Goal: Task Accomplishment & Management: Manage account settings

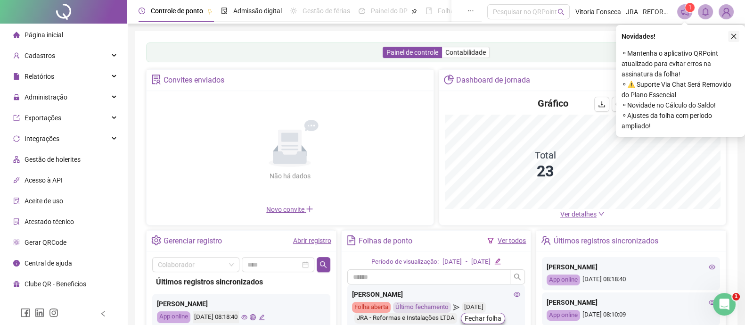
click at [736, 35] on icon "close" at bounding box center [734, 36] width 7 height 7
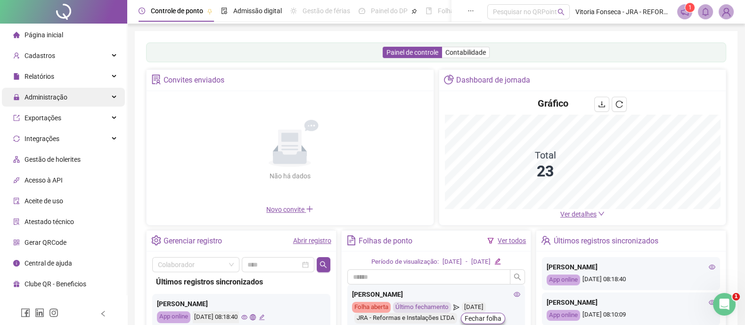
click at [82, 94] on div "Administração" at bounding box center [63, 97] width 123 height 19
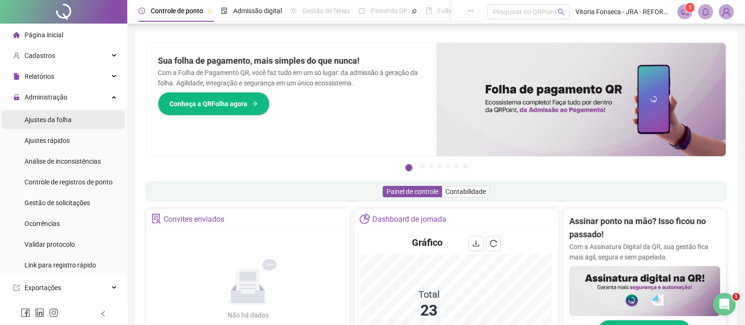
click at [80, 126] on li "Ajustes da folha" at bounding box center [63, 119] width 123 height 19
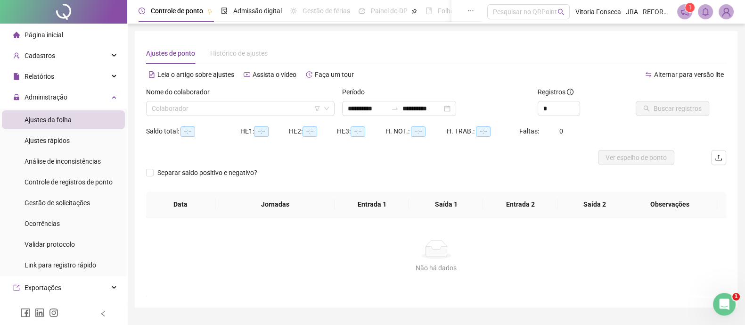
type input "**********"
click at [456, 107] on div "**********" at bounding box center [399, 108] width 114 height 15
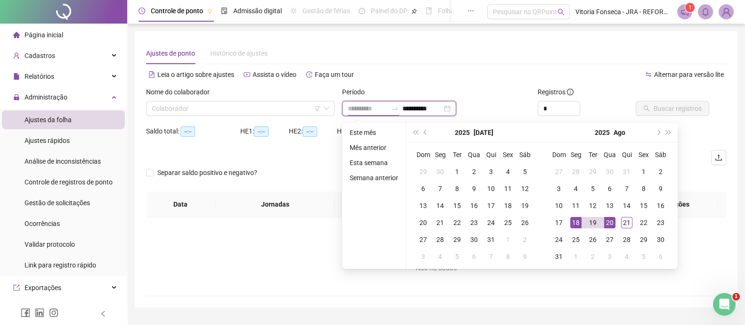
type input "**********"
click at [579, 223] on div "18" at bounding box center [575, 222] width 11 height 11
type input "**********"
click at [630, 217] on div "21" at bounding box center [626, 222] width 11 height 11
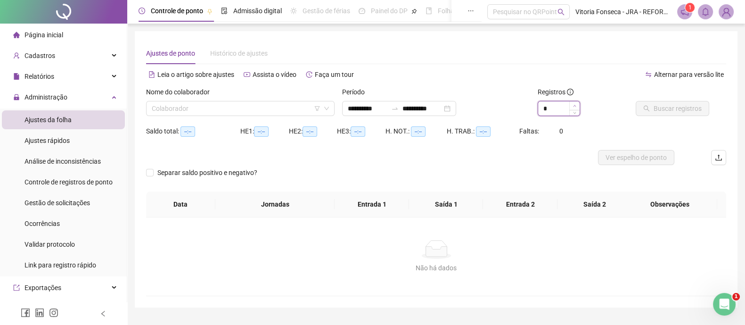
type input "*"
click at [575, 106] on icon "up" at bounding box center [574, 105] width 3 height 3
click at [281, 107] on input "search" at bounding box center [236, 108] width 169 height 14
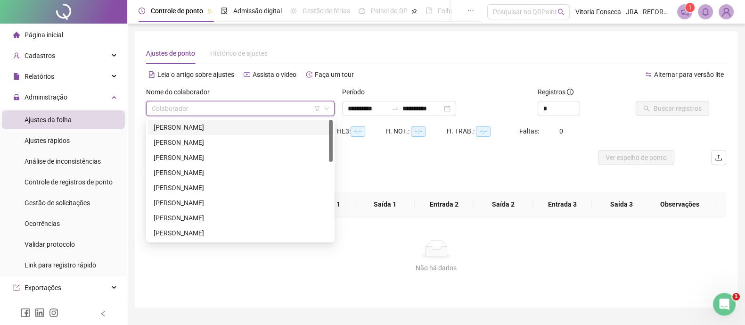
click at [279, 130] on div "CRISTIANO GOMES DIAS" at bounding box center [240, 127] width 173 height 10
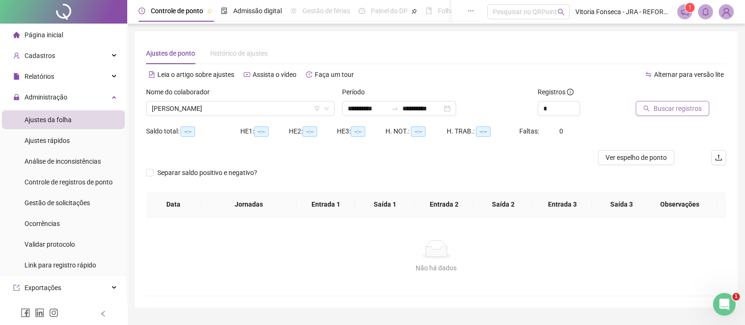
click at [657, 107] on span "Buscar registros" at bounding box center [678, 108] width 48 height 10
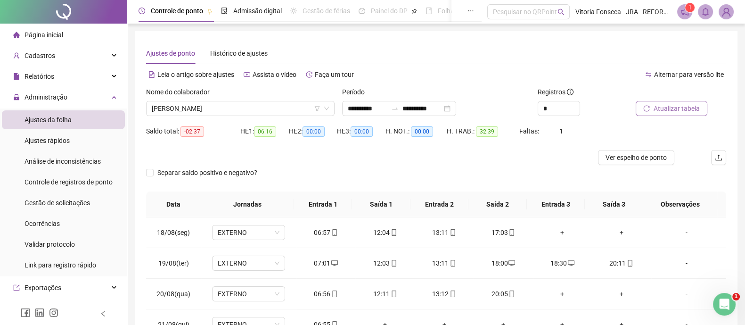
scroll to position [58, 0]
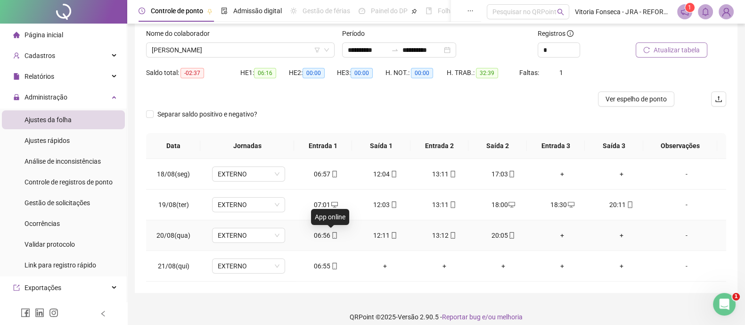
click at [333, 232] on icon "mobile" at bounding box center [334, 235] width 4 height 7
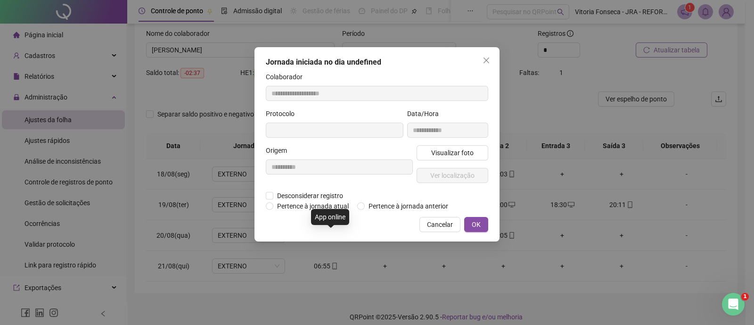
type input "**********"
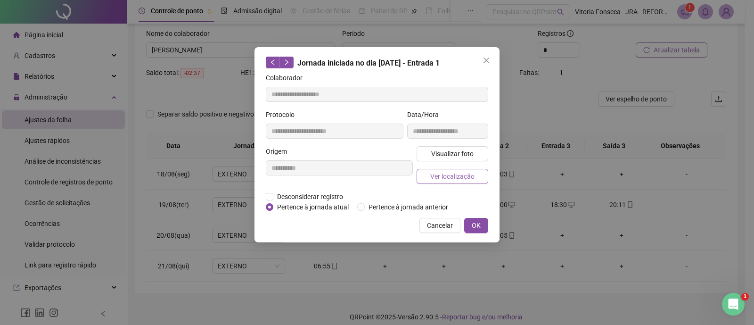
click at [447, 180] on span "Ver localização" at bounding box center [452, 176] width 44 height 10
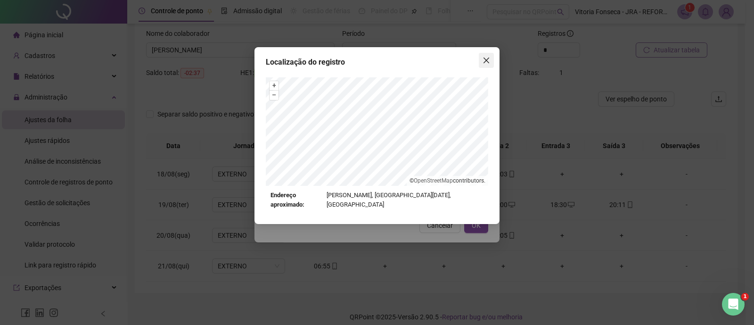
click at [480, 59] on span "Close" at bounding box center [486, 61] width 15 height 8
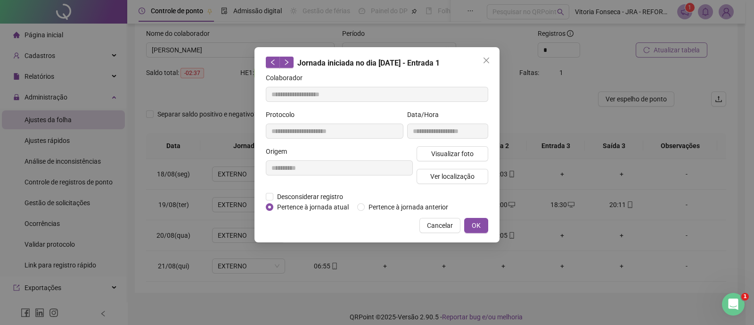
click at [472, 215] on div "**********" at bounding box center [377, 144] width 245 height 195
click at [473, 222] on span "OK" at bounding box center [476, 225] width 9 height 10
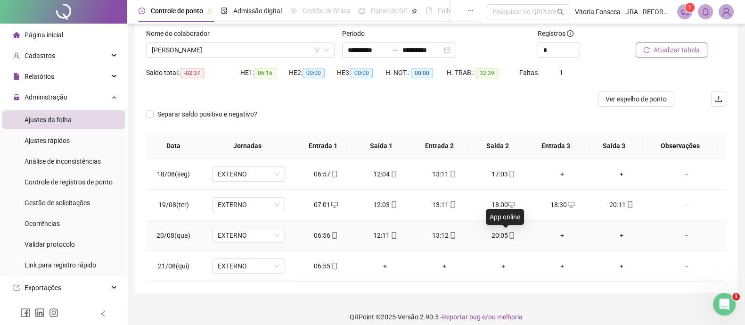
click at [510, 234] on icon "mobile" at bounding box center [512, 235] width 4 height 7
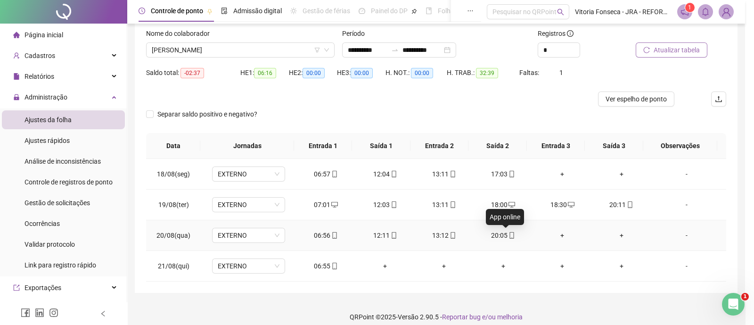
type input "**********"
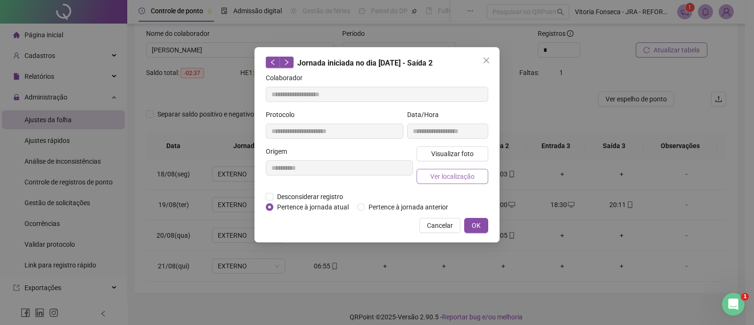
click at [471, 178] on span "Ver localização" at bounding box center [452, 176] width 44 height 10
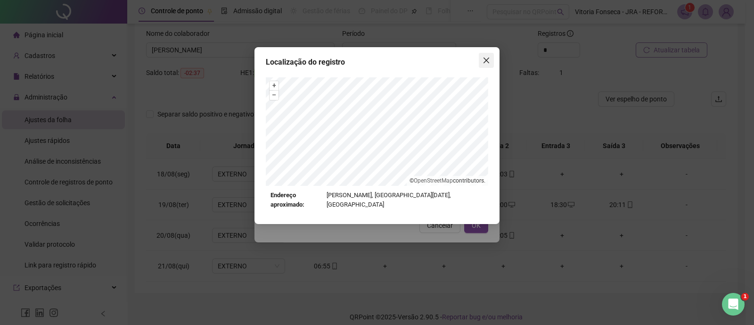
click at [484, 58] on icon "close" at bounding box center [487, 61] width 6 height 6
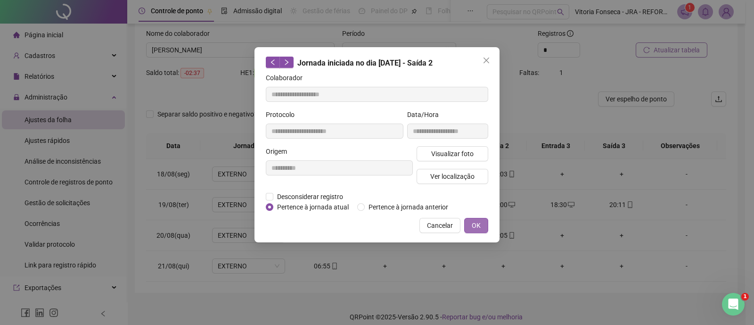
click at [483, 221] on button "OK" at bounding box center [476, 225] width 24 height 15
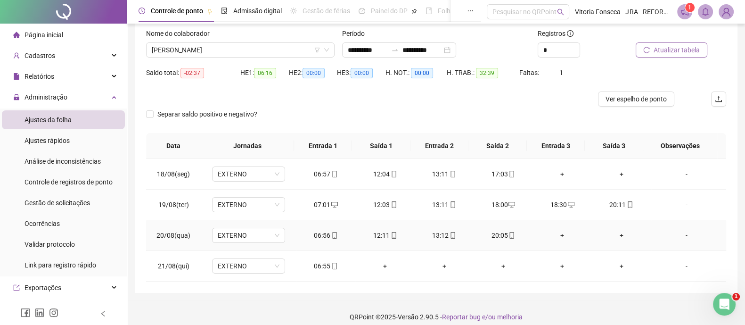
click at [556, 233] on div "+" at bounding box center [563, 235] width 44 height 10
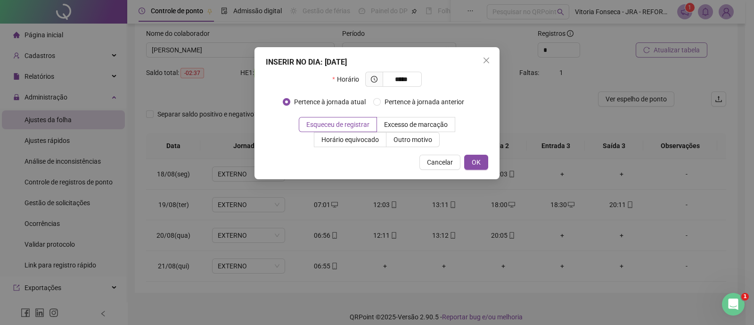
type input "*****"
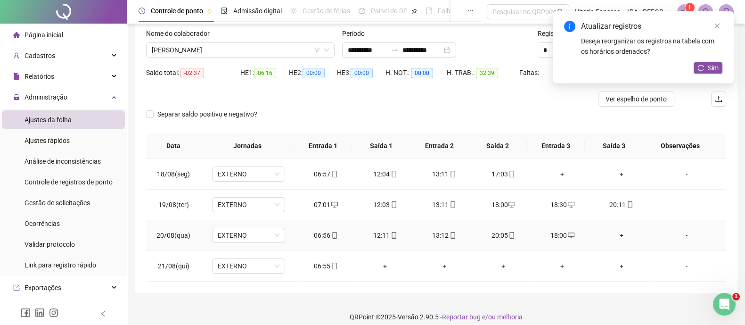
click at [613, 233] on div "+" at bounding box center [622, 235] width 44 height 10
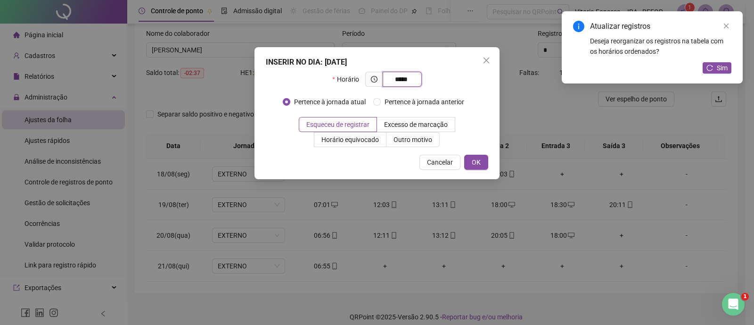
type input "*****"
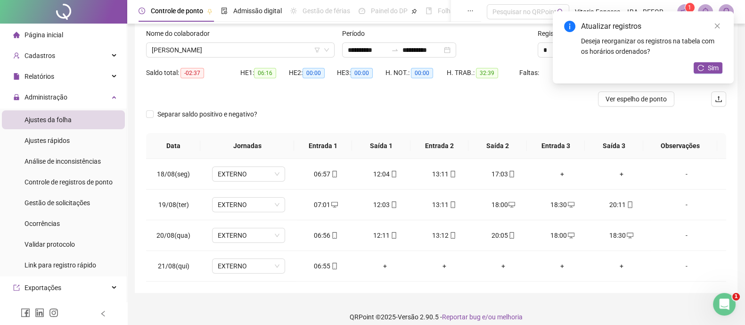
scroll to position [66, 0]
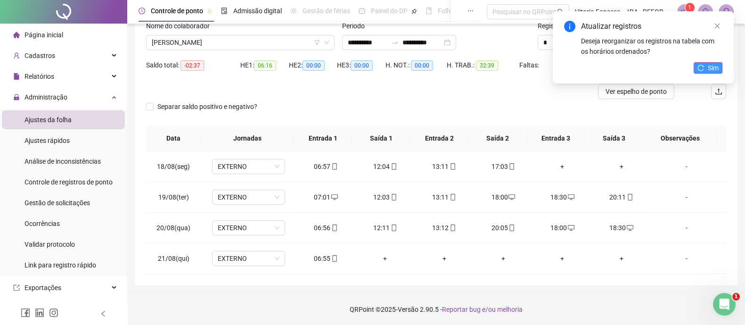
click at [705, 71] on button "Sim" at bounding box center [708, 67] width 29 height 11
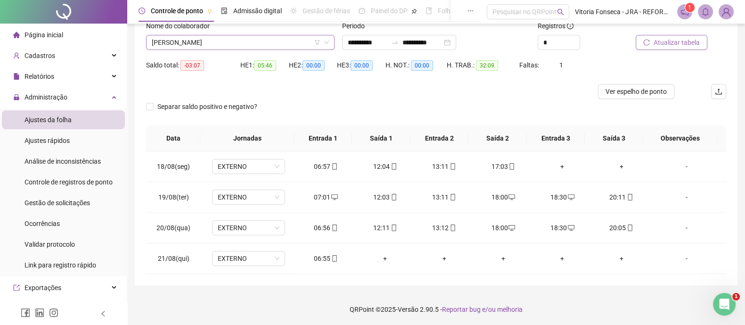
click at [257, 38] on span "CRISTIANO GOMES DIAS" at bounding box center [240, 42] width 177 height 14
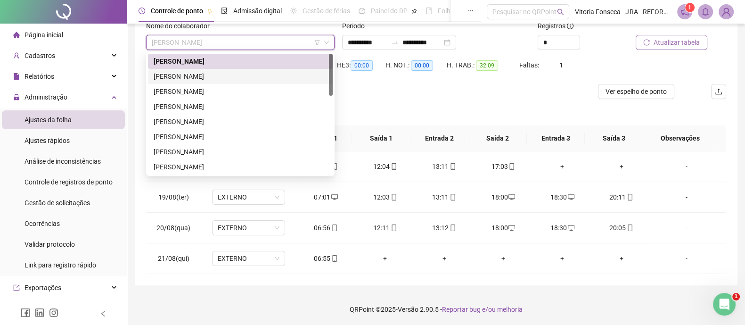
click at [248, 74] on div "ÉRIKA DOS SANTOS PEIXOTO GUIMARÃES" at bounding box center [240, 76] width 173 height 10
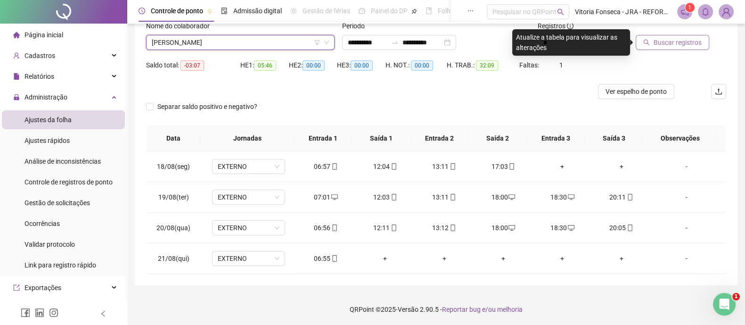
click at [651, 47] on button "Buscar registros" at bounding box center [673, 42] width 74 height 15
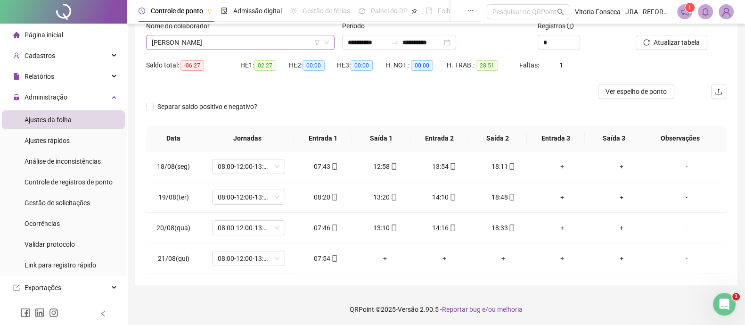
click at [299, 45] on span "ÉRIKA DOS SANTOS PEIXOTO GUIMARÃES" at bounding box center [240, 42] width 177 height 14
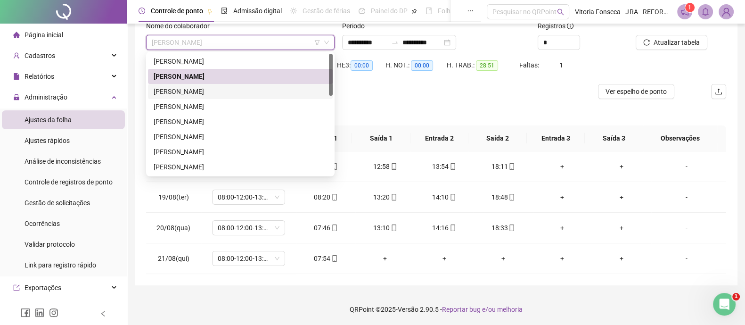
click at [276, 89] on div "FABIANA RANGEL OLIVEIRA DE ALMEIDA" at bounding box center [240, 91] width 173 height 10
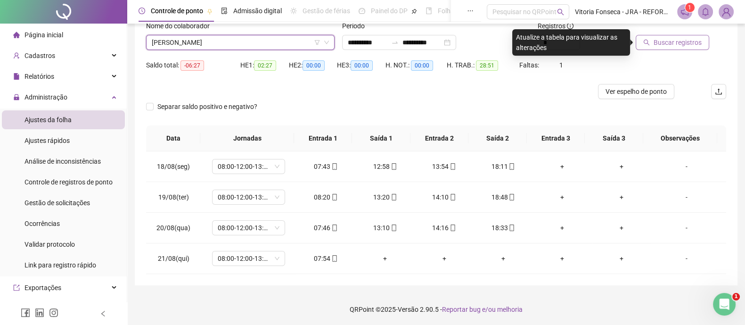
click at [666, 42] on span "Buscar registros" at bounding box center [678, 42] width 48 height 10
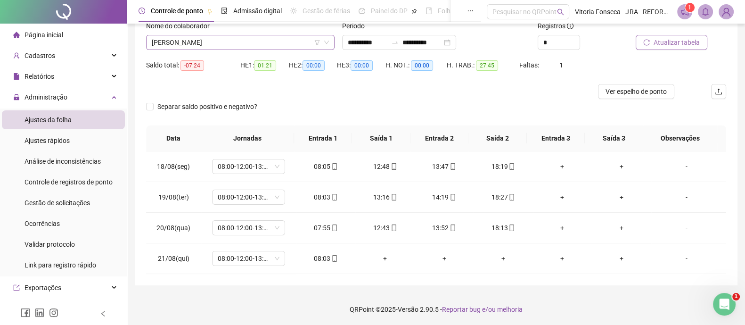
click at [302, 43] on span "FABIANA RANGEL OLIVEIRA DE ALMEIDA" at bounding box center [240, 42] width 177 height 14
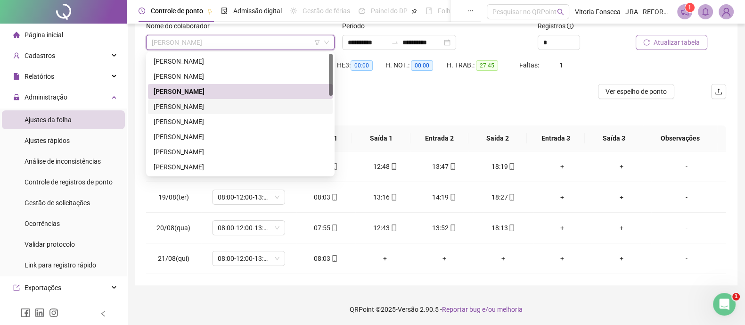
click at [252, 102] on div "FABIANO LUIZ DA SILVA" at bounding box center [240, 106] width 173 height 10
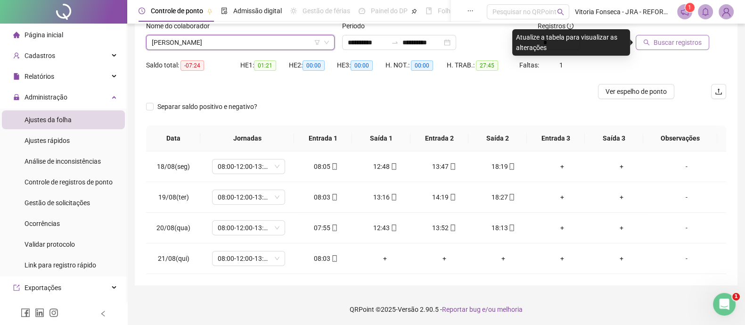
click at [679, 39] on span "Buscar registros" at bounding box center [678, 42] width 48 height 10
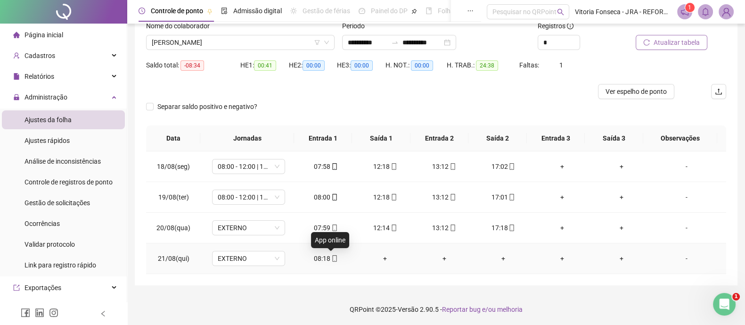
click at [333, 256] on icon "mobile" at bounding box center [334, 258] width 7 height 7
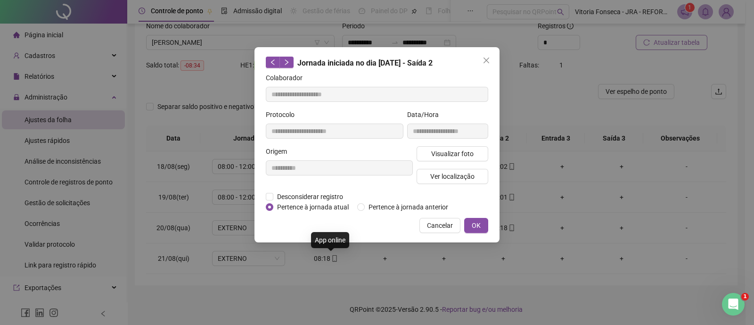
type input "**********"
click at [461, 180] on span "Ver localização" at bounding box center [452, 176] width 44 height 10
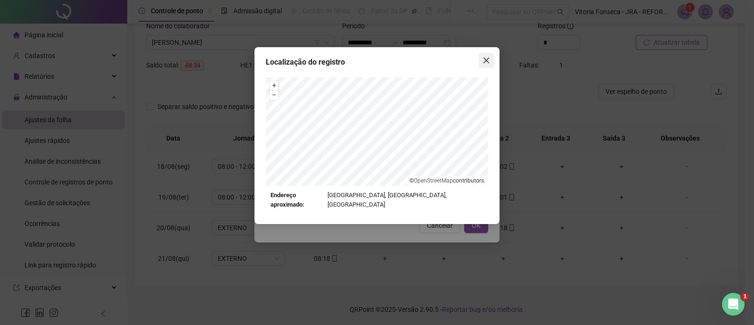
click at [491, 58] on span "Close" at bounding box center [486, 61] width 15 height 8
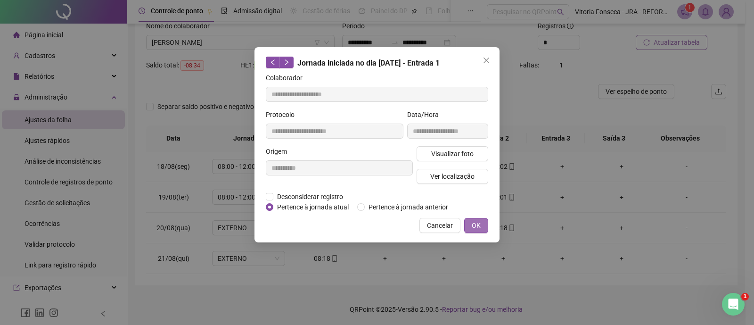
click at [481, 221] on button "OK" at bounding box center [476, 225] width 24 height 15
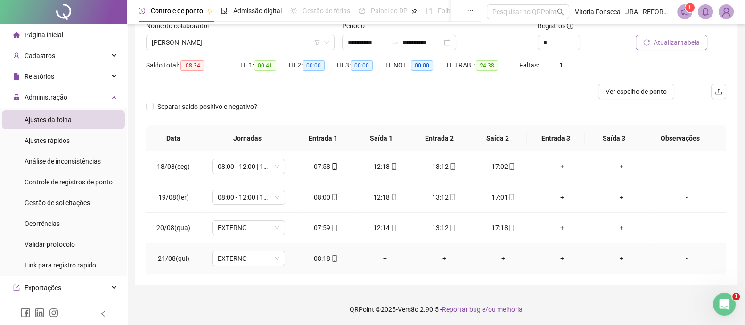
click at [678, 262] on div "-" at bounding box center [687, 258] width 56 height 10
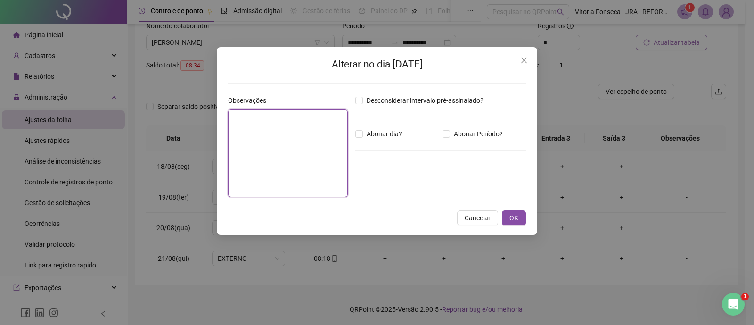
click at [295, 131] on textarea at bounding box center [288, 153] width 120 height 88
type textarea "*"
type textarea "**********"
click at [523, 222] on button "OK" at bounding box center [514, 217] width 24 height 15
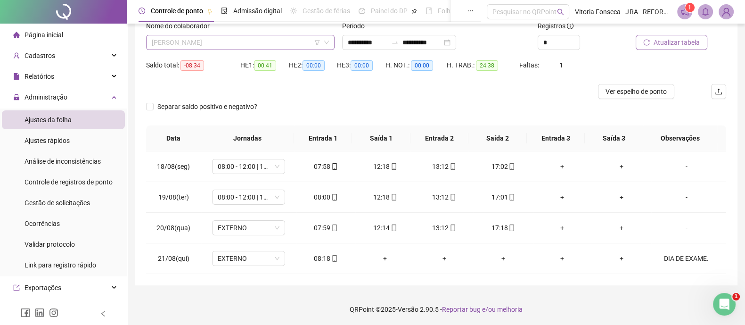
click at [250, 45] on span "FABIANO LUIZ DA SILVA" at bounding box center [240, 42] width 177 height 14
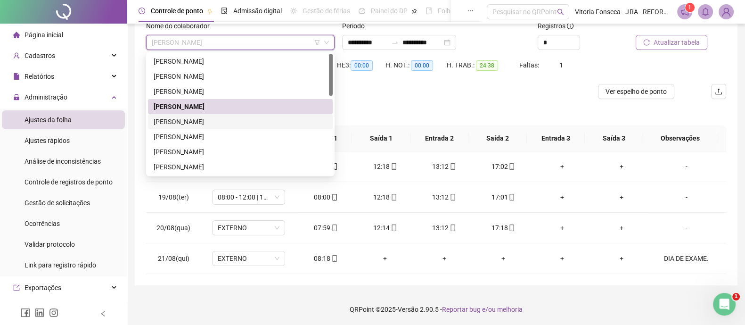
click at [229, 116] on div "FABIO ROBERTO DOS SANTOS" at bounding box center [240, 121] width 173 height 10
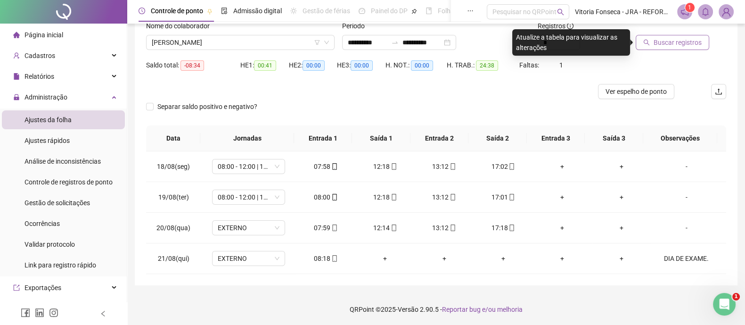
click at [679, 43] on span "Buscar registros" at bounding box center [678, 42] width 48 height 10
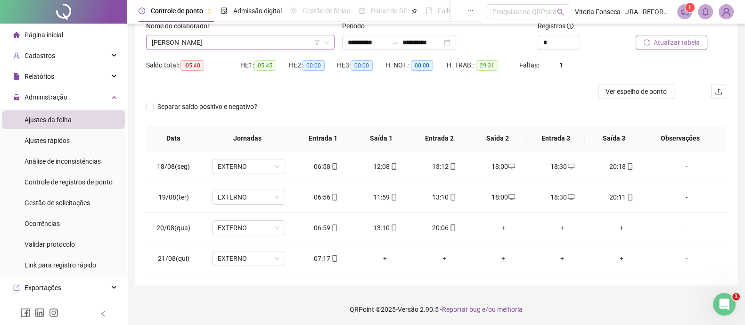
click at [264, 39] on span "FABIO ROBERTO DOS SANTOS" at bounding box center [240, 42] width 177 height 14
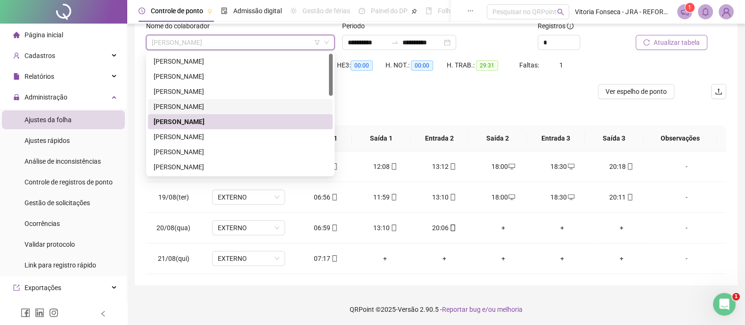
click at [244, 102] on div "FABIANO LUIZ DA SILVA" at bounding box center [240, 106] width 173 height 10
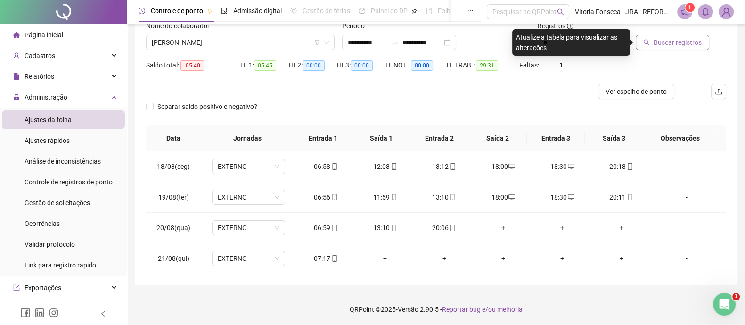
click at [693, 46] on span "Buscar registros" at bounding box center [678, 42] width 48 height 10
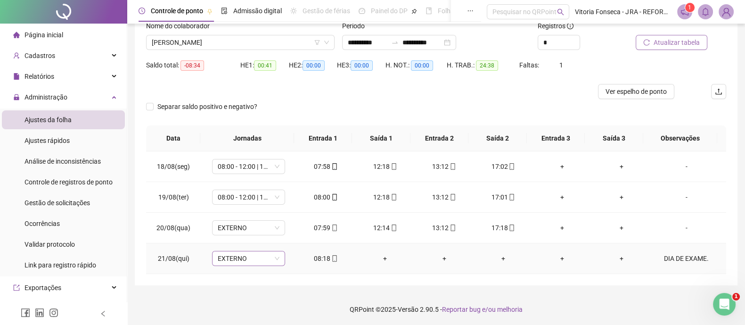
click at [276, 258] on span "EXTERNO" at bounding box center [249, 258] width 62 height 14
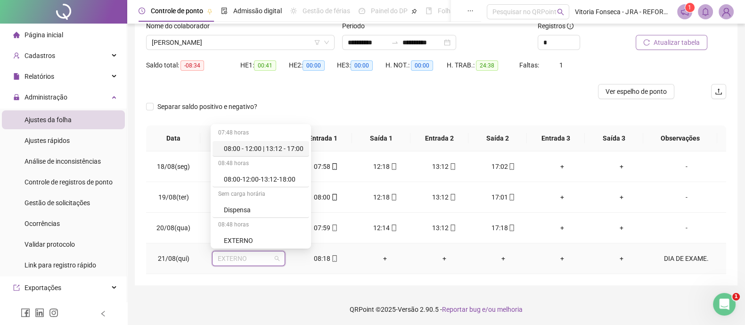
click at [280, 152] on div "08:00 - 12:00 | 13:12 - 17:00" at bounding box center [264, 148] width 80 height 10
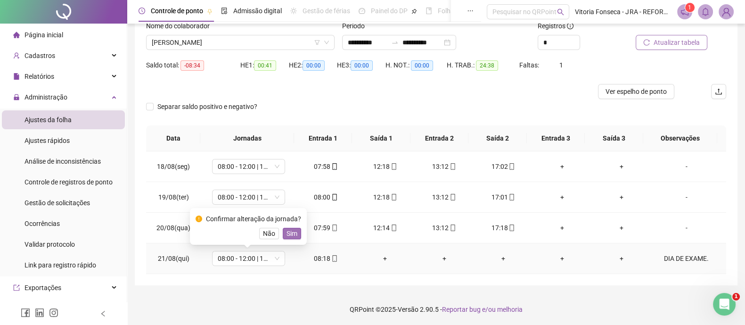
click at [298, 232] on button "Sim" at bounding box center [292, 233] width 18 height 11
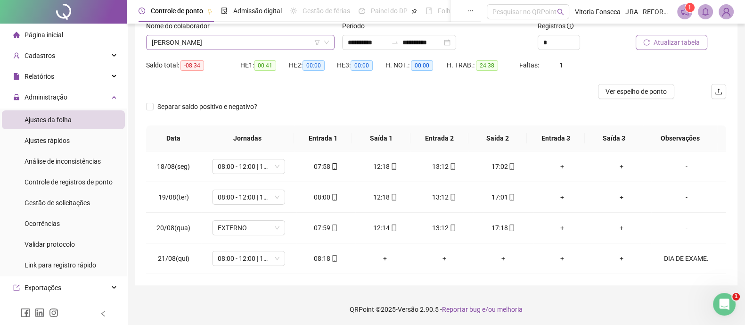
click at [296, 43] on span "FABIANO LUIZ DA SILVA" at bounding box center [240, 42] width 177 height 14
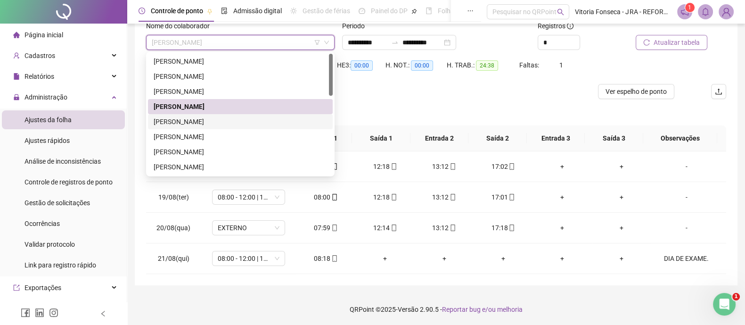
click at [231, 116] on div "FABIO ROBERTO DOS SANTOS" at bounding box center [240, 121] width 173 height 10
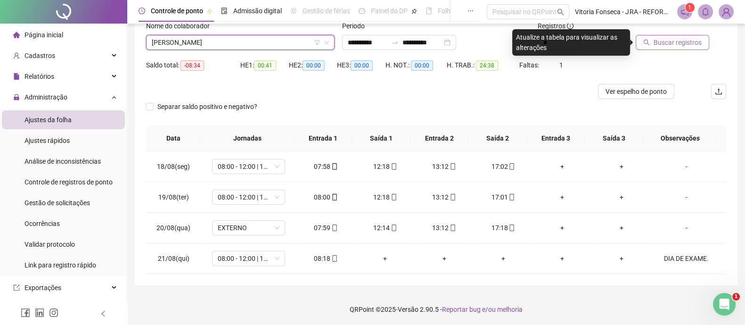
click at [687, 40] on span "Buscar registros" at bounding box center [678, 42] width 48 height 10
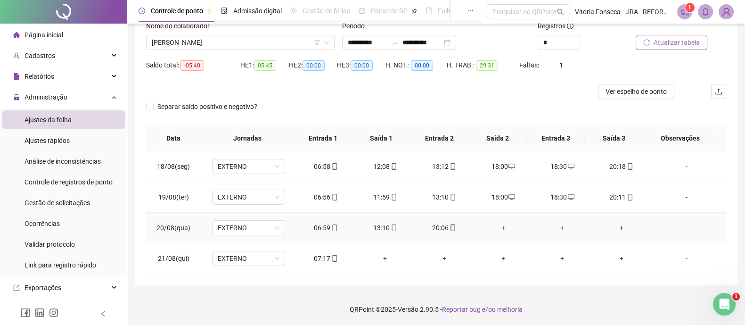
click at [495, 227] on div "+" at bounding box center [503, 228] width 44 height 10
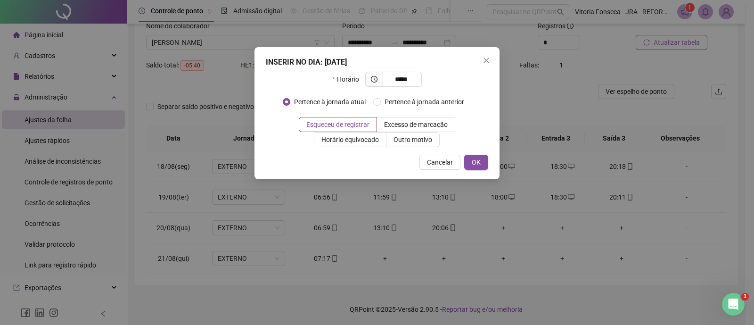
type input "*****"
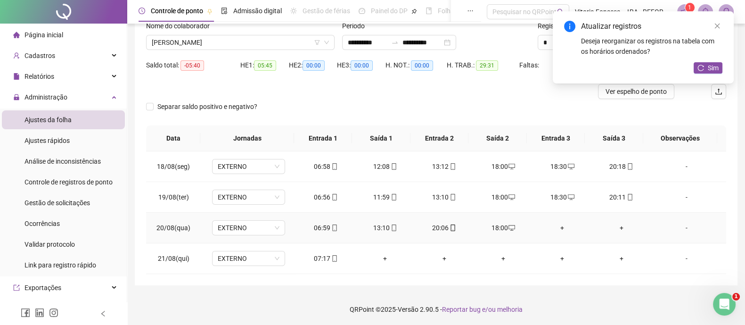
click at [555, 224] on div "+" at bounding box center [563, 228] width 44 height 10
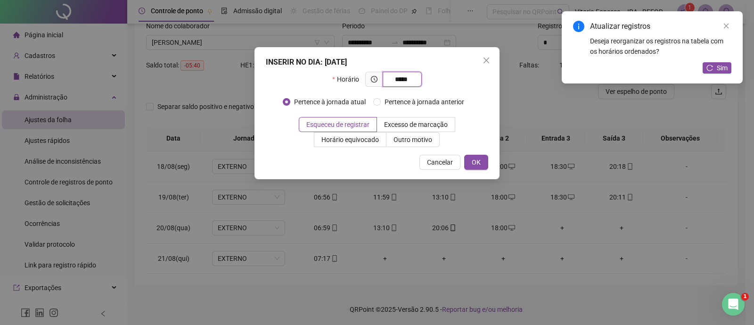
type input "*****"
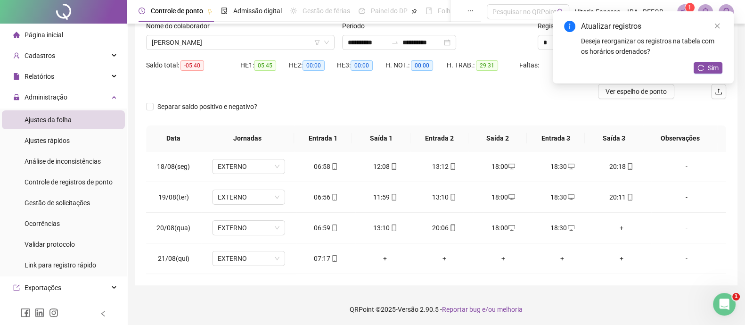
click at [710, 74] on div "Atualizar registros Deseja reorganizar os registros na tabela com os horários o…" at bounding box center [643, 47] width 181 height 72
click at [710, 69] on span "Sim" at bounding box center [713, 68] width 11 height 10
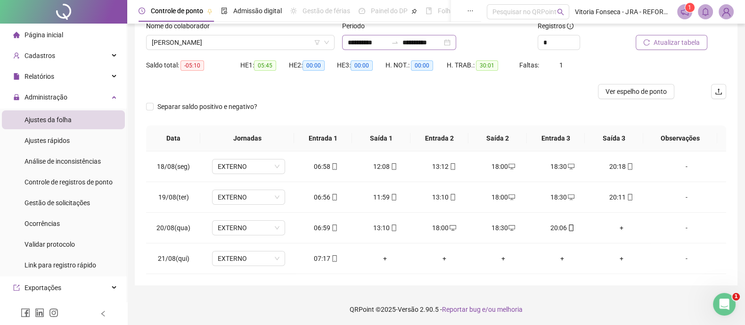
click at [456, 42] on div "**********" at bounding box center [399, 42] width 114 height 15
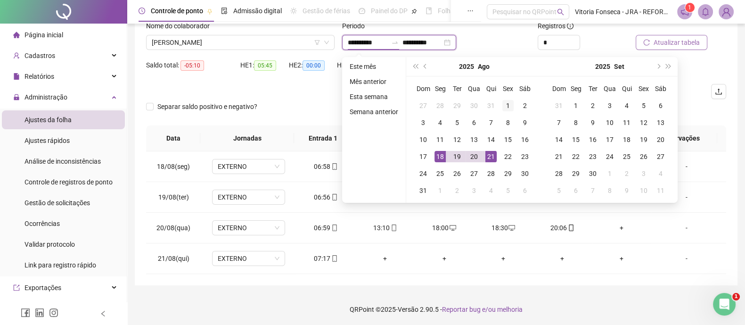
type input "**********"
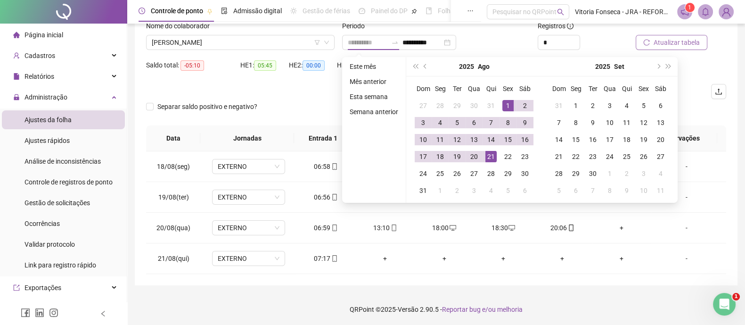
click at [506, 100] on div "1" at bounding box center [508, 105] width 11 height 11
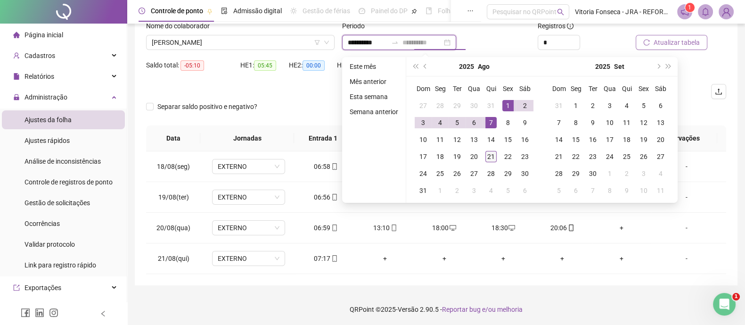
type input "**********"
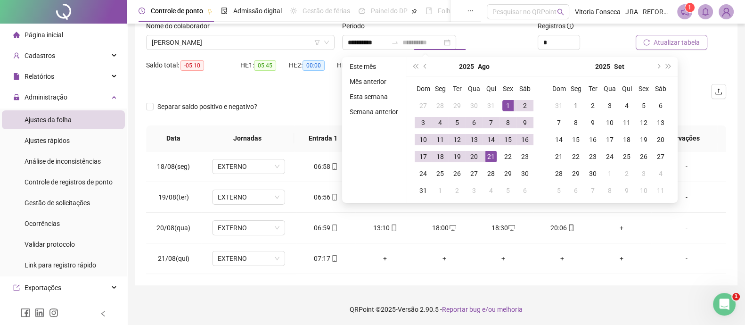
click at [486, 157] on div "21" at bounding box center [491, 156] width 11 height 11
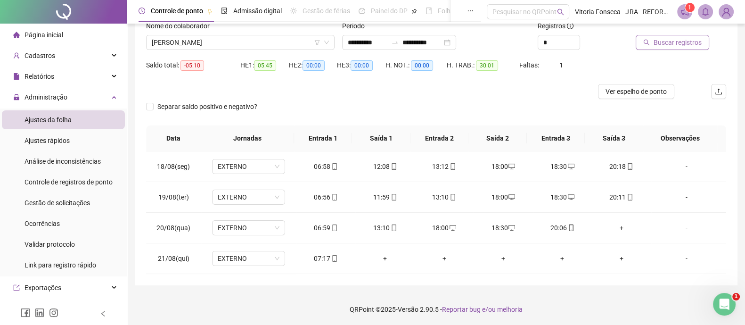
click at [673, 38] on span "Buscar registros" at bounding box center [678, 42] width 48 height 10
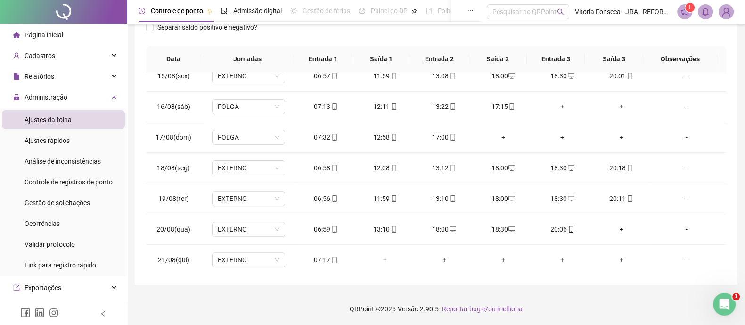
scroll to position [27, 0]
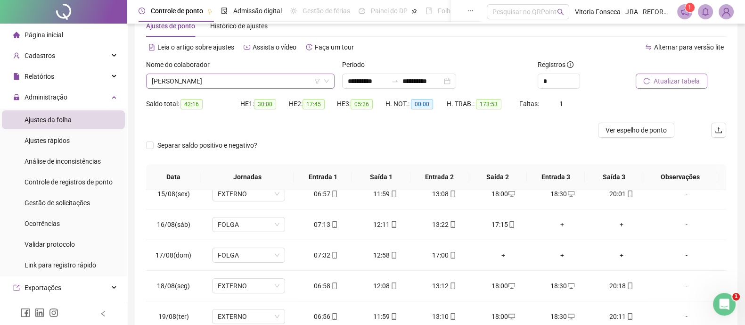
click at [277, 80] on span "FABIO ROBERTO DOS SANTOS" at bounding box center [240, 81] width 177 height 14
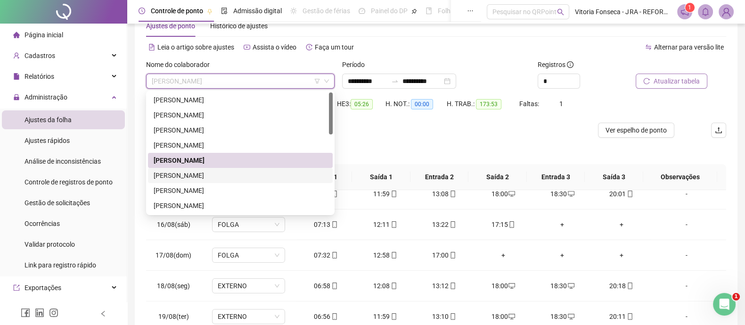
click at [232, 174] on div "GEORGE JOSE DE OLIVEIRA" at bounding box center [240, 175] width 173 height 10
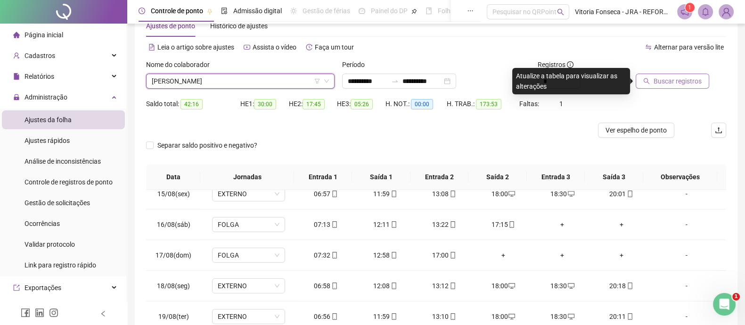
click at [655, 86] on button "Buscar registros" at bounding box center [673, 81] width 74 height 15
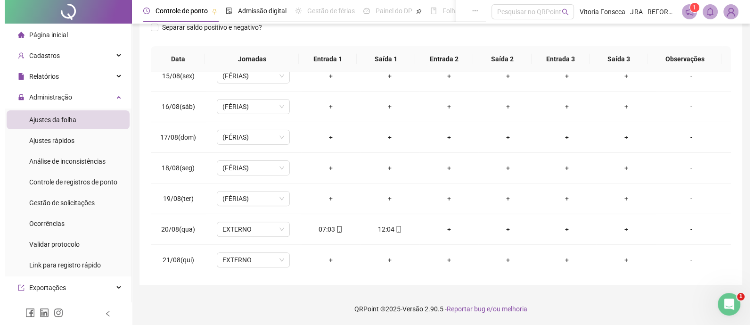
scroll to position [0, 0]
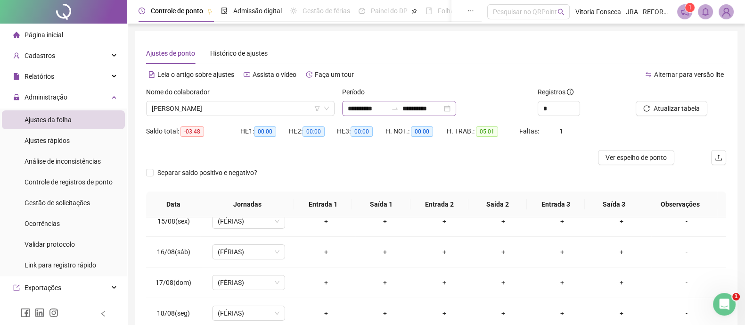
click at [456, 111] on div "**********" at bounding box center [399, 108] width 114 height 15
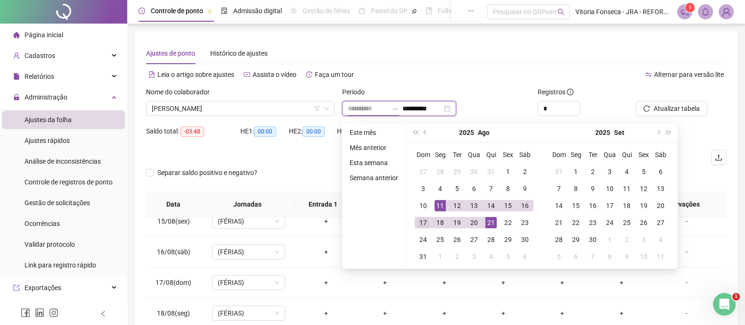
type input "**********"
click at [423, 217] on div "17" at bounding box center [423, 222] width 11 height 11
type input "**********"
click at [493, 220] on div "21" at bounding box center [491, 222] width 11 height 11
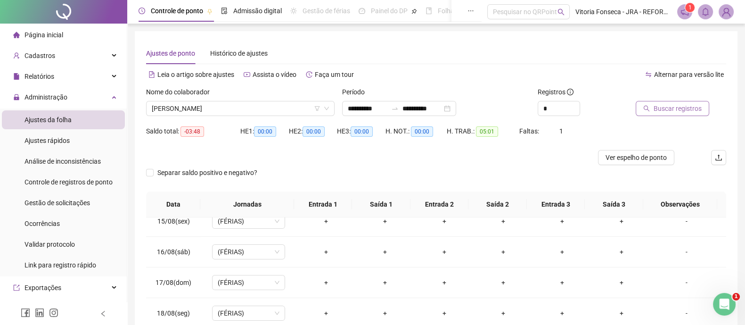
click at [661, 112] on span "Buscar registros" at bounding box center [678, 108] width 48 height 10
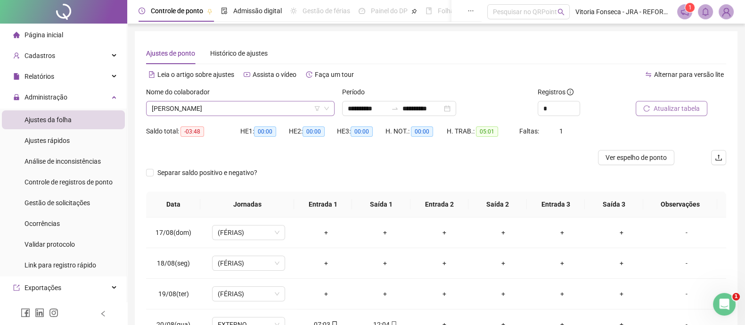
click at [246, 112] on span "GEORGE JOSE DE OLIVEIRA" at bounding box center [240, 108] width 177 height 14
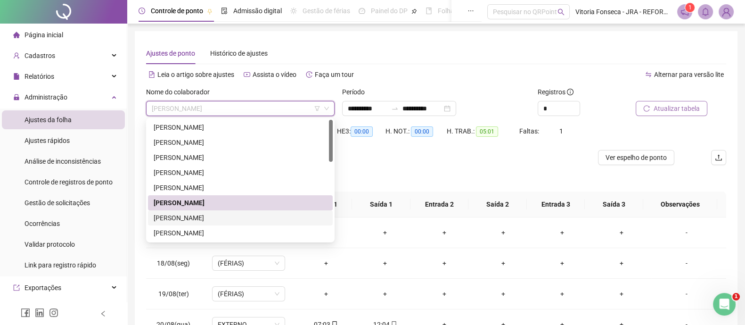
click at [224, 217] on div "[PERSON_NAME]" at bounding box center [240, 218] width 173 height 10
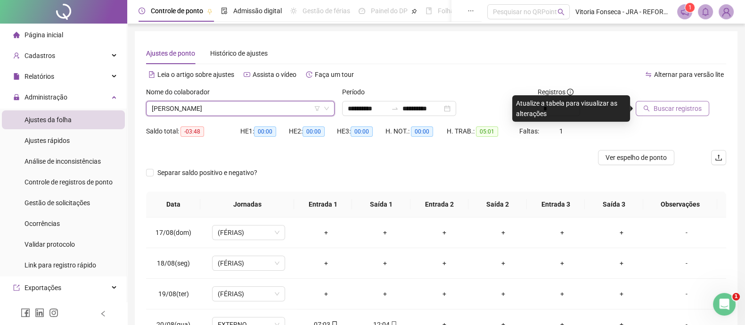
click at [657, 108] on span "Buscar registros" at bounding box center [678, 108] width 48 height 10
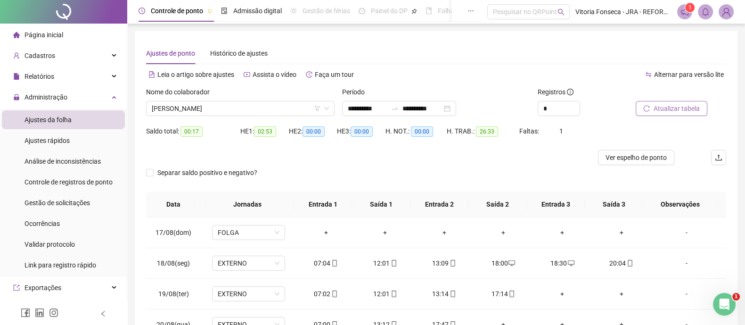
scroll to position [97, 0]
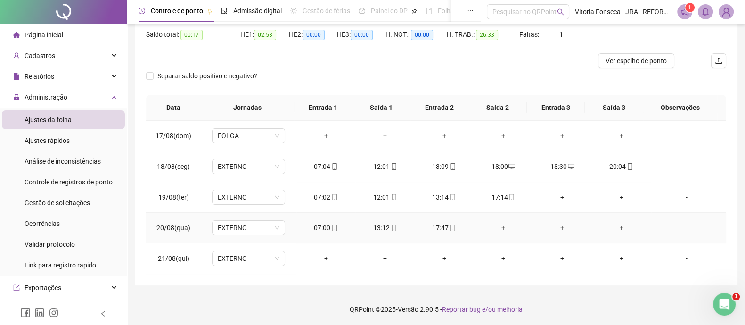
click at [452, 226] on div "17:47" at bounding box center [444, 228] width 44 height 10
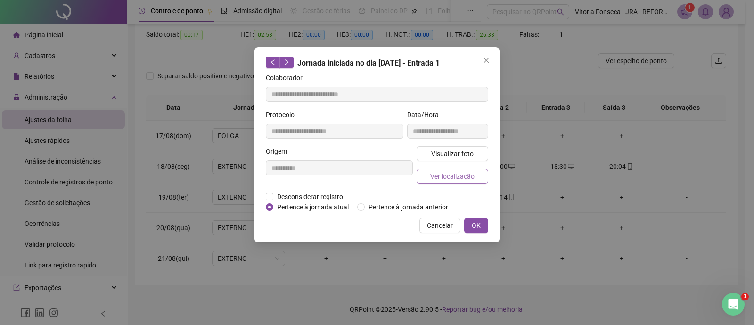
type input "**********"
click at [448, 180] on span "Ver localização" at bounding box center [452, 176] width 44 height 10
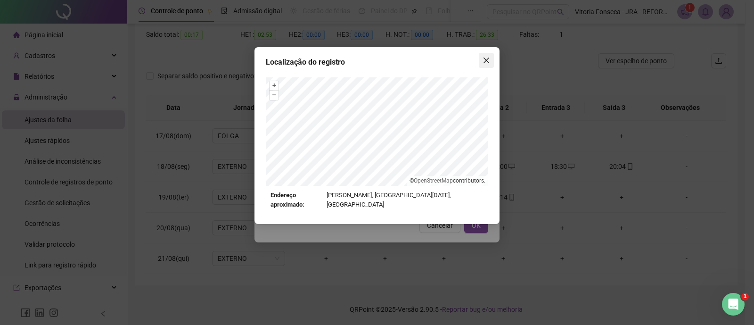
click at [483, 57] on icon "close" at bounding box center [487, 61] width 8 height 8
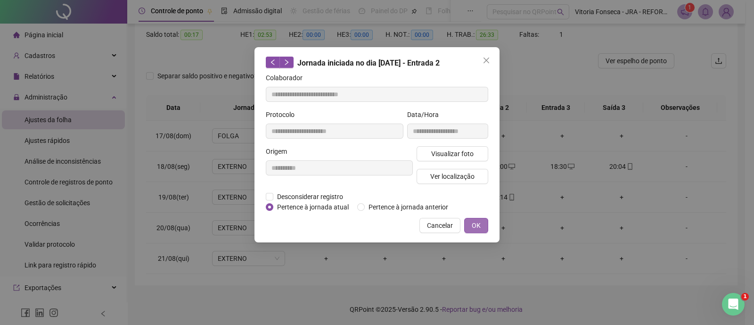
click at [476, 227] on span "OK" at bounding box center [476, 225] width 9 height 10
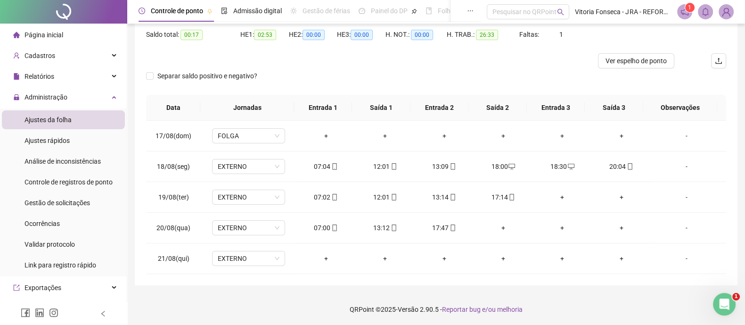
scroll to position [38, 0]
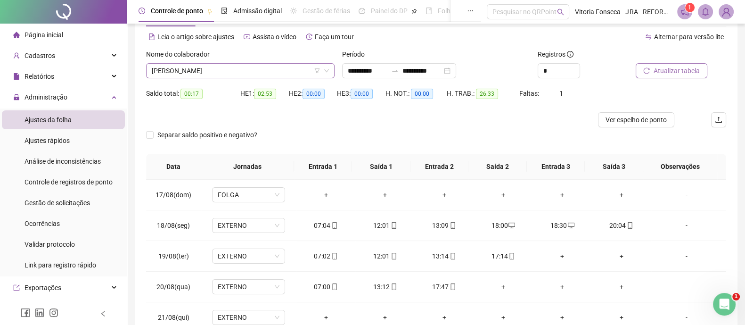
click at [285, 70] on span "[PERSON_NAME]" at bounding box center [240, 71] width 177 height 14
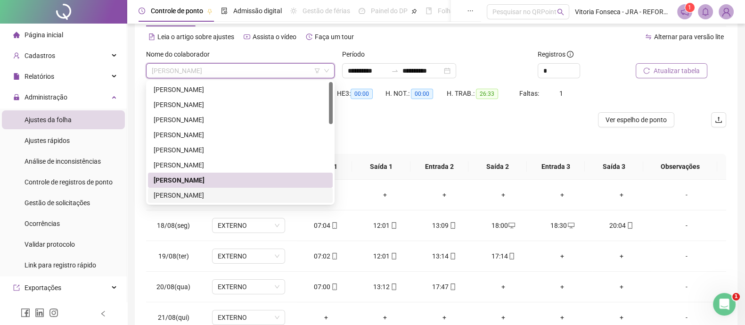
click at [255, 190] on div "[PERSON_NAME]" at bounding box center [240, 195] width 173 height 10
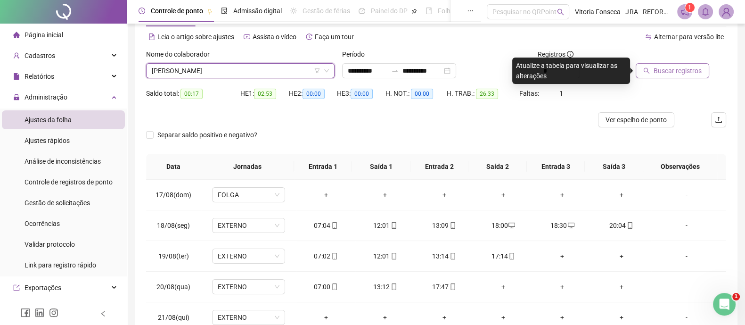
click at [667, 72] on span "Buscar registros" at bounding box center [678, 71] width 48 height 10
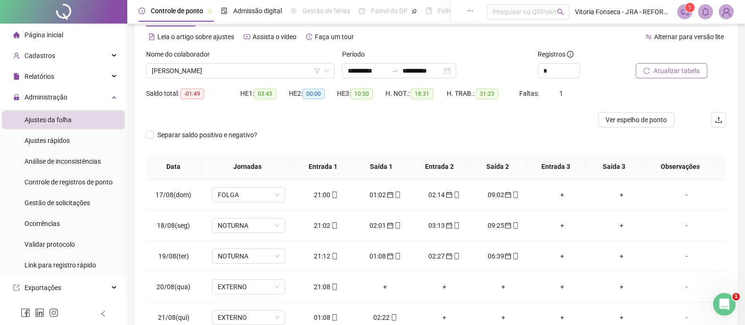
scroll to position [97, 0]
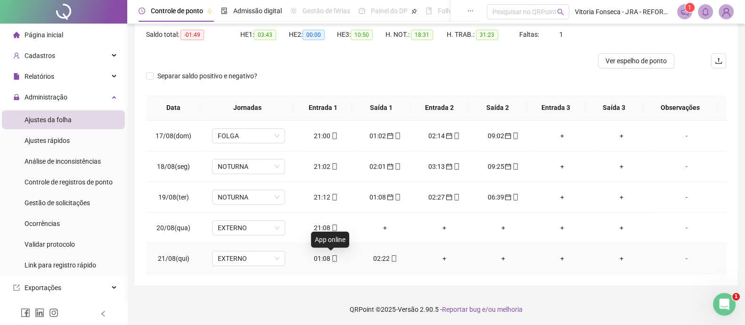
click at [332, 255] on icon "mobile" at bounding box center [334, 258] width 4 height 7
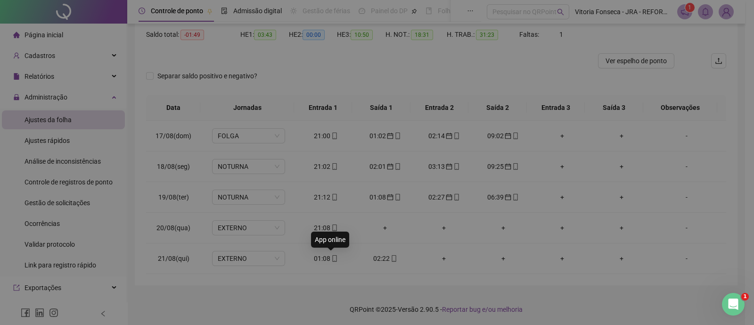
type input "**********"
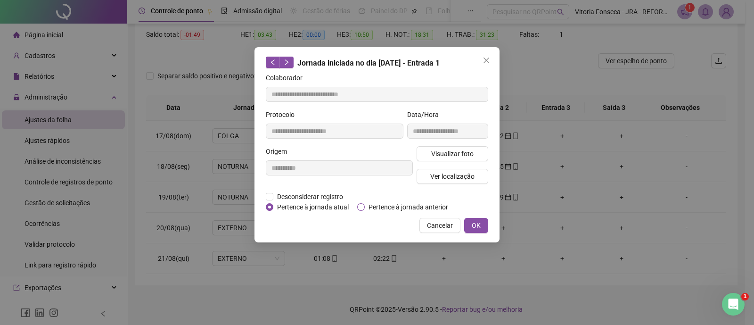
click at [429, 202] on span "Pertence à jornada anterior" at bounding box center [408, 207] width 87 height 10
click at [487, 226] on button "OK" at bounding box center [476, 225] width 24 height 15
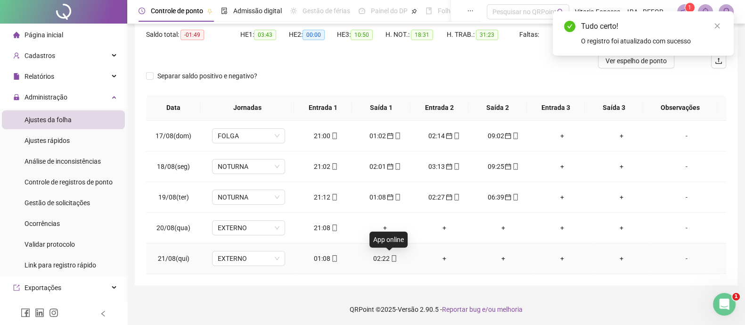
click at [391, 257] on icon "mobile" at bounding box center [394, 258] width 7 height 7
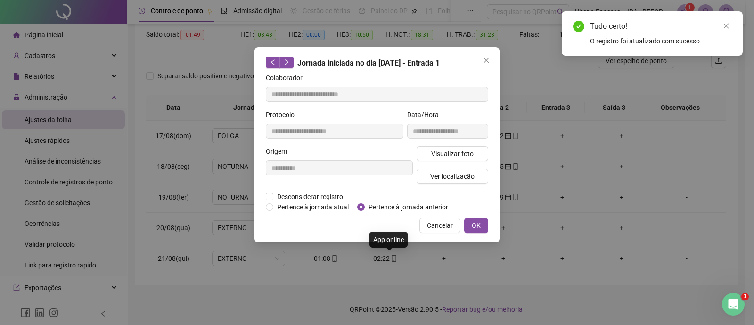
type input "**********"
click at [402, 206] on span "Pertence à jornada anterior" at bounding box center [408, 207] width 87 height 10
click at [479, 225] on span "OK" at bounding box center [476, 225] width 9 height 10
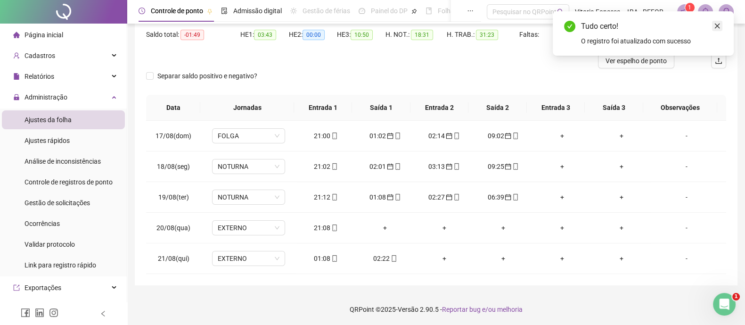
click at [717, 22] on link "Close" at bounding box center [717, 26] width 10 height 10
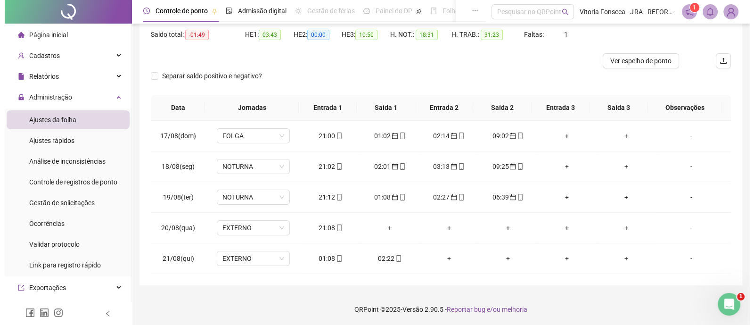
scroll to position [0, 0]
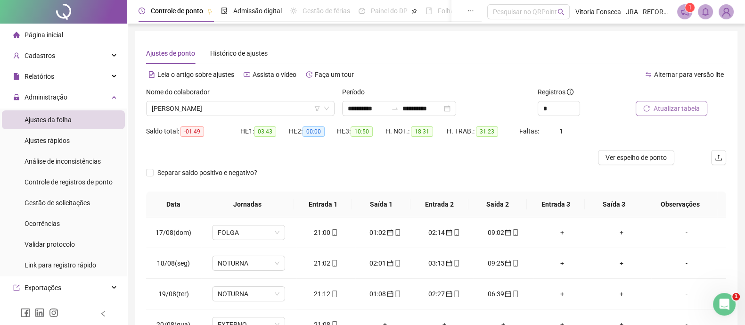
click at [693, 108] on span "Atualizar tabela" at bounding box center [677, 108] width 46 height 10
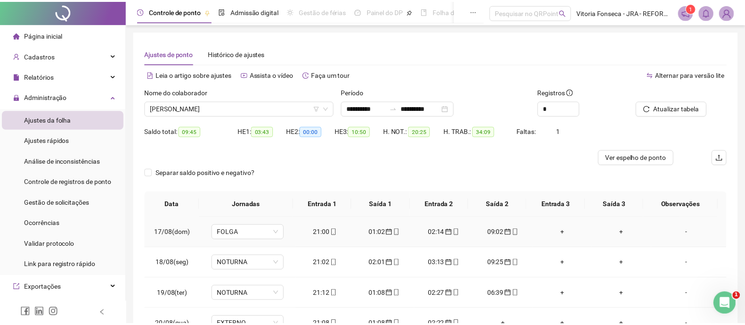
scroll to position [97, 0]
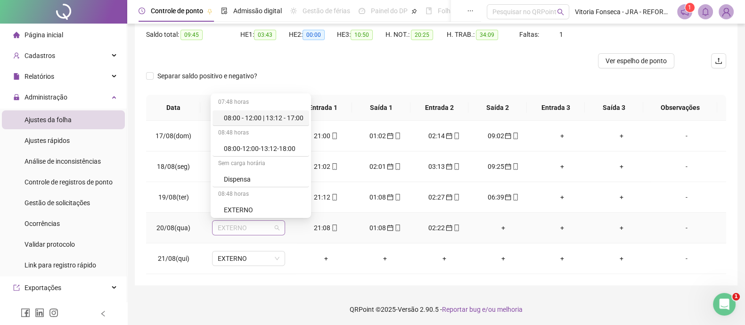
click at [264, 223] on span "EXTERNO" at bounding box center [249, 228] width 62 height 14
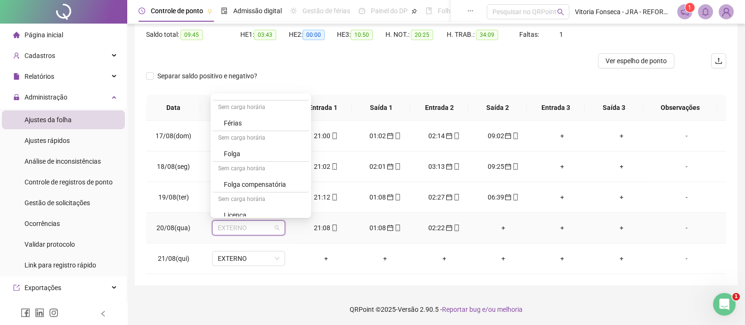
scroll to position [154, 0]
click at [276, 204] on div "NOTURNA" at bounding box center [264, 209] width 80 height 10
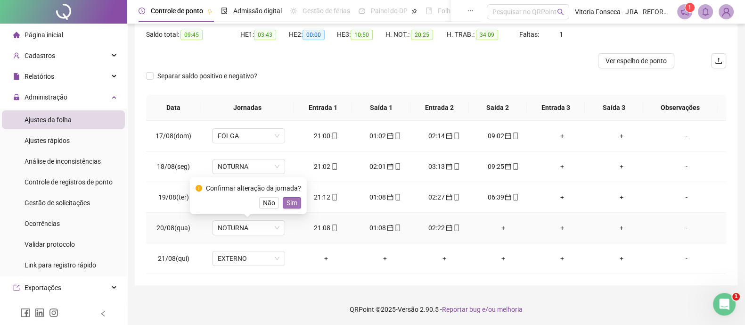
click at [289, 204] on span "Sim" at bounding box center [292, 203] width 11 height 10
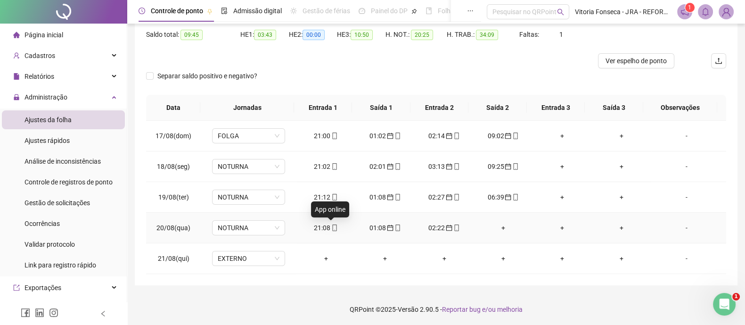
click at [331, 227] on icon "mobile" at bounding box center [334, 227] width 7 height 7
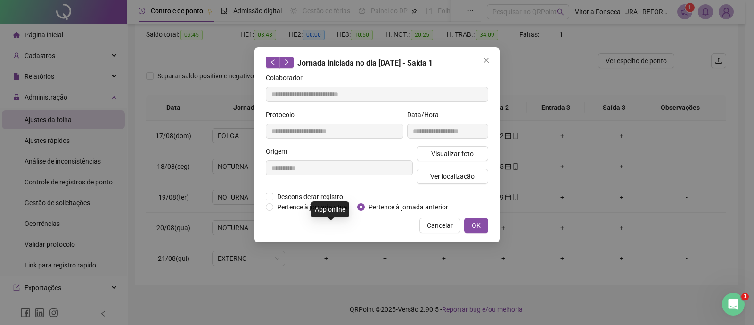
type input "**********"
click at [436, 172] on span "Ver localização" at bounding box center [452, 176] width 44 height 10
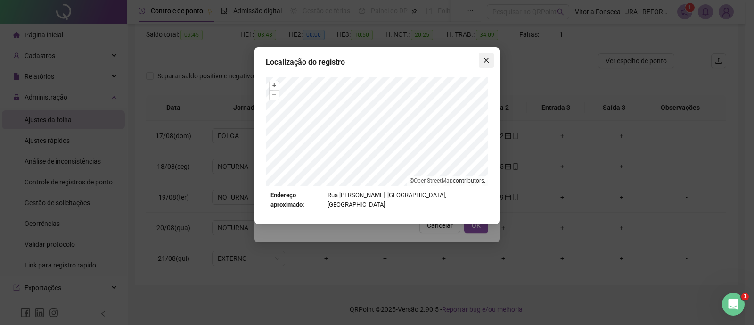
click at [487, 60] on icon "close" at bounding box center [487, 61] width 6 height 6
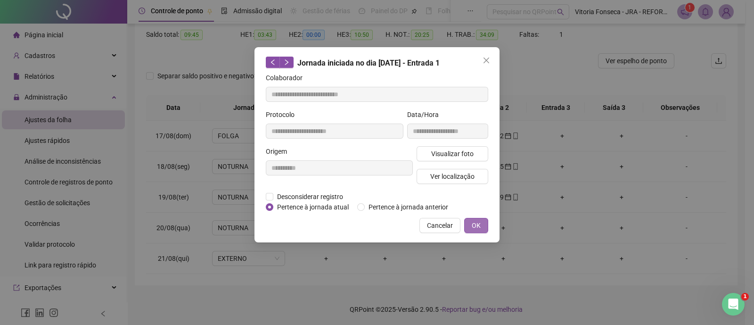
click at [481, 224] on button "OK" at bounding box center [476, 225] width 24 height 15
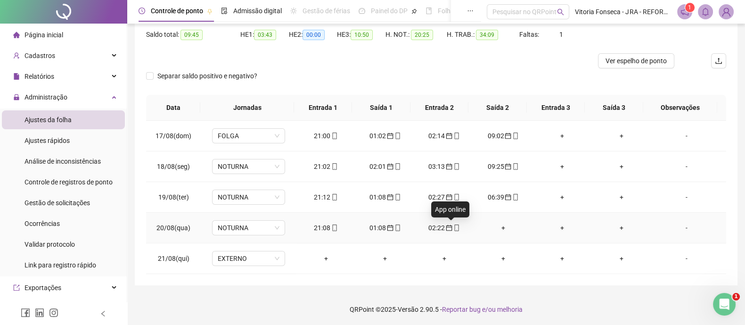
click at [454, 224] on icon "mobile" at bounding box center [457, 227] width 7 height 7
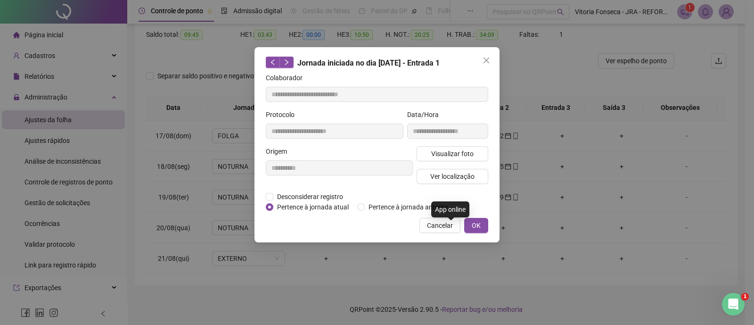
type input "**********"
click at [448, 180] on span "Ver localização" at bounding box center [452, 176] width 44 height 10
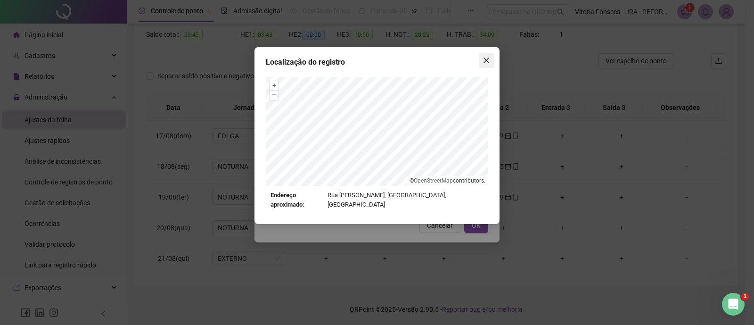
click at [486, 65] on button "Close" at bounding box center [486, 60] width 15 height 15
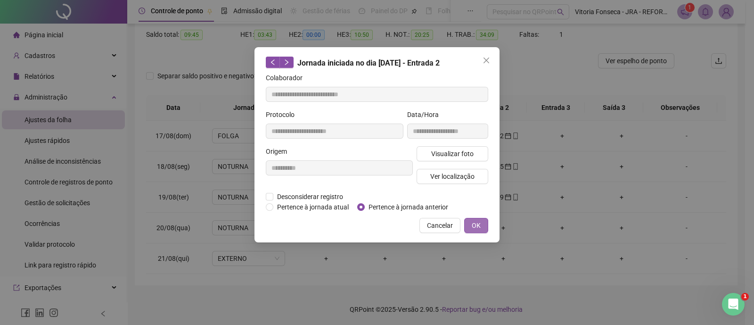
click at [479, 225] on span "OK" at bounding box center [476, 225] width 9 height 10
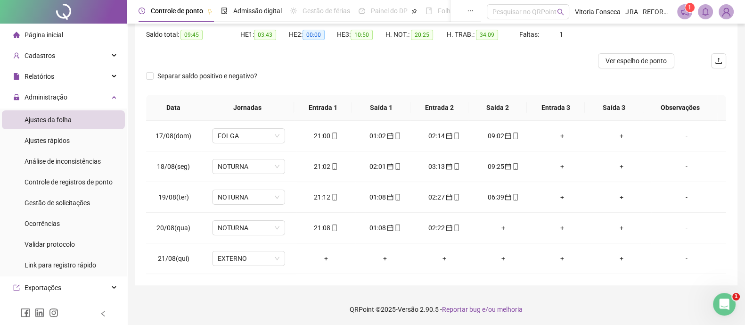
scroll to position [38, 0]
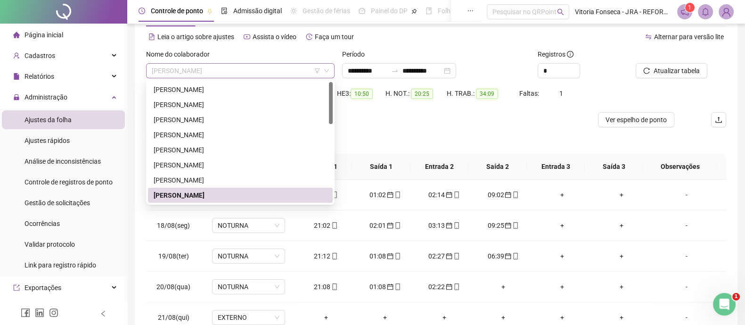
click at [283, 72] on span "[PERSON_NAME]" at bounding box center [240, 71] width 177 height 14
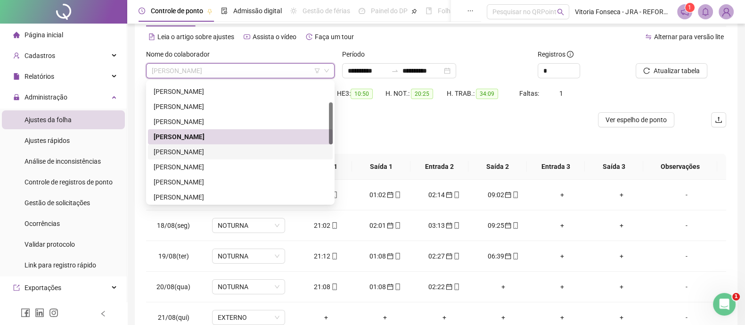
click at [260, 147] on div "LARISSA RODRIGUES SILVA DE JESUS" at bounding box center [240, 152] width 173 height 10
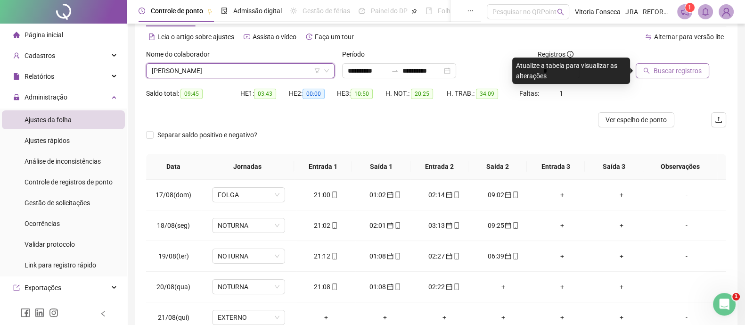
click at [673, 70] on span "Buscar registros" at bounding box center [678, 71] width 48 height 10
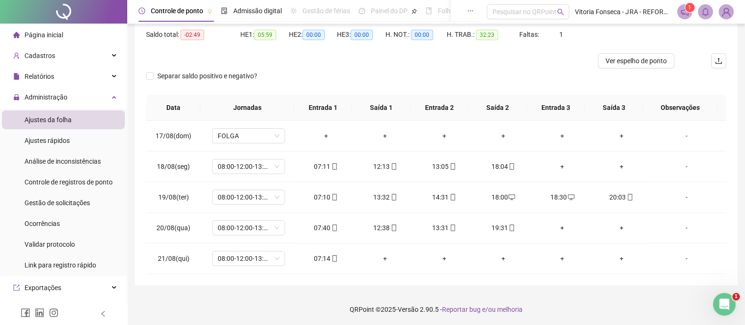
scroll to position [0, 0]
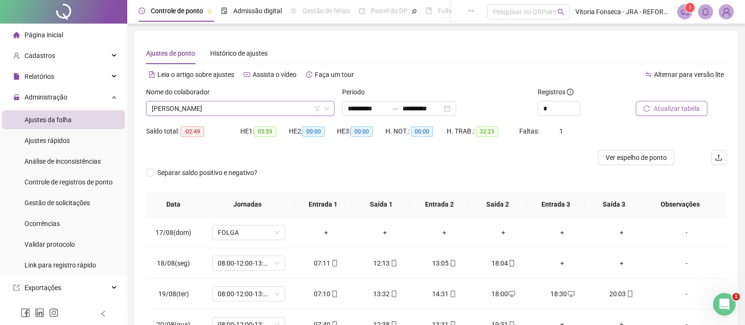
click at [281, 104] on span "LARISSA RODRIGUES SILVA DE JESUS" at bounding box center [240, 108] width 177 height 14
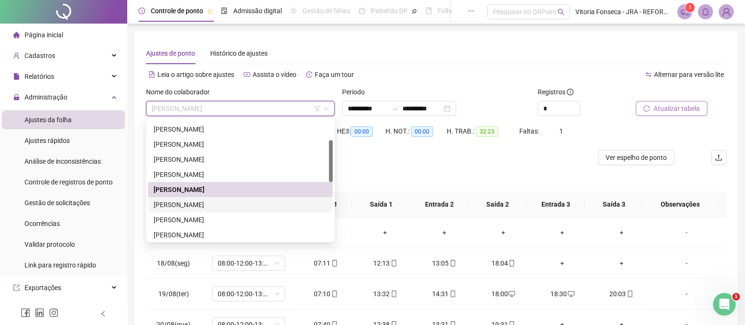
click at [240, 201] on div "LETICIA DE ALMEIDA SILVA" at bounding box center [240, 204] width 173 height 10
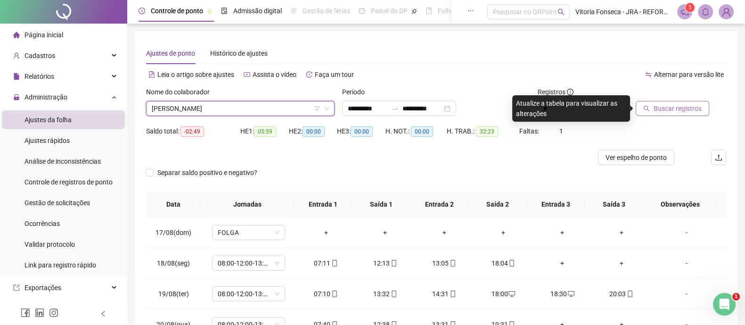
click at [678, 107] on span "Buscar registros" at bounding box center [678, 108] width 48 height 10
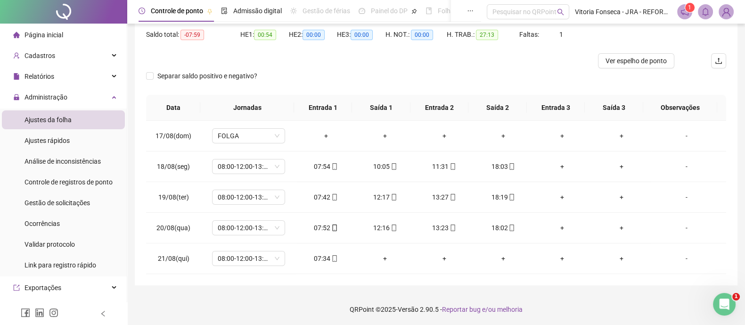
scroll to position [38, 0]
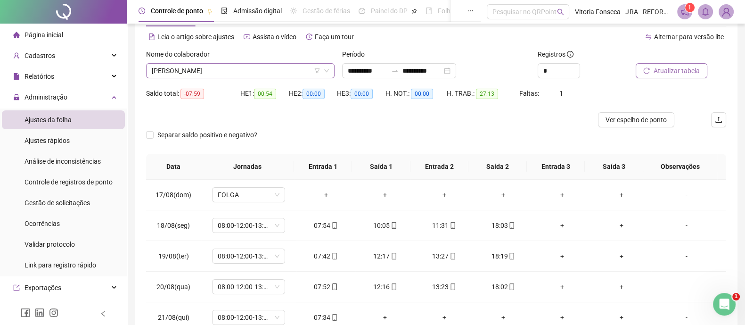
click at [289, 67] on span "LETICIA DE ALMEIDA SILVA" at bounding box center [240, 71] width 177 height 14
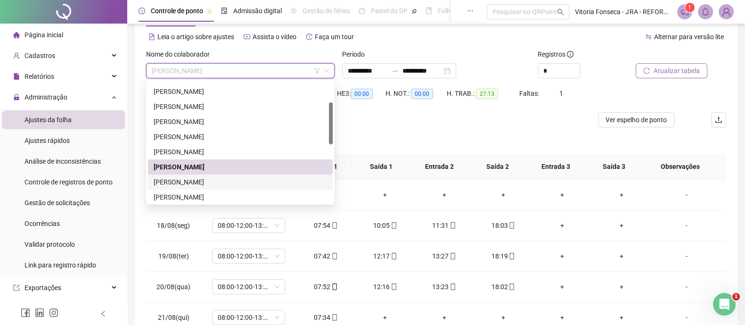
click at [267, 180] on div "LUIZ MIGUEL BRAGA DOS SANTOS" at bounding box center [240, 182] width 173 height 10
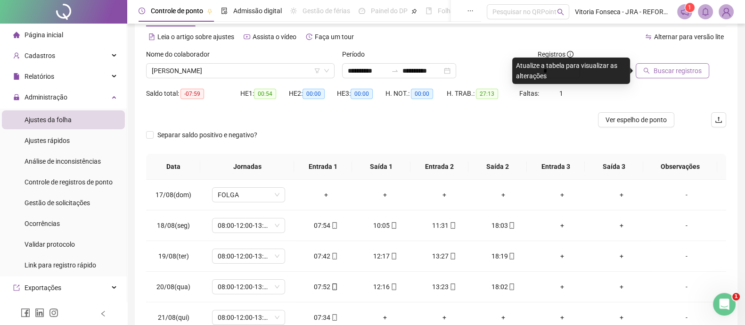
click at [660, 74] on span "Buscar registros" at bounding box center [678, 71] width 48 height 10
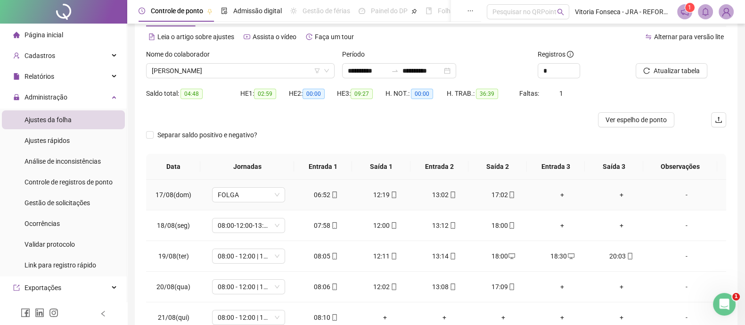
scroll to position [97, 0]
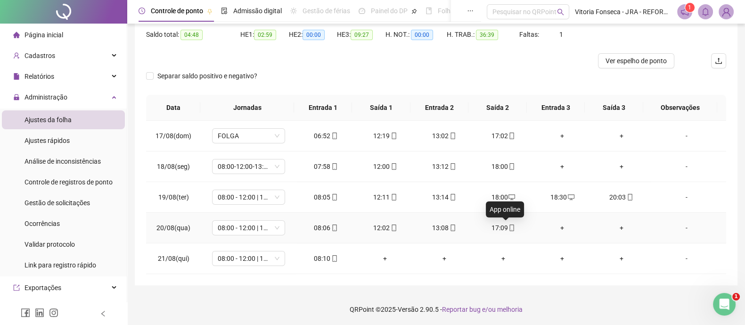
click at [509, 225] on icon "mobile" at bounding box center [512, 227] width 7 height 7
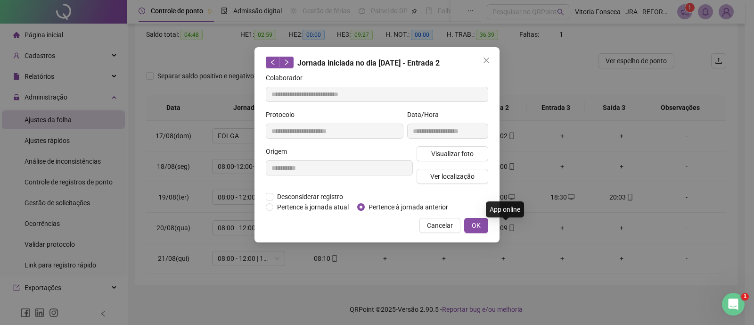
type input "**********"
click at [467, 173] on span "Ver localização" at bounding box center [452, 176] width 44 height 10
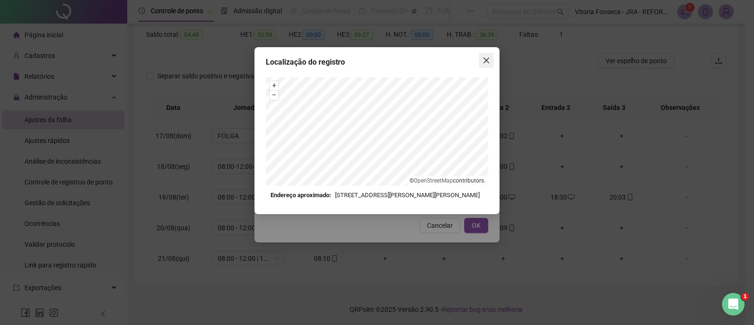
click at [488, 60] on icon "close" at bounding box center [487, 61] width 8 height 8
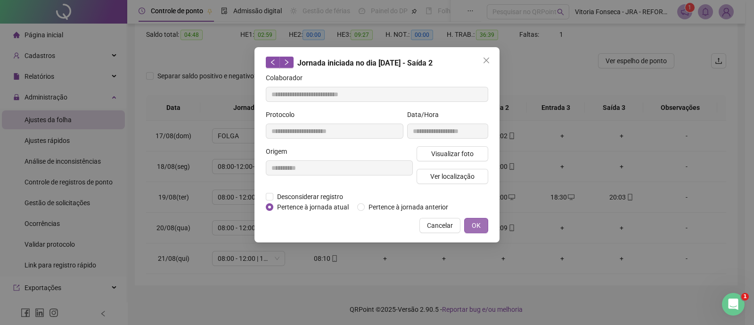
click at [481, 230] on button "OK" at bounding box center [476, 225] width 24 height 15
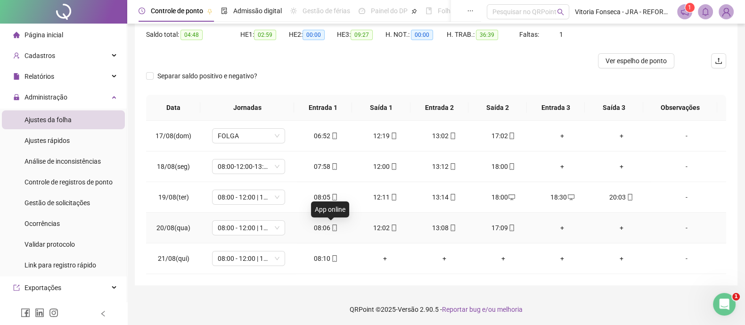
click at [333, 225] on icon "mobile" at bounding box center [334, 227] width 4 height 7
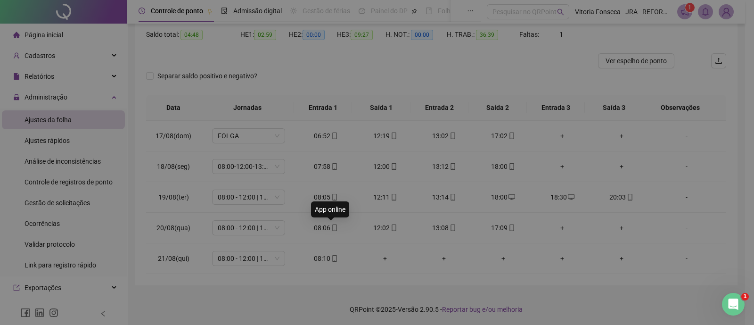
type input "**********"
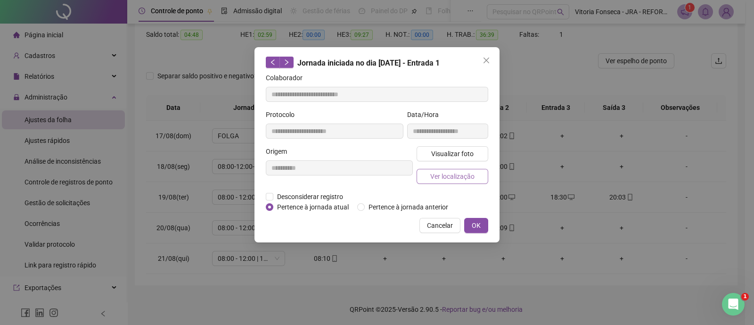
click at [459, 177] on span "Ver localização" at bounding box center [452, 176] width 44 height 10
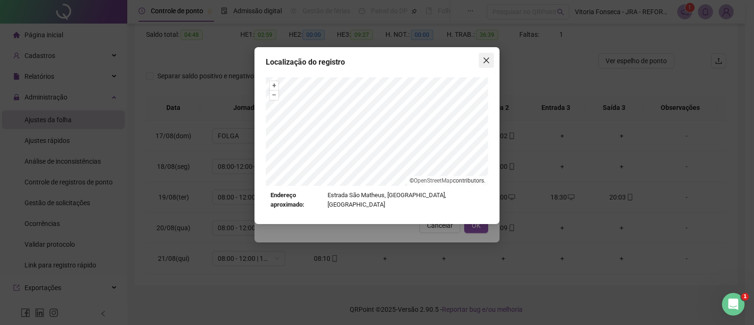
click at [488, 58] on icon "close" at bounding box center [487, 61] width 6 height 6
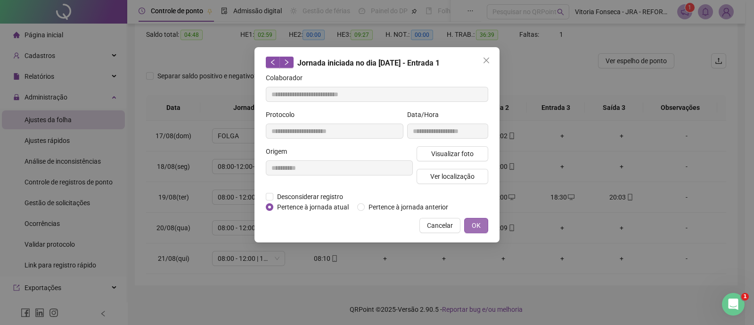
click at [476, 222] on span "OK" at bounding box center [476, 225] width 9 height 10
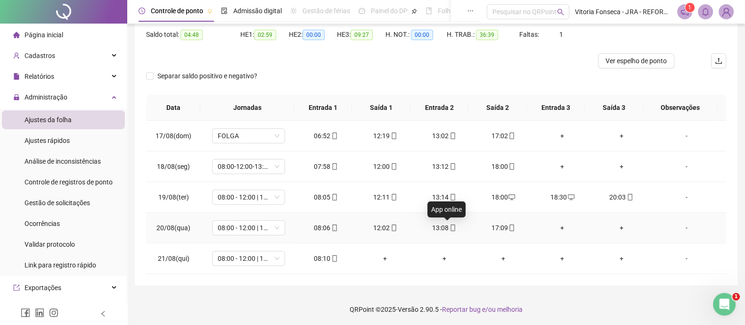
click at [450, 225] on icon "mobile" at bounding box center [453, 227] width 7 height 7
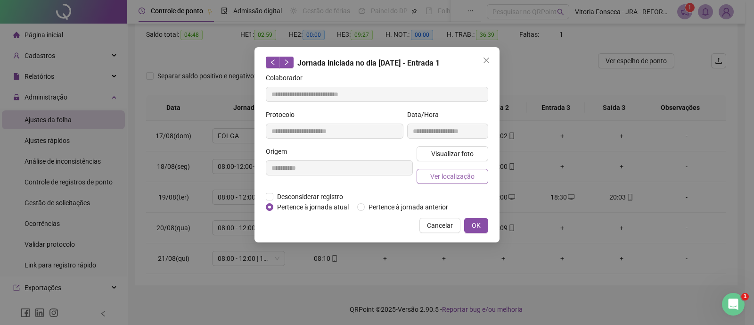
click at [449, 175] on span "Ver localização" at bounding box center [452, 176] width 44 height 10
type input "**********"
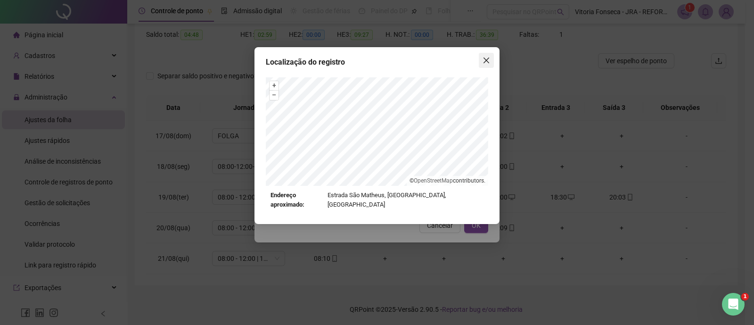
click at [486, 64] on button "Close" at bounding box center [486, 60] width 15 height 15
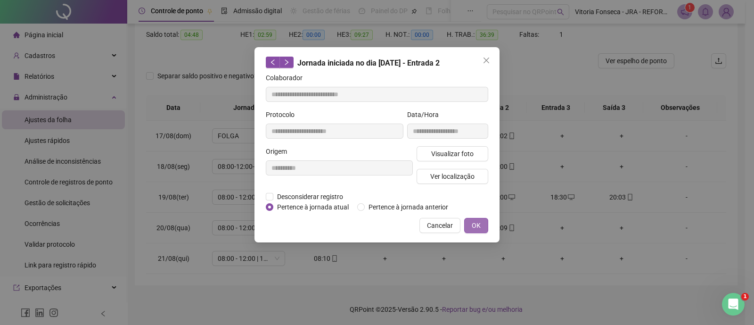
click at [482, 225] on button "OK" at bounding box center [476, 225] width 24 height 15
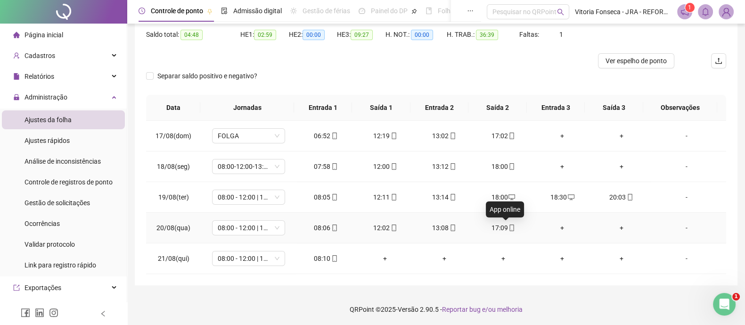
click at [509, 230] on icon "mobile" at bounding box center [512, 227] width 7 height 7
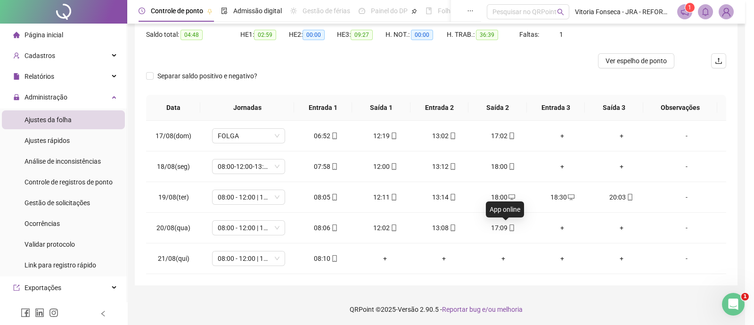
type input "**********"
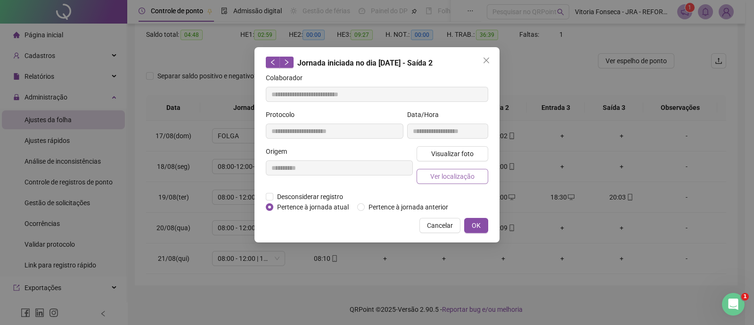
click at [469, 180] on span "Ver localização" at bounding box center [452, 176] width 44 height 10
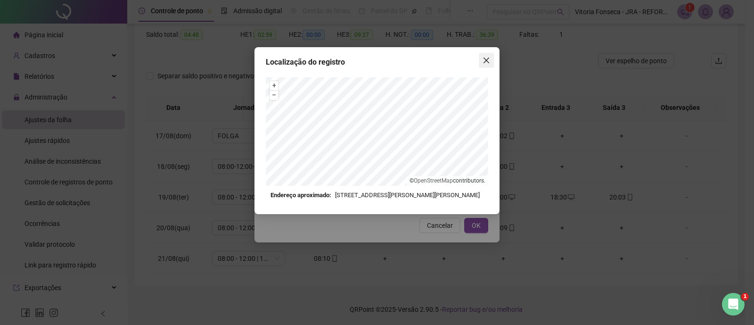
click at [491, 58] on span "Close" at bounding box center [486, 61] width 15 height 8
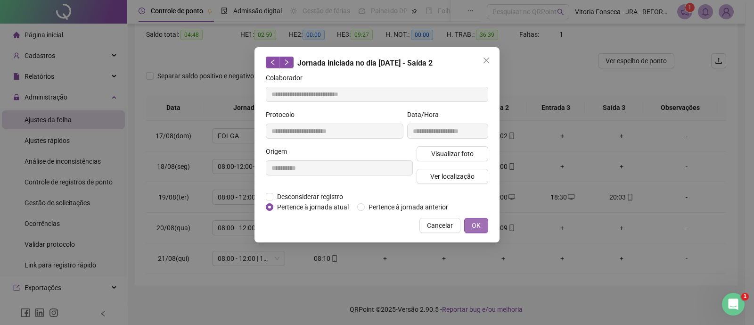
click at [478, 224] on span "OK" at bounding box center [476, 225] width 9 height 10
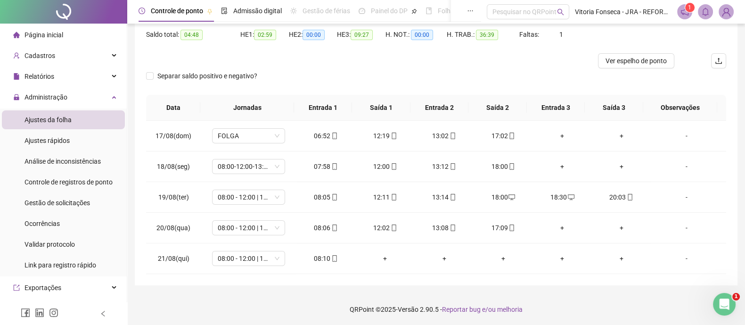
scroll to position [38, 0]
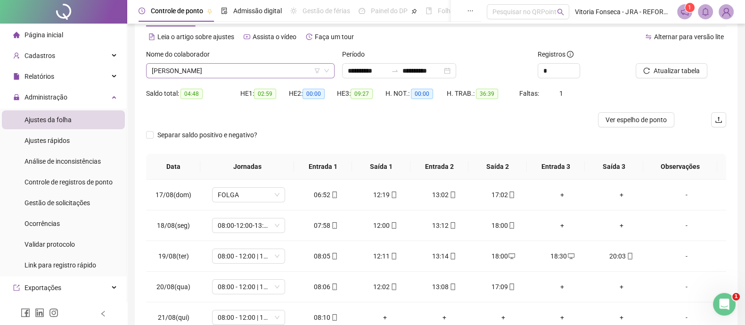
click at [269, 70] on span "LUIZ MIGUEL BRAGA DOS SANTOS" at bounding box center [240, 71] width 177 height 14
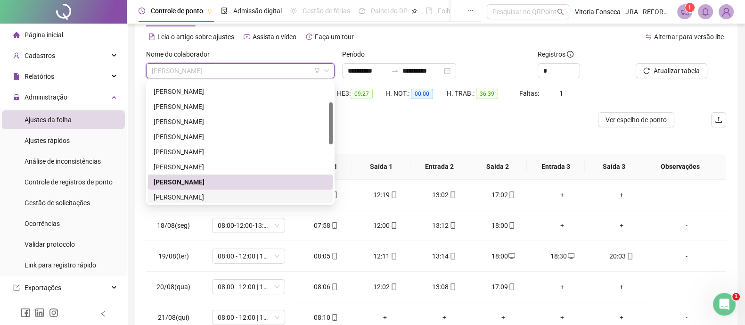
click at [246, 193] on div "MARCOS ANTONIO DOS SANTOS" at bounding box center [240, 197] width 173 height 10
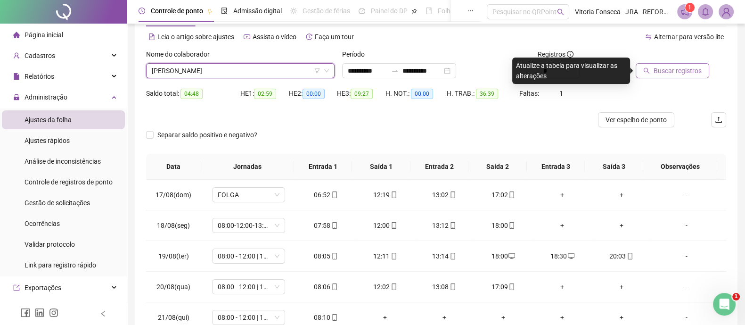
click at [665, 69] on span "Buscar registros" at bounding box center [678, 71] width 48 height 10
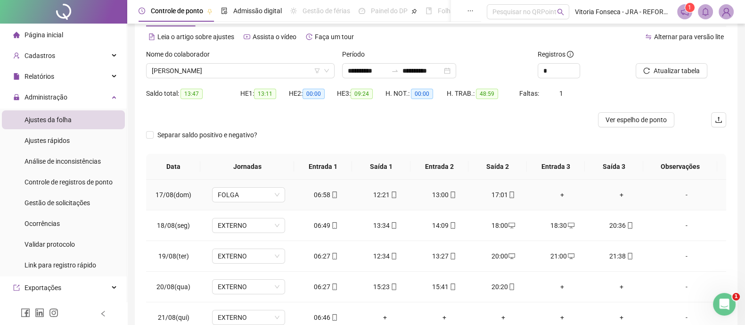
scroll to position [97, 0]
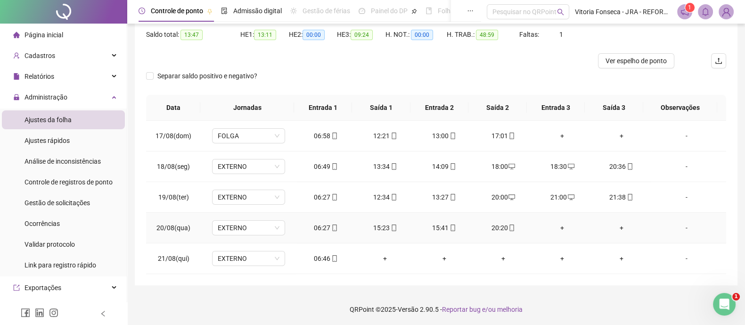
click at [554, 223] on div "+" at bounding box center [563, 228] width 44 height 10
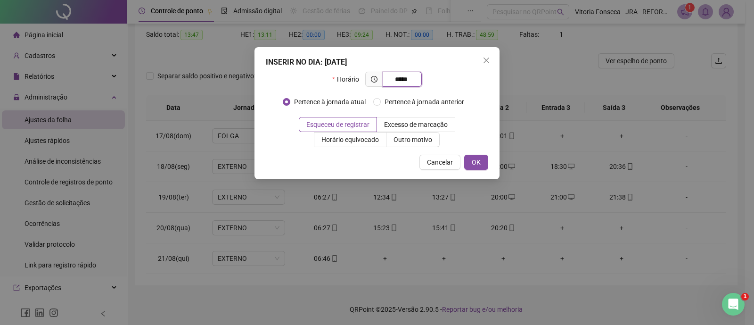
type input "*****"
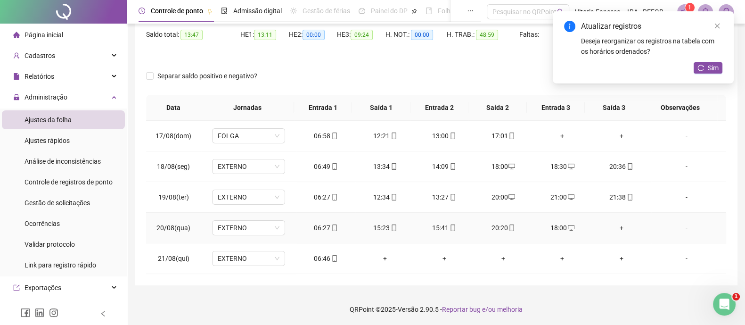
click at [614, 226] on div "+" at bounding box center [622, 228] width 44 height 10
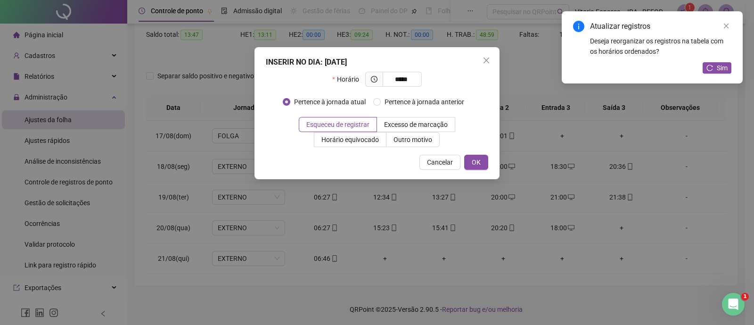
type input "*****"
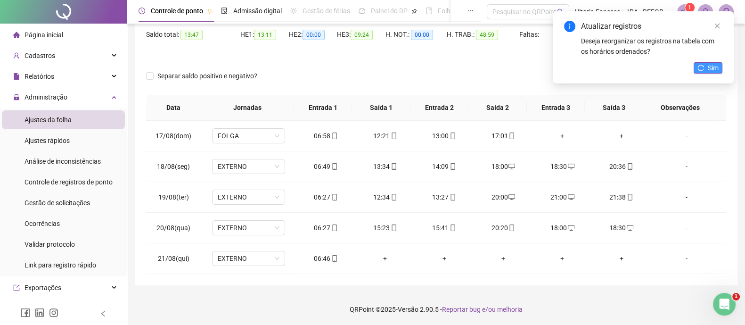
click at [713, 66] on span "Sim" at bounding box center [713, 68] width 11 height 10
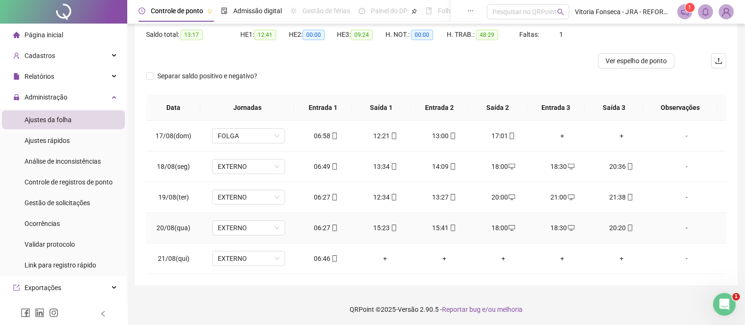
click at [628, 225] on div "20:20" at bounding box center [622, 228] width 44 height 10
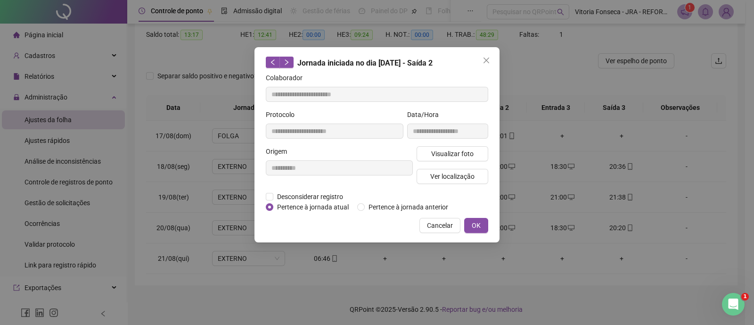
type input "**********"
click at [452, 178] on span "Ver localização" at bounding box center [452, 176] width 44 height 10
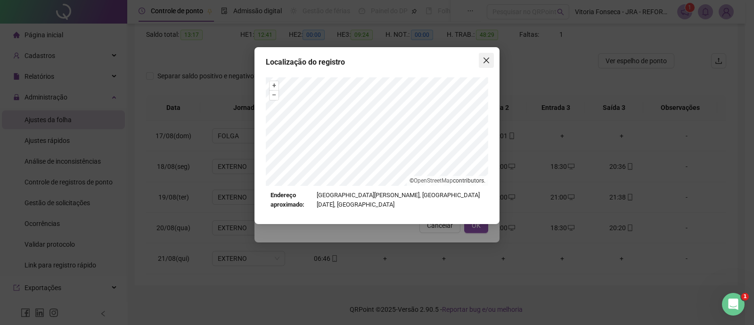
click at [485, 59] on icon "close" at bounding box center [487, 61] width 8 height 8
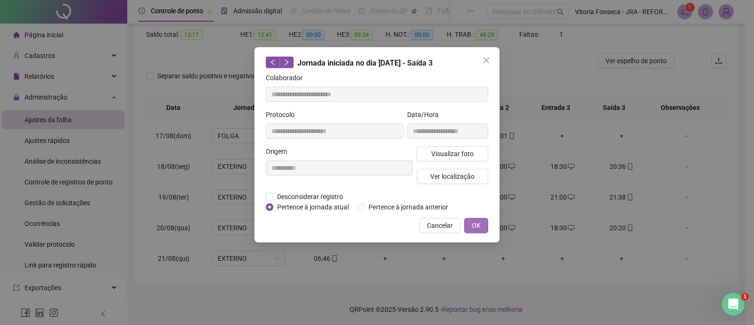
click at [484, 230] on button "OK" at bounding box center [476, 225] width 24 height 15
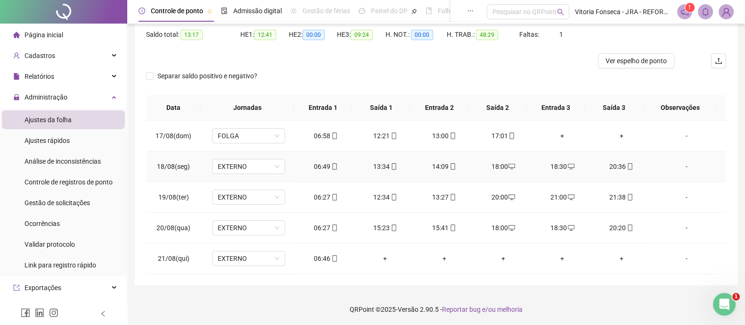
scroll to position [38, 0]
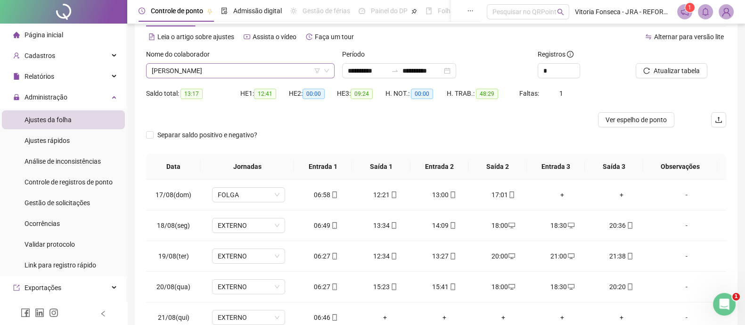
click at [265, 70] on span "MARCOS ANTONIO DOS SANTOS" at bounding box center [240, 71] width 177 height 14
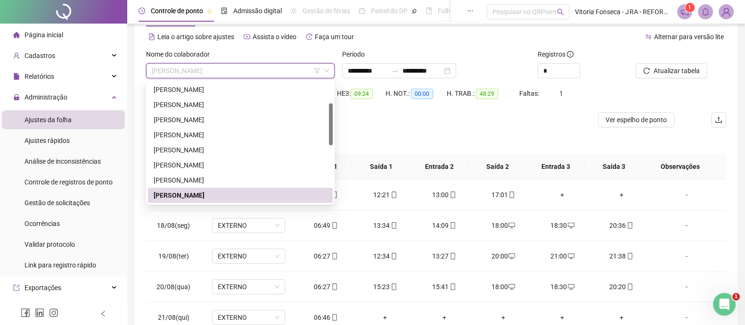
click at [284, 71] on span "MARCOS ANTONIO DOS SANTOS" at bounding box center [240, 71] width 177 height 14
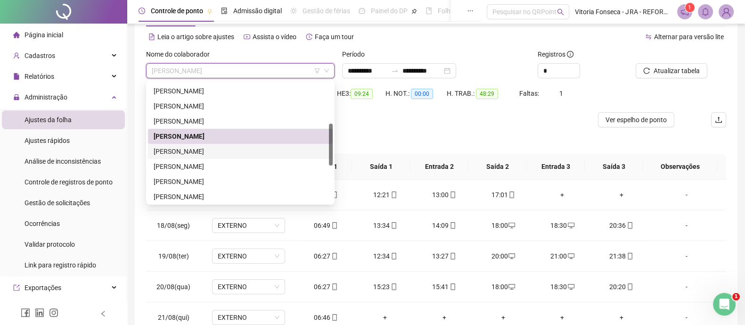
click at [262, 149] on div "NAELI SENA DOS SANTOS QUEIROZ" at bounding box center [240, 151] width 173 height 10
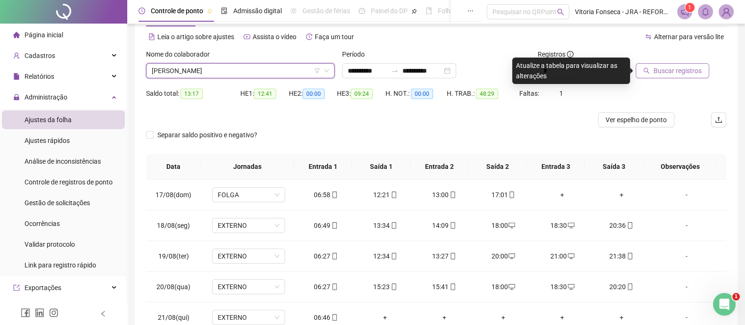
click at [654, 74] on span "Buscar registros" at bounding box center [678, 71] width 48 height 10
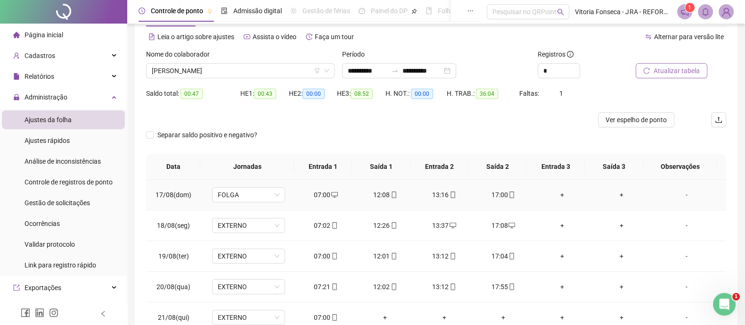
scroll to position [97, 0]
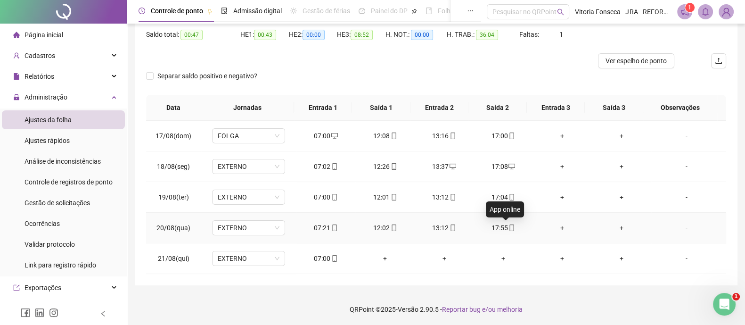
click at [509, 225] on icon "mobile" at bounding box center [512, 227] width 7 height 7
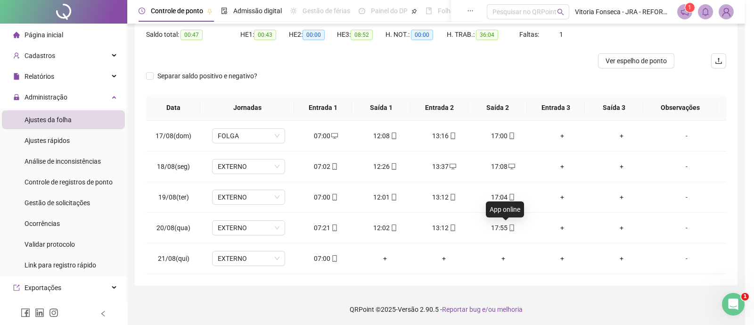
type input "**********"
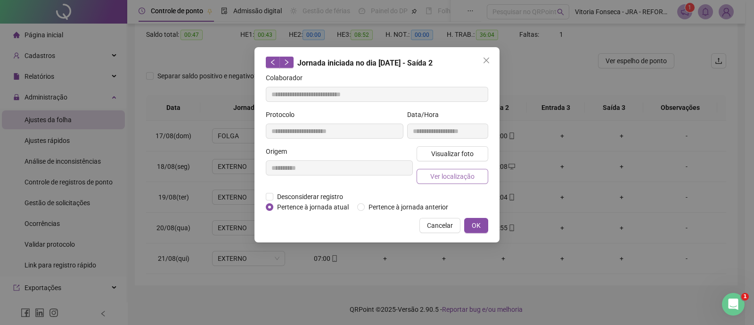
click at [448, 173] on span "Ver localização" at bounding box center [452, 176] width 44 height 10
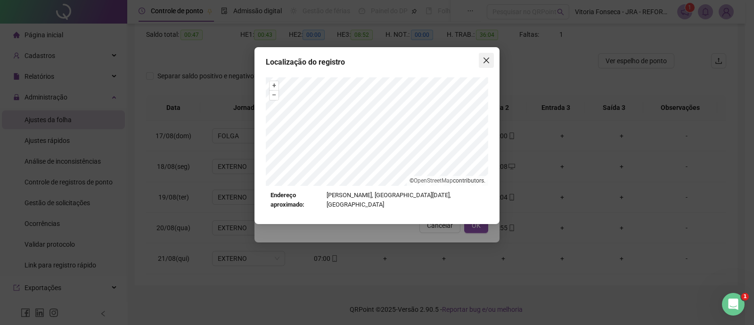
click at [493, 63] on span "Close" at bounding box center [486, 61] width 15 height 8
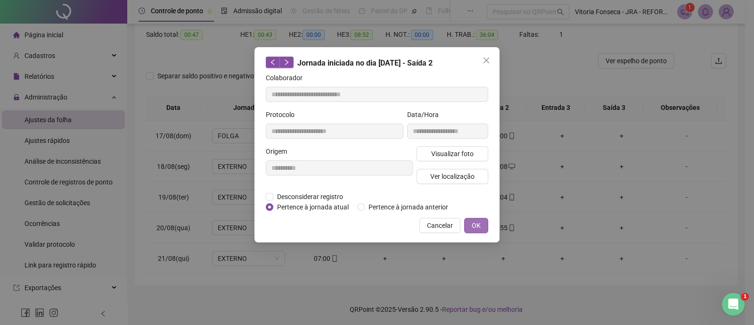
click at [483, 225] on button "OK" at bounding box center [476, 225] width 24 height 15
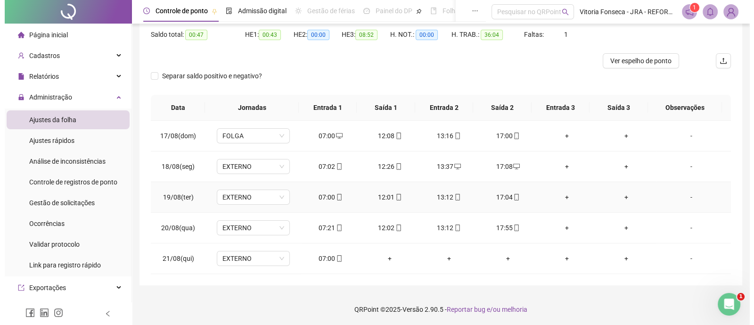
scroll to position [38, 0]
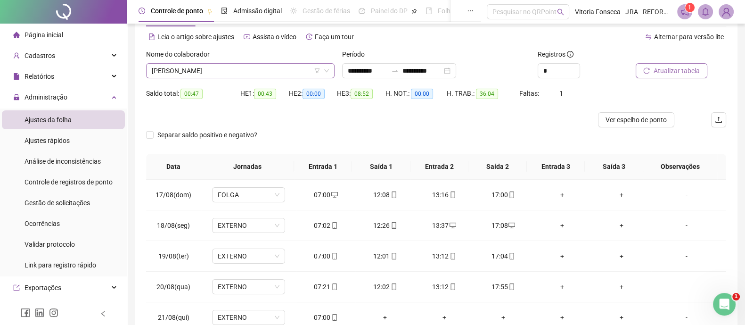
click at [274, 71] on span "NAELI SENA DOS SANTOS QUEIROZ" at bounding box center [240, 71] width 177 height 14
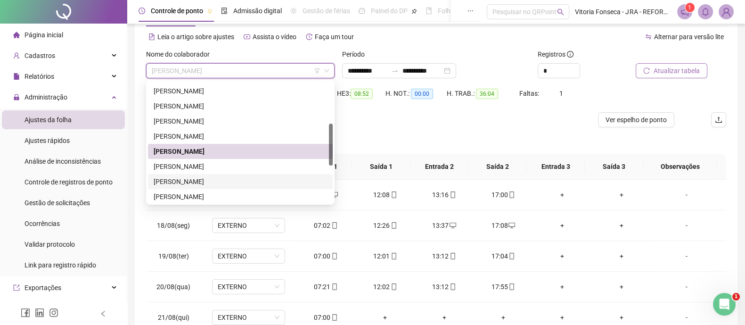
click at [208, 183] on div "RENAN PINTO NORBIATO" at bounding box center [240, 181] width 173 height 10
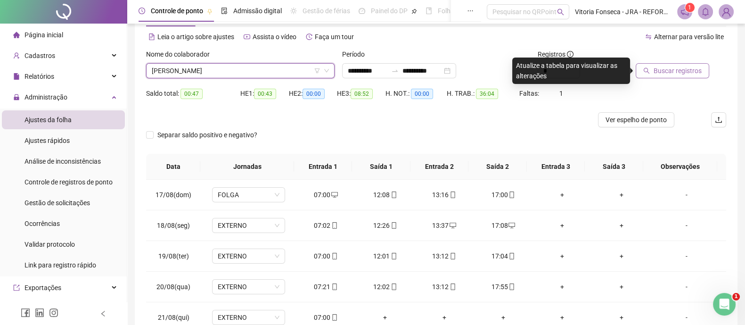
click at [657, 71] on span "Buscar registros" at bounding box center [678, 71] width 48 height 10
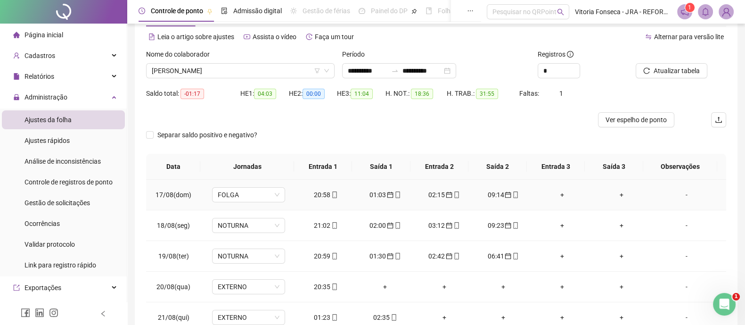
scroll to position [97, 0]
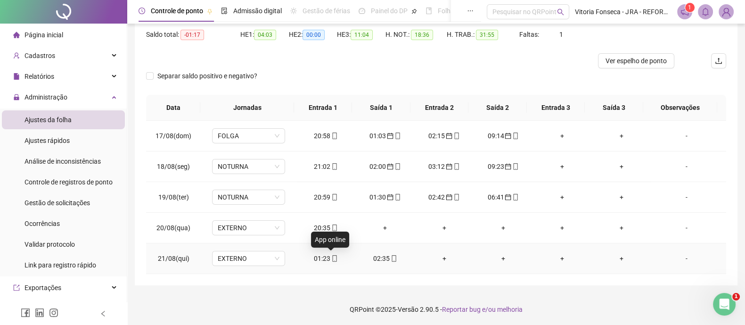
click at [331, 258] on icon "mobile" at bounding box center [334, 258] width 7 height 7
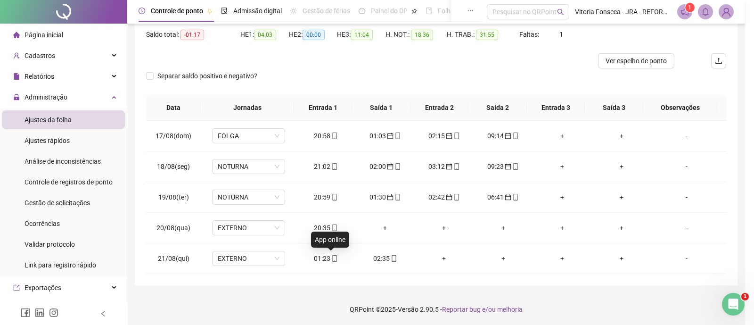
type input "**********"
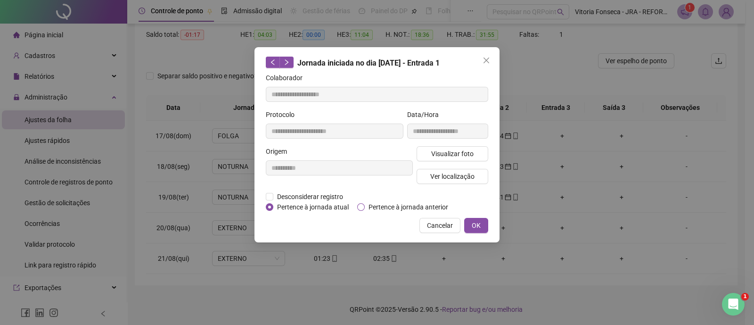
click at [372, 209] on span "Pertence à jornada anterior" at bounding box center [408, 207] width 87 height 10
click at [477, 227] on span "OK" at bounding box center [476, 225] width 9 height 10
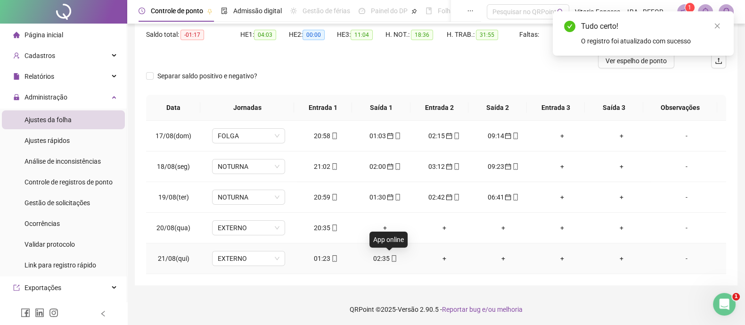
click at [391, 256] on icon "mobile" at bounding box center [394, 258] width 7 height 7
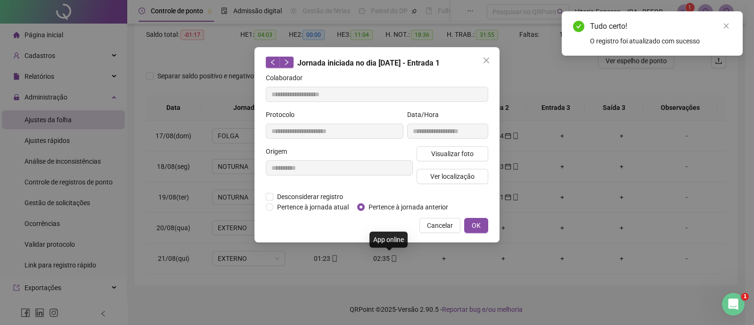
type input "**********"
click at [399, 208] on span "Pertence à jornada anterior" at bounding box center [408, 207] width 87 height 10
click at [477, 229] on span "OK" at bounding box center [476, 225] width 9 height 10
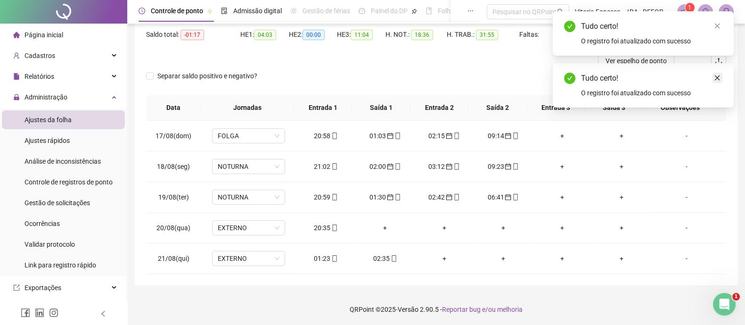
click at [717, 77] on icon "close" at bounding box center [717, 77] width 5 height 5
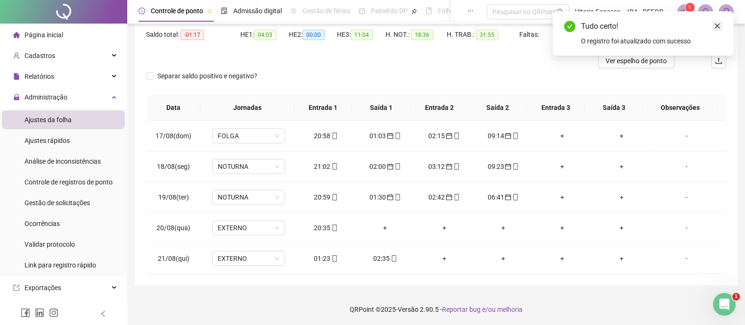
click at [719, 23] on icon "close" at bounding box center [717, 26] width 7 height 7
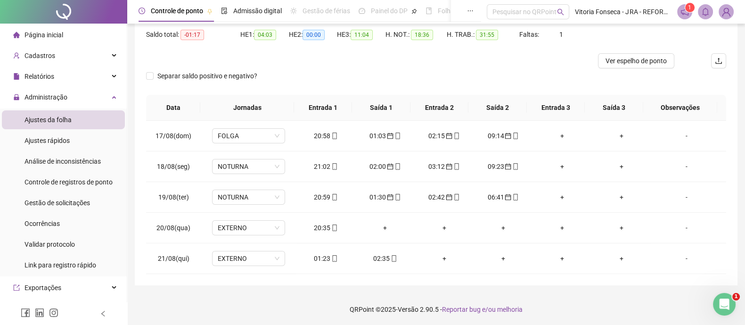
scroll to position [38, 0]
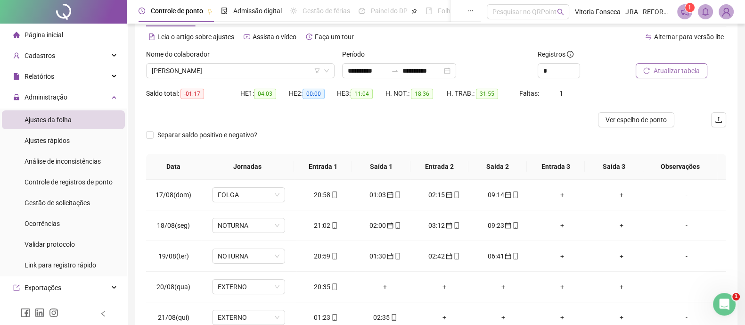
click at [679, 72] on span "Atualizar tabela" at bounding box center [677, 71] width 46 height 10
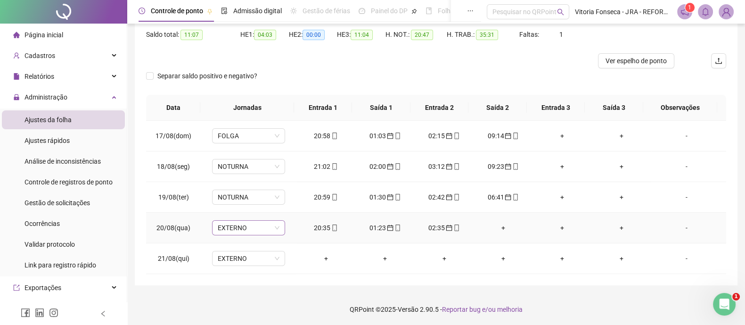
click at [260, 226] on span "EXTERNO" at bounding box center [249, 228] width 62 height 14
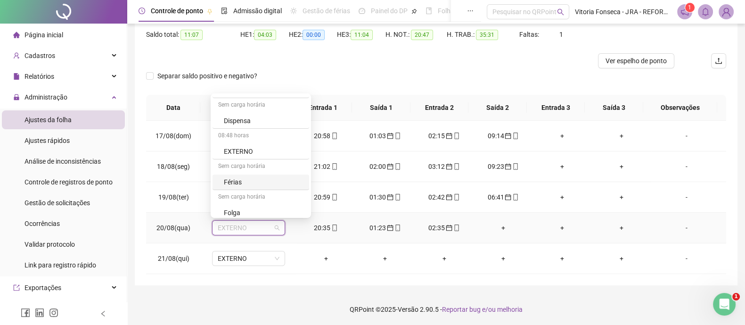
scroll to position [154, 0]
click at [264, 207] on div "NOTURNA" at bounding box center [264, 209] width 80 height 10
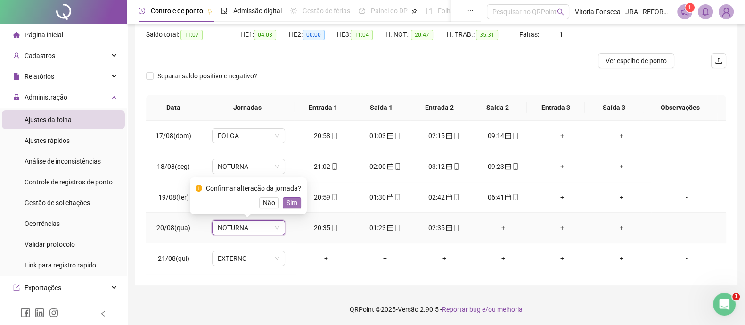
click at [288, 200] on span "Sim" at bounding box center [292, 203] width 11 height 10
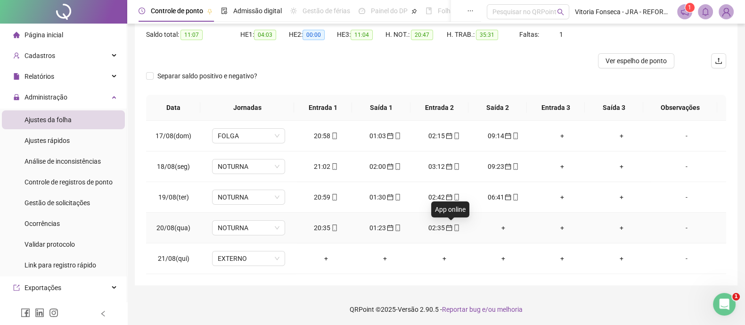
click at [454, 225] on icon "mobile" at bounding box center [457, 227] width 7 height 7
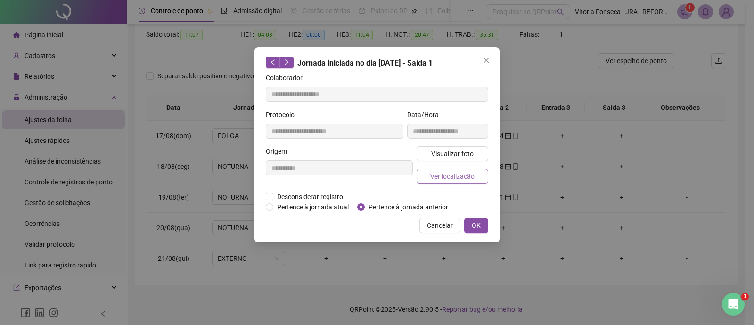
click at [446, 175] on span "Ver localização" at bounding box center [452, 176] width 44 height 10
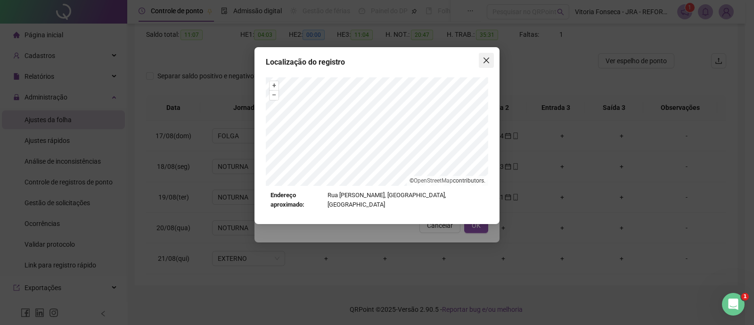
click at [483, 63] on icon "close" at bounding box center [487, 61] width 8 height 8
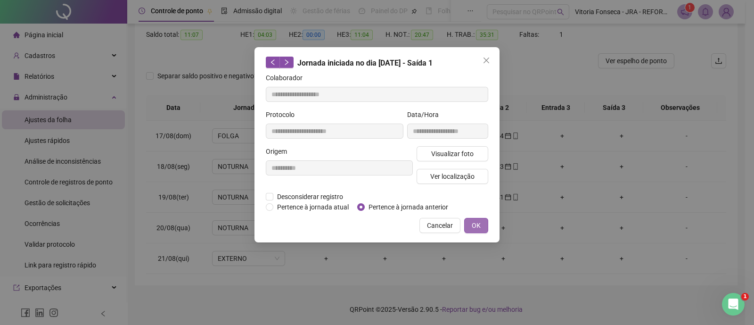
click at [486, 224] on button "OK" at bounding box center [476, 225] width 24 height 15
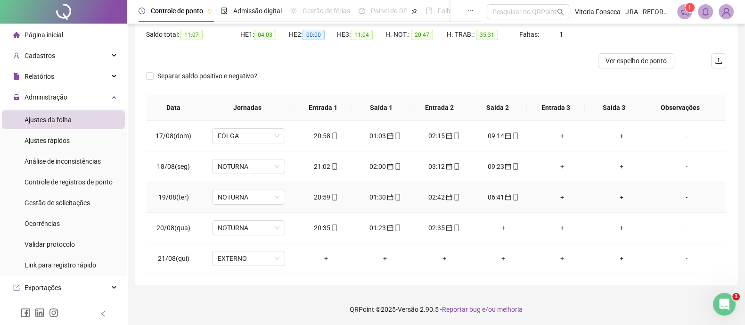
scroll to position [38, 0]
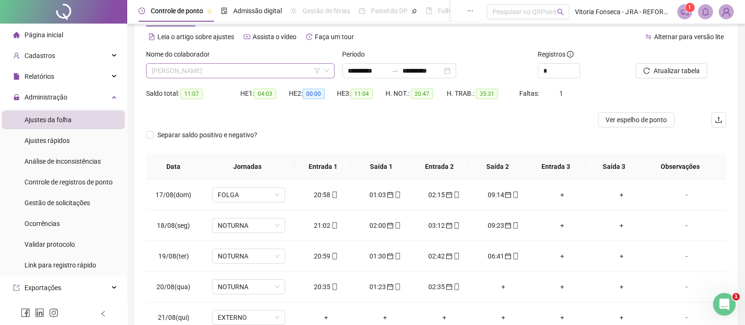
click at [250, 67] on span "RENAN PINTO NORBIATO" at bounding box center [240, 71] width 177 height 14
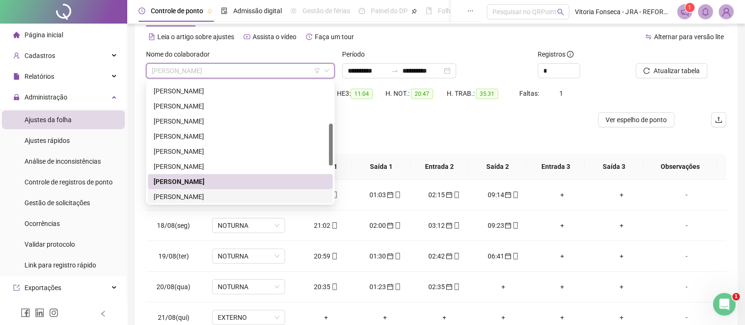
click at [236, 195] on div "RICHARD JORGE XAVIER DA SILVA" at bounding box center [240, 196] width 173 height 10
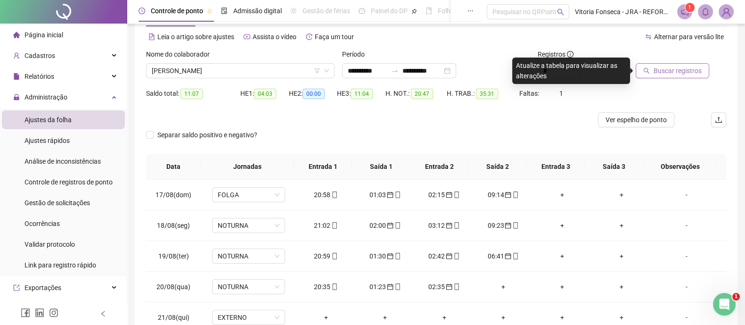
click at [672, 74] on span "Buscar registros" at bounding box center [678, 71] width 48 height 10
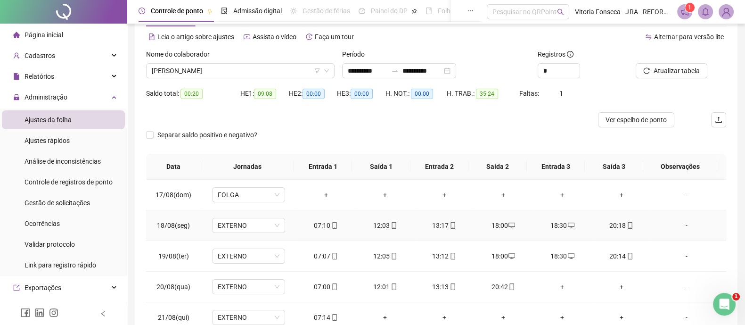
scroll to position [97, 0]
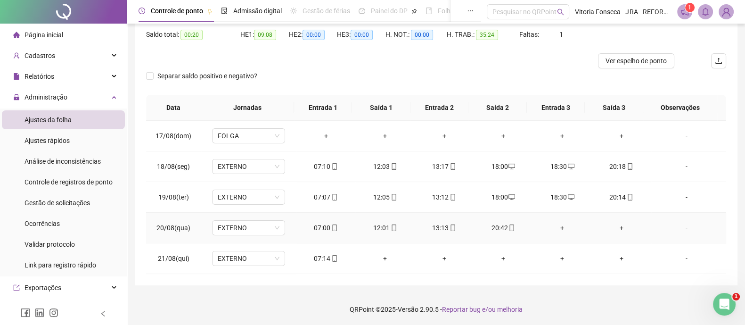
click at [559, 225] on div "+" at bounding box center [563, 228] width 44 height 10
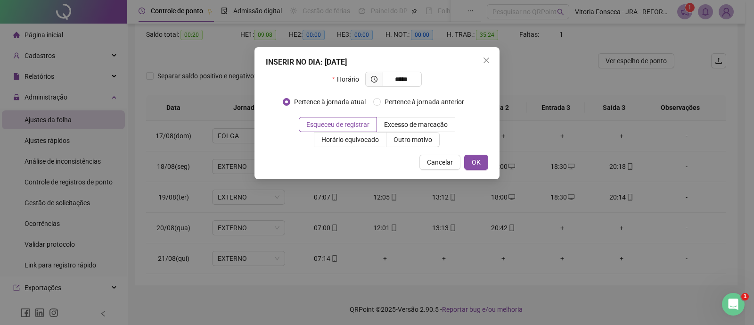
type input "*****"
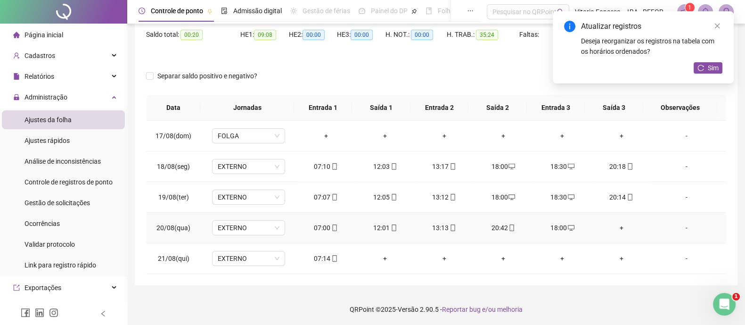
click at [617, 228] on div "+" at bounding box center [622, 228] width 44 height 10
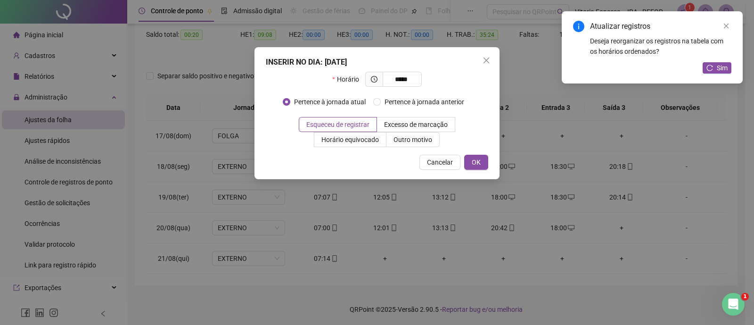
type input "*****"
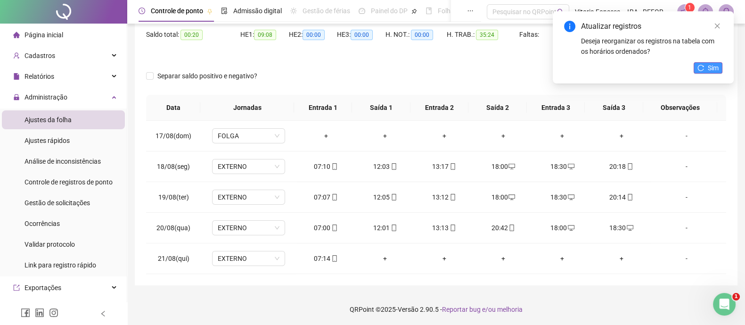
click at [706, 66] on button "Sim" at bounding box center [708, 67] width 29 height 11
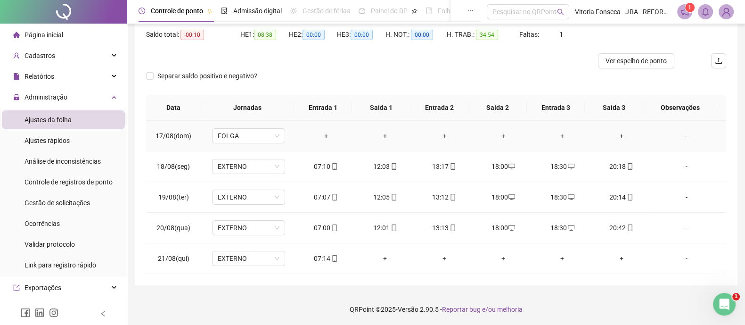
scroll to position [38, 0]
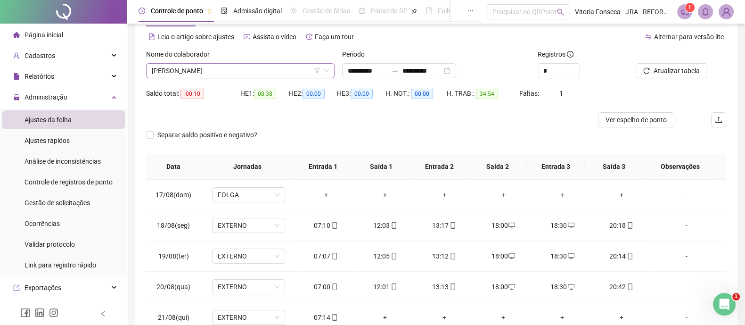
click at [262, 68] on span "RICHARD JORGE XAVIER DA SILVA" at bounding box center [240, 71] width 177 height 14
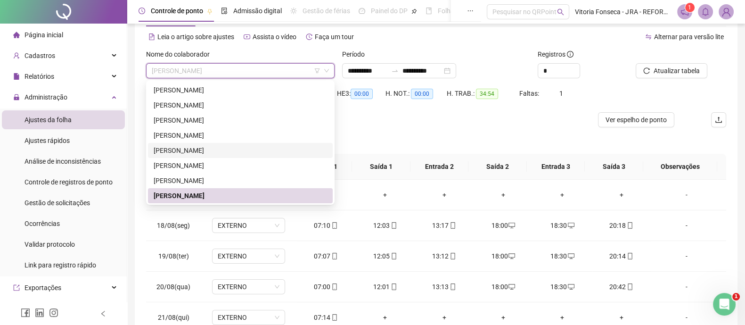
scroll to position [61, 0]
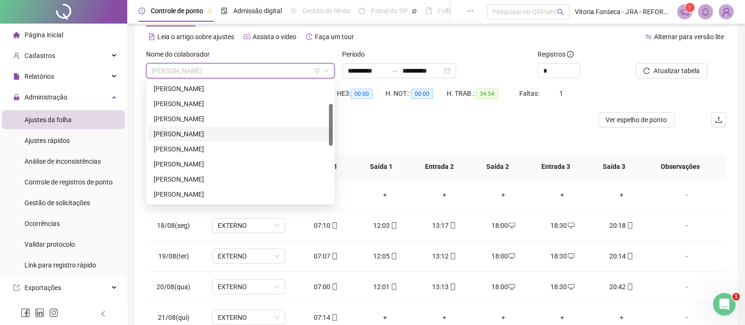
click at [231, 135] on div "[PERSON_NAME]" at bounding box center [240, 134] width 173 height 10
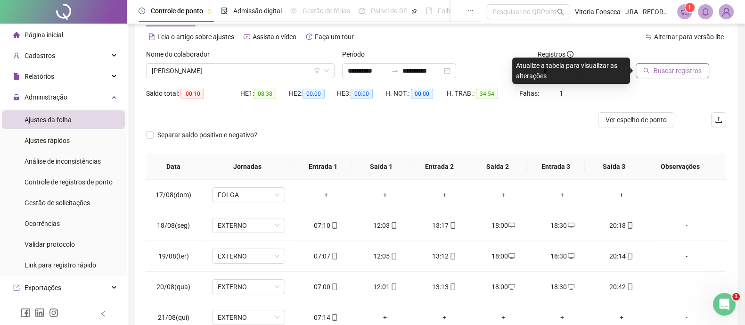
click at [674, 71] on span "Buscar registros" at bounding box center [678, 71] width 48 height 10
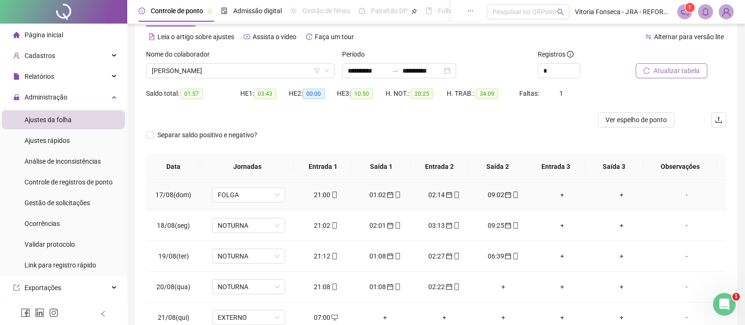
scroll to position [97, 0]
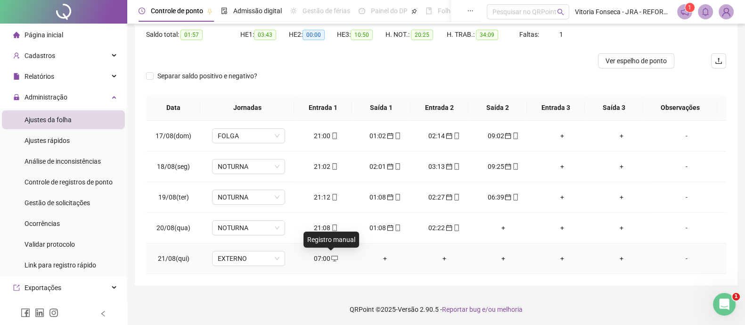
click at [331, 256] on icon "desktop" at bounding box center [334, 258] width 7 height 7
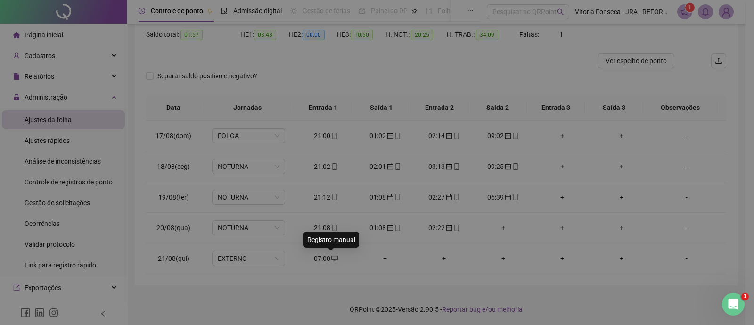
type input "**********"
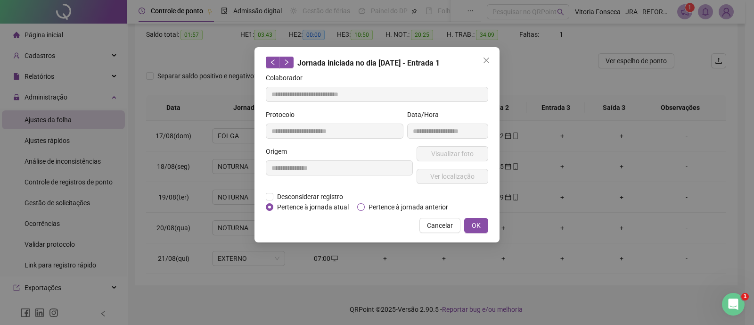
click at [420, 208] on span "Pertence à jornada anterior" at bounding box center [408, 207] width 87 height 10
click at [472, 225] on span "OK" at bounding box center [476, 225] width 9 height 10
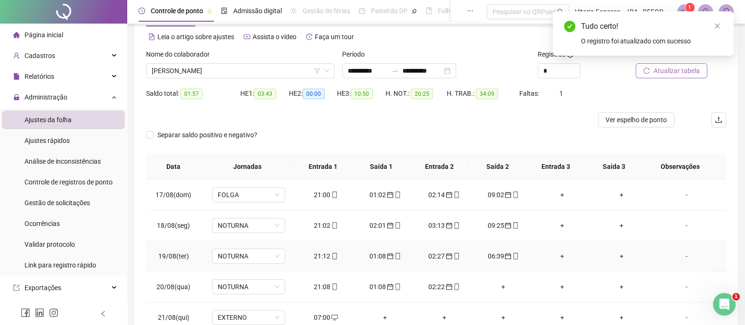
scroll to position [0, 0]
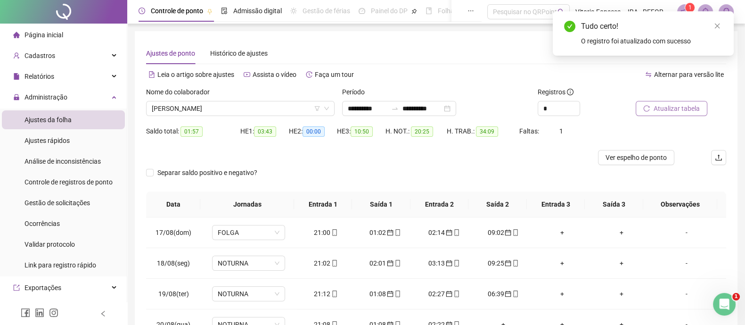
click at [666, 112] on span "Atualizar tabela" at bounding box center [677, 108] width 46 height 10
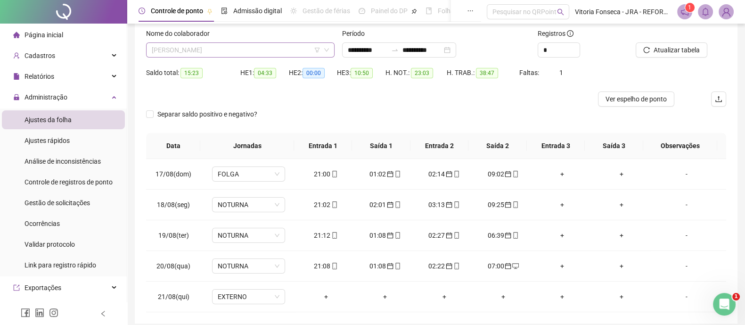
click at [292, 52] on span "[PERSON_NAME]" at bounding box center [240, 50] width 177 height 14
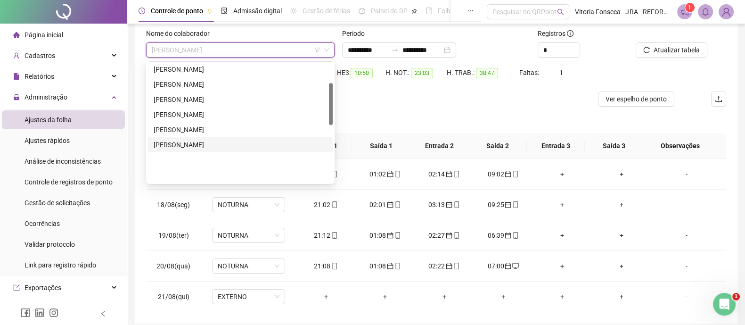
scroll to position [61, 0]
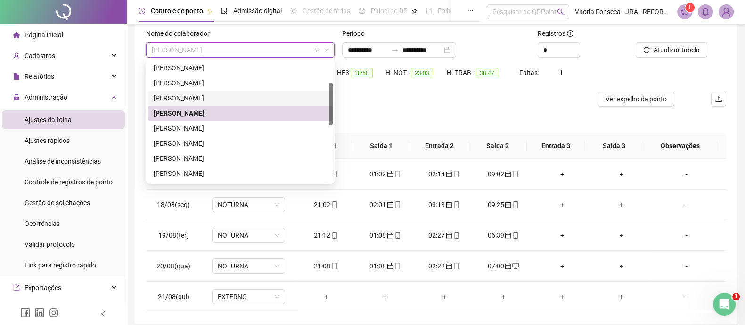
click at [266, 97] on div "[PERSON_NAME]" at bounding box center [240, 98] width 173 height 10
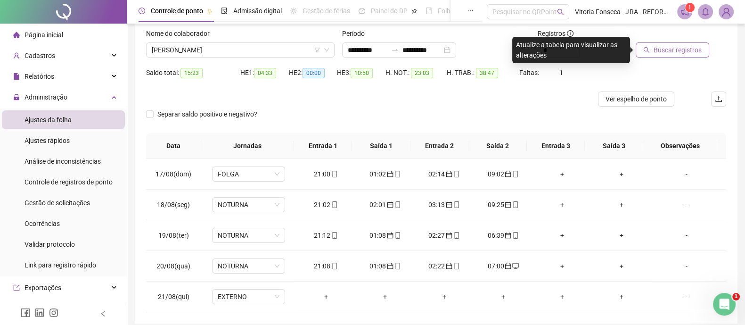
click at [669, 53] on span "Buscar registros" at bounding box center [678, 50] width 48 height 10
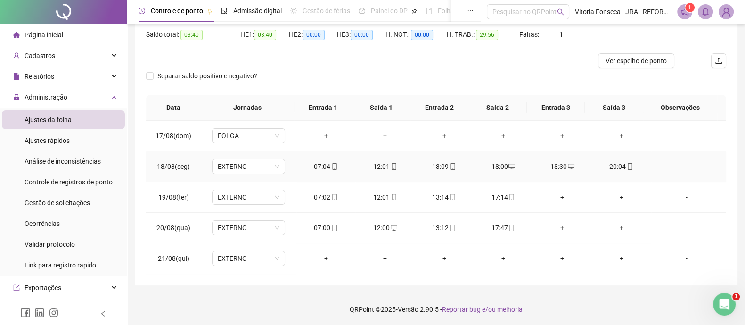
scroll to position [38, 0]
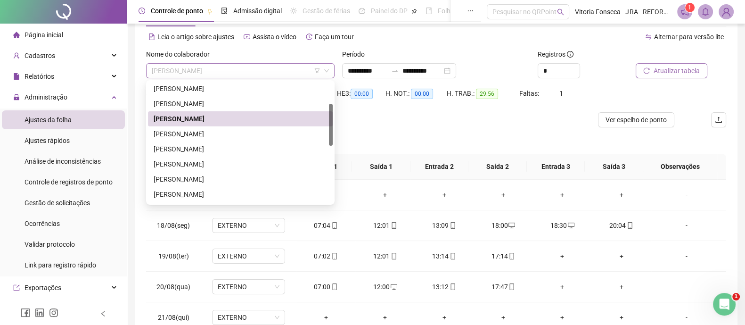
click at [282, 73] on span "[PERSON_NAME]" at bounding box center [240, 71] width 177 height 14
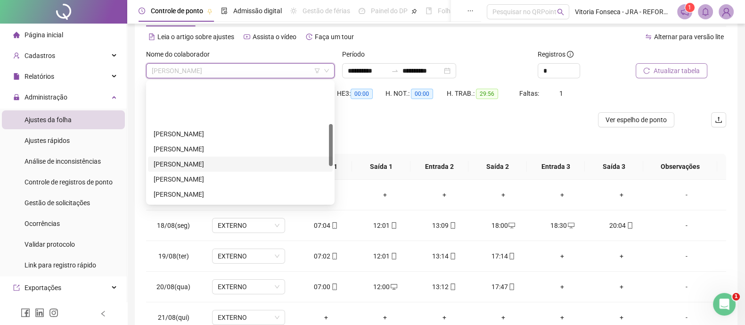
scroll to position [120, 0]
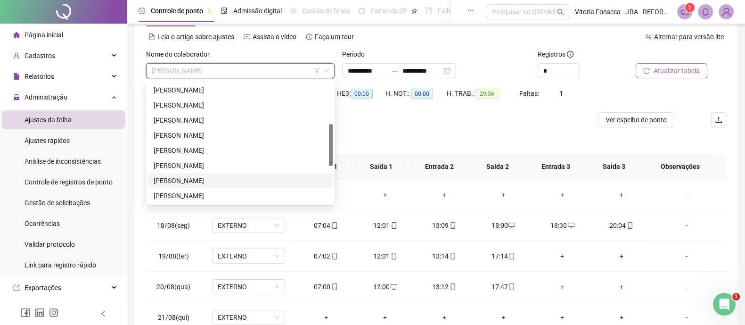
click at [238, 178] on div "RENAN PINTO NORBIATO" at bounding box center [240, 180] width 173 height 10
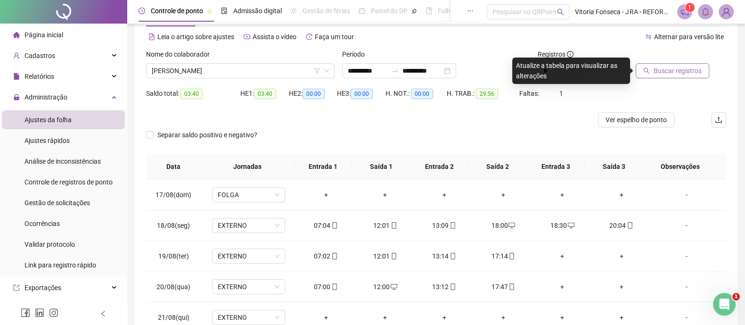
click at [664, 73] on span "Buscar registros" at bounding box center [678, 71] width 48 height 10
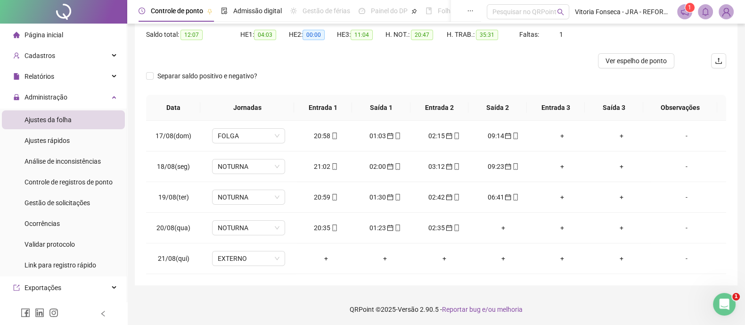
scroll to position [38, 0]
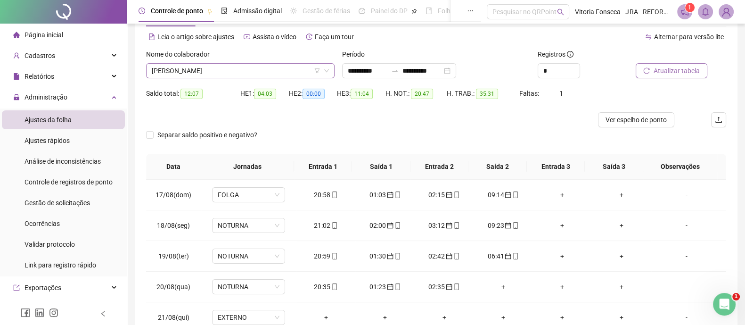
click at [263, 71] on span "RENAN PINTO NORBIATO" at bounding box center [240, 71] width 177 height 14
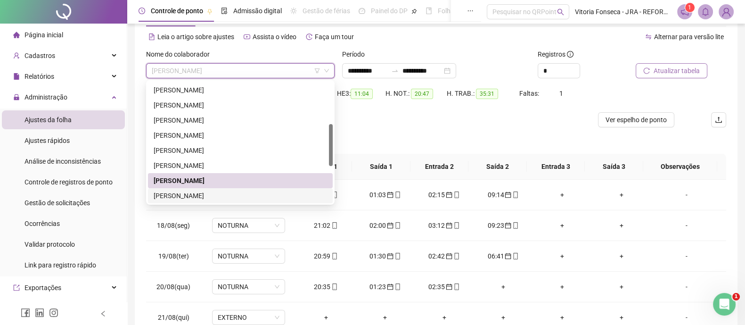
click at [239, 192] on div "RICHARD JORGE XAVIER DA SILVA" at bounding box center [240, 195] width 173 height 10
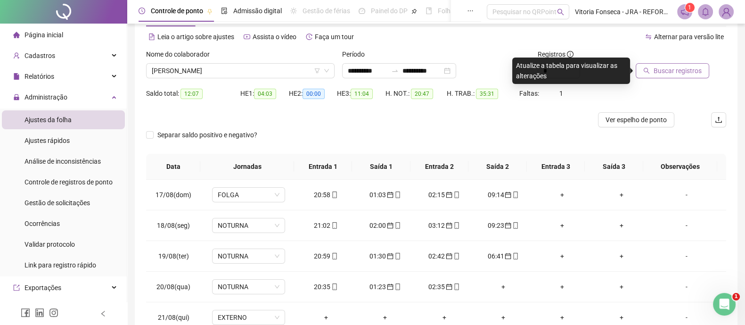
click at [693, 67] on span "Buscar registros" at bounding box center [678, 71] width 48 height 10
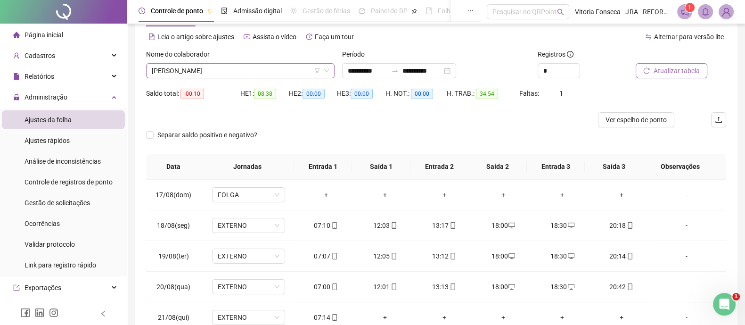
click at [295, 74] on span "RICHARD JORGE XAVIER DA SILVA" at bounding box center [240, 71] width 177 height 14
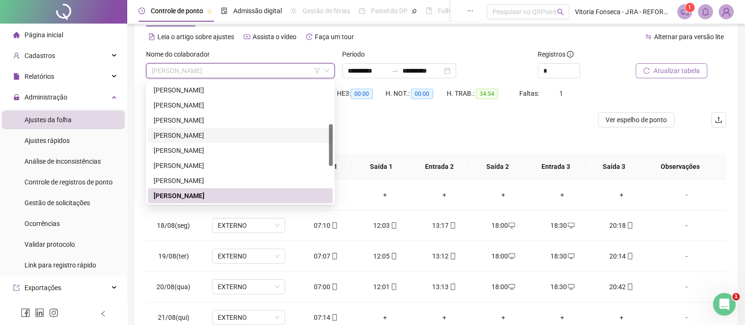
scroll to position [179, 0]
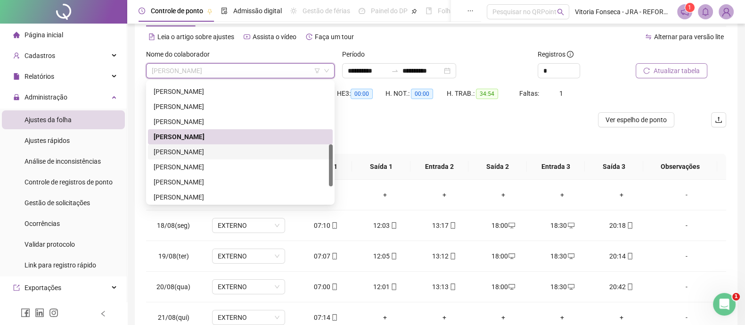
click at [207, 149] on div "ROBERTO DIAS EDUARDO" at bounding box center [240, 152] width 173 height 10
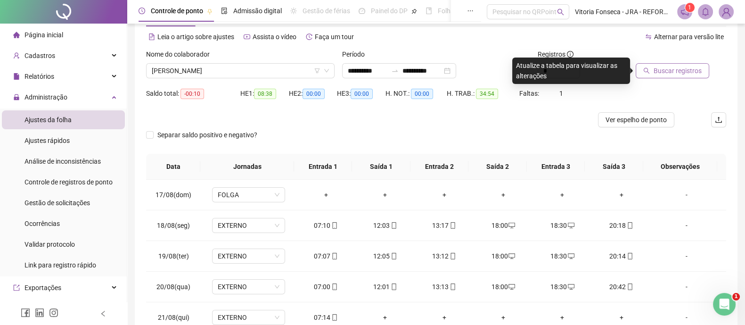
click at [683, 69] on span "Buscar registros" at bounding box center [678, 71] width 48 height 10
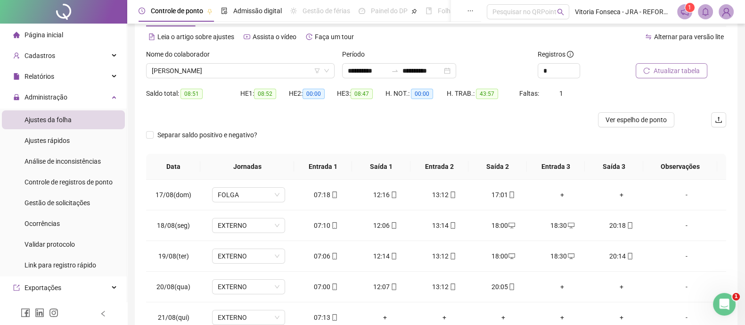
scroll to position [97, 0]
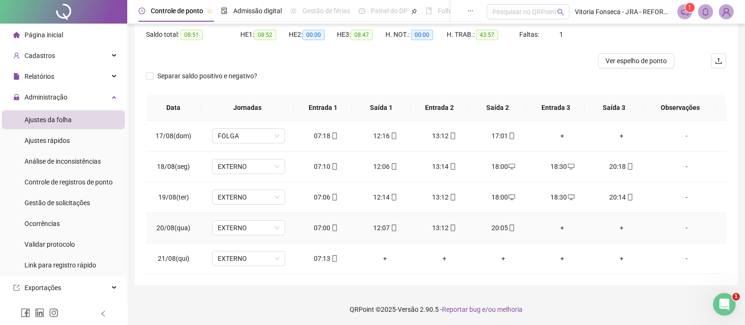
click at [557, 227] on div "+" at bounding box center [563, 228] width 44 height 10
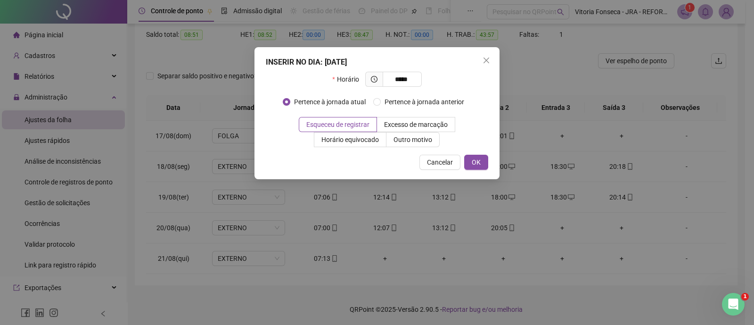
type input "*****"
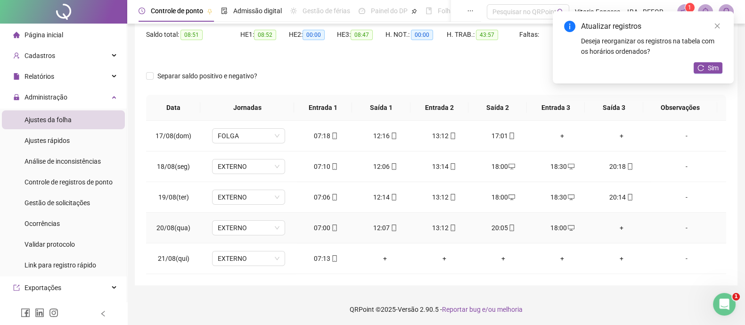
click at [618, 227] on div "+" at bounding box center [622, 228] width 44 height 10
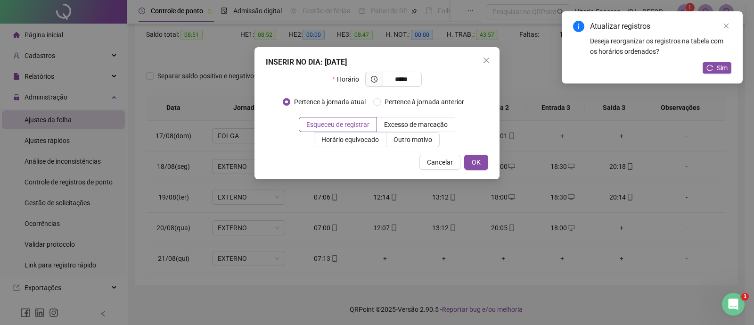
type input "*****"
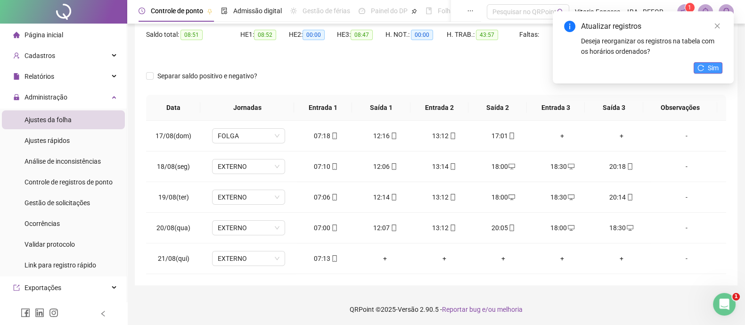
click at [707, 64] on button "Sim" at bounding box center [708, 67] width 29 height 11
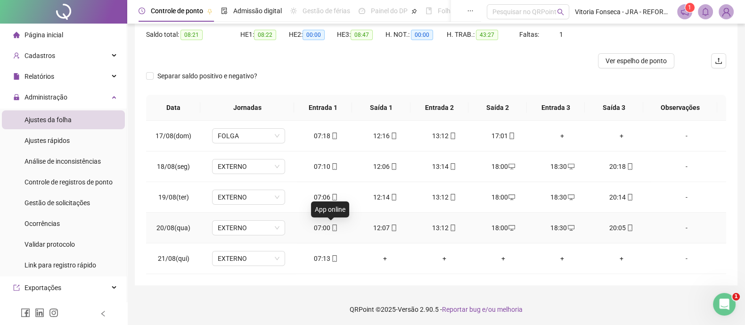
click at [331, 225] on icon "mobile" at bounding box center [334, 227] width 7 height 7
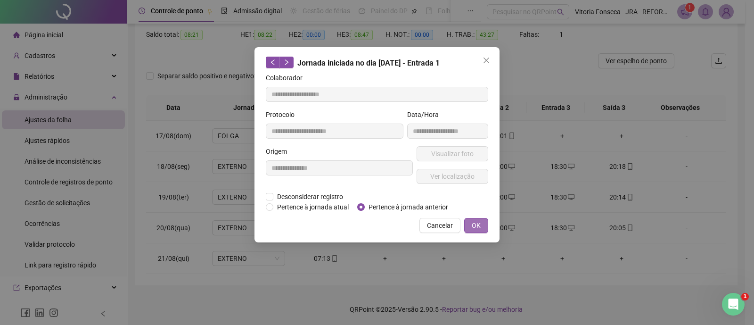
click at [468, 224] on button "OK" at bounding box center [476, 225] width 24 height 15
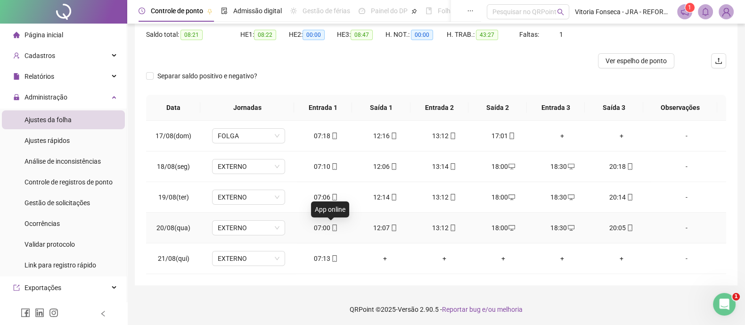
click at [332, 225] on icon "mobile" at bounding box center [334, 227] width 7 height 7
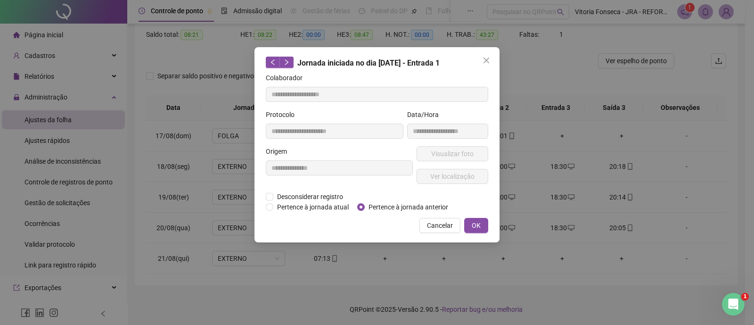
type input "**********"
click at [429, 177] on button "Ver localização" at bounding box center [453, 176] width 72 height 15
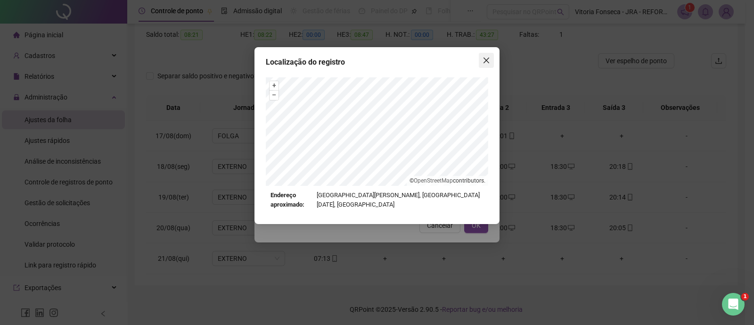
click at [481, 63] on span "Close" at bounding box center [486, 61] width 15 height 8
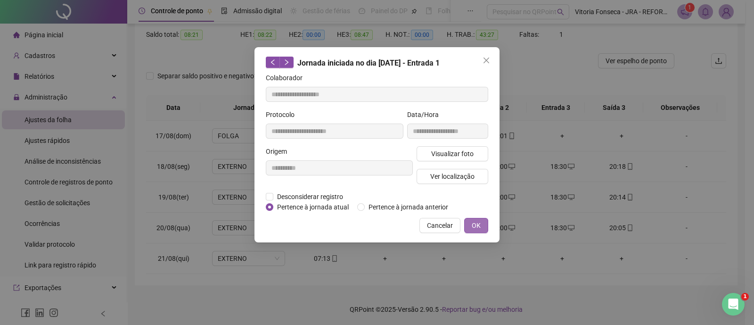
click at [482, 224] on button "OK" at bounding box center [476, 225] width 24 height 15
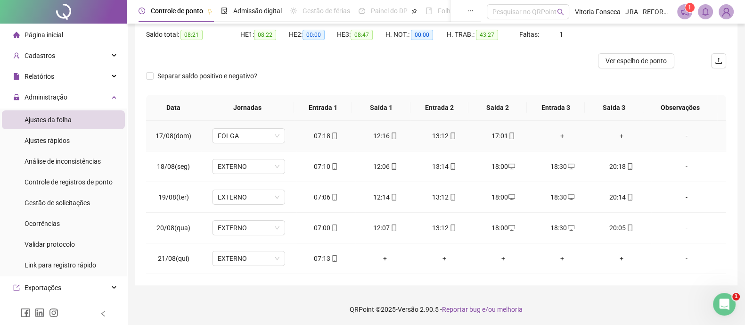
scroll to position [38, 0]
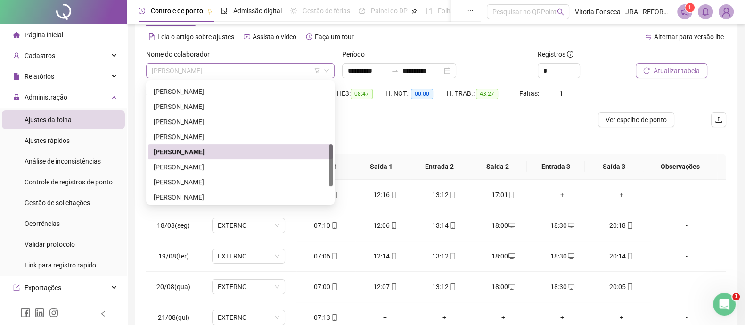
click at [243, 65] on span "ROBERTO DIAS EDUARDO" at bounding box center [240, 71] width 177 height 14
click at [231, 164] on div "ROGÉRIO DA SILVA MOURA" at bounding box center [240, 167] width 173 height 10
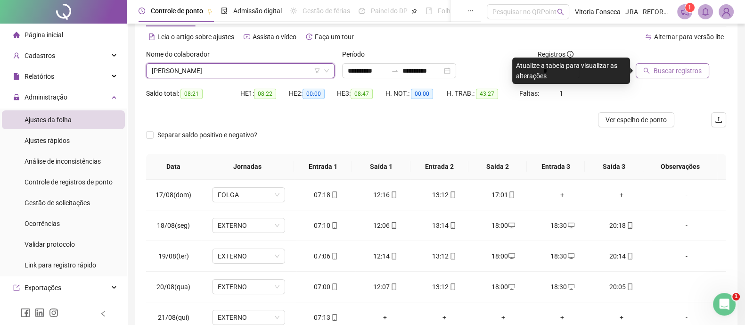
click at [680, 71] on span "Buscar registros" at bounding box center [678, 71] width 48 height 10
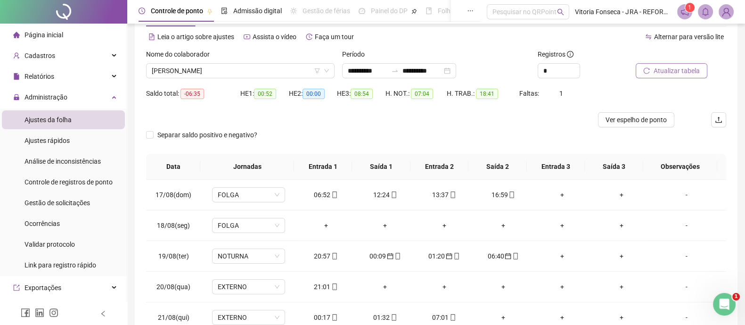
scroll to position [97, 0]
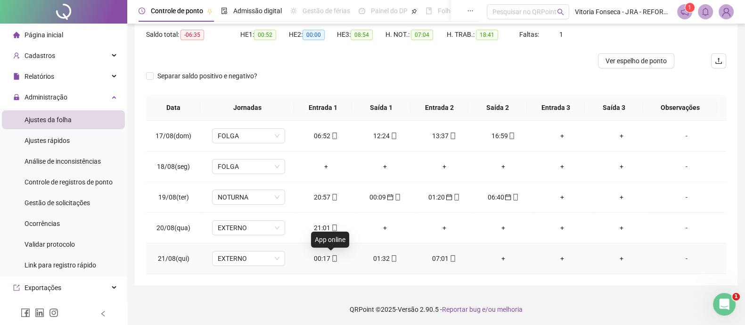
click at [334, 258] on icon "mobile" at bounding box center [334, 258] width 7 height 7
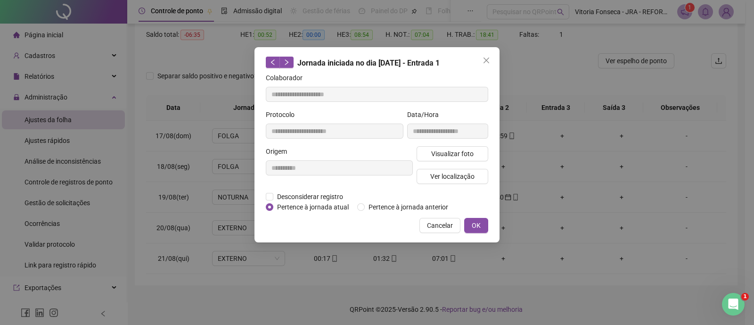
type input "**********"
click at [377, 207] on span "Pertence à jornada anterior" at bounding box center [408, 207] width 87 height 10
click at [470, 226] on button "OK" at bounding box center [476, 225] width 24 height 15
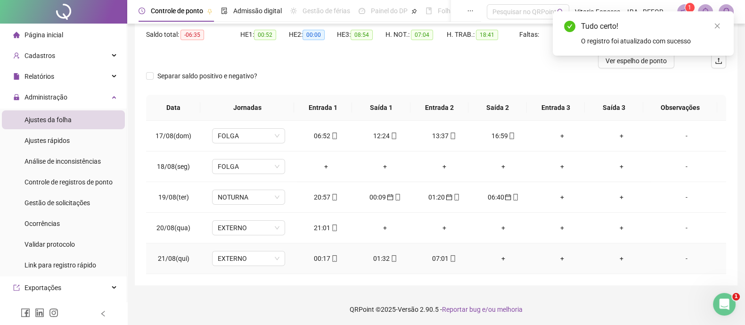
click at [392, 256] on icon "mobile" at bounding box center [394, 258] width 7 height 7
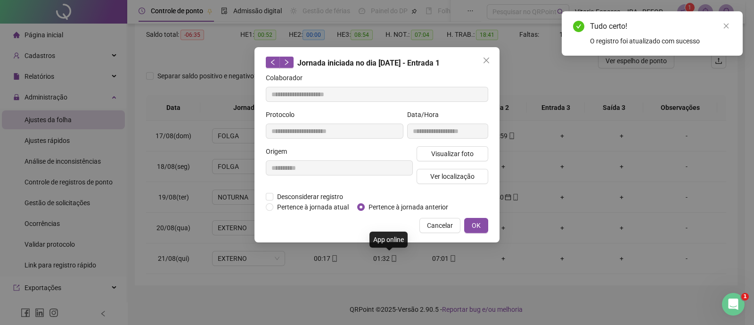
type input "**********"
click at [391, 207] on span "Pertence à jornada anterior" at bounding box center [408, 207] width 87 height 10
click at [479, 226] on span "OK" at bounding box center [476, 225] width 9 height 10
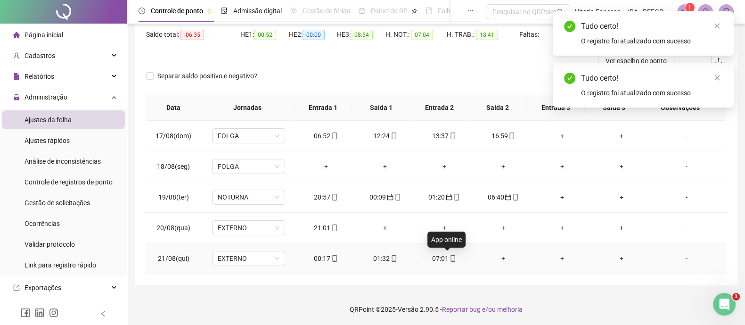
click at [450, 257] on icon "mobile" at bounding box center [453, 258] width 7 height 7
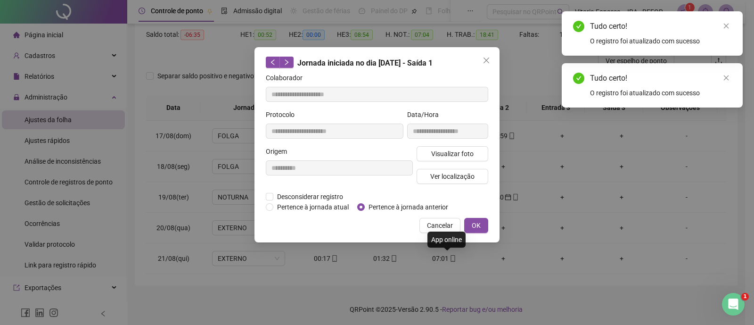
type input "**********"
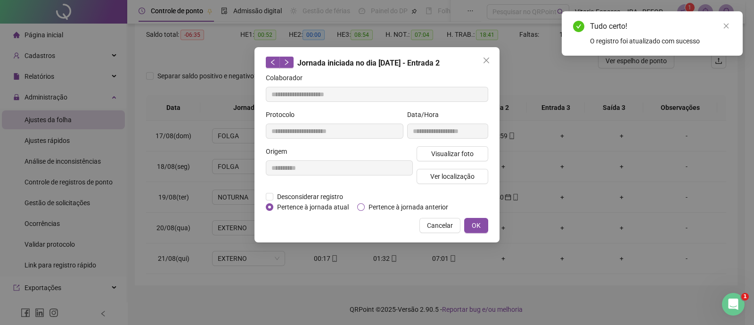
click at [429, 209] on span "Pertence à jornada anterior" at bounding box center [408, 207] width 87 height 10
click at [470, 225] on button "OK" at bounding box center [476, 225] width 24 height 15
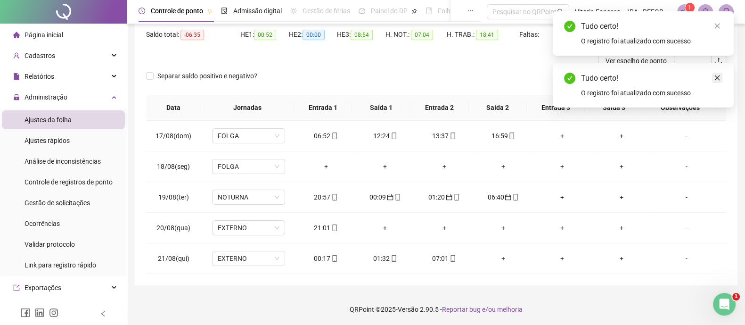
click at [715, 74] on icon "close" at bounding box center [717, 77] width 7 height 7
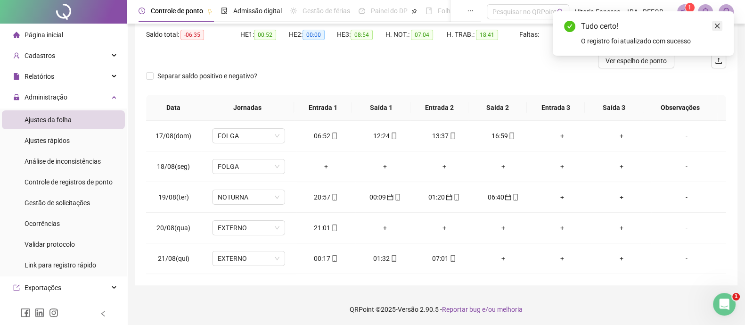
click at [713, 24] on link "Close" at bounding box center [717, 26] width 10 height 10
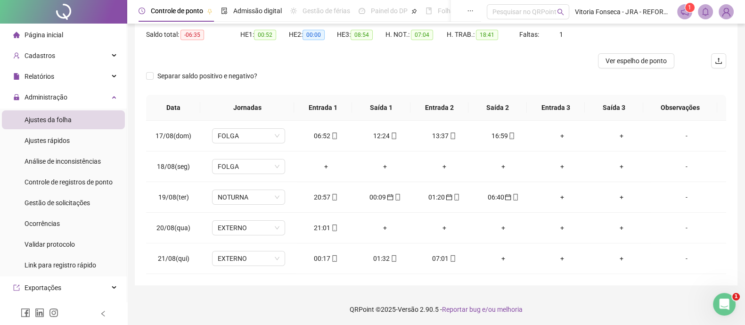
scroll to position [38, 0]
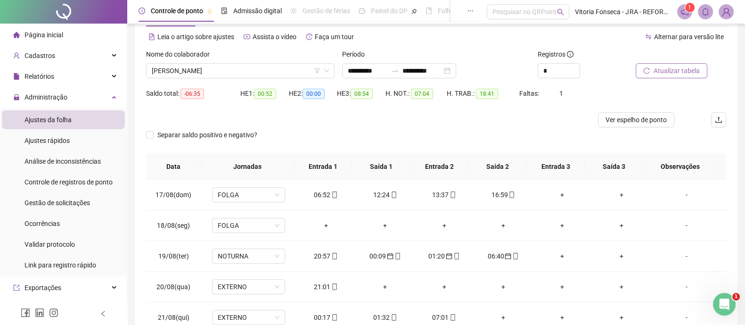
click at [694, 72] on span "Atualizar tabela" at bounding box center [677, 71] width 46 height 10
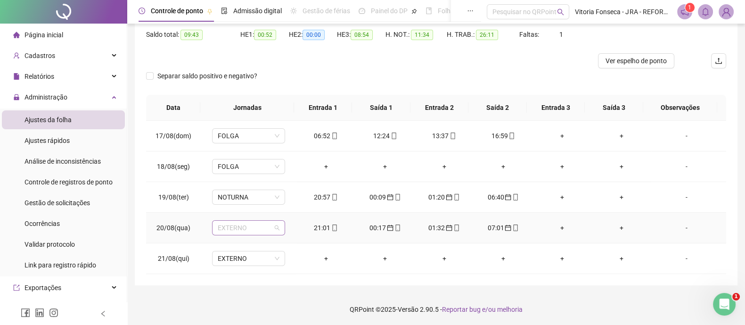
click at [260, 228] on span "EXTERNO" at bounding box center [249, 228] width 62 height 14
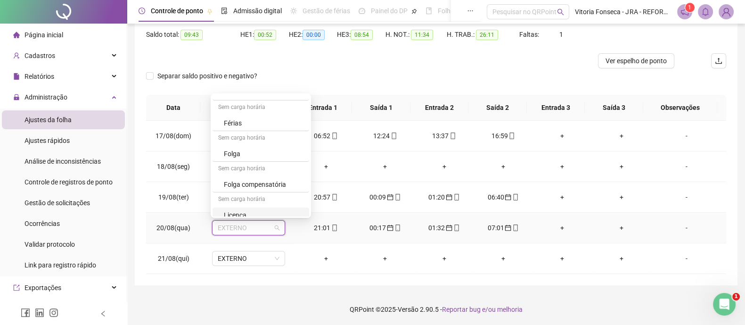
scroll to position [154, 0]
click at [259, 206] on div "NOTURNA" at bounding box center [264, 209] width 80 height 10
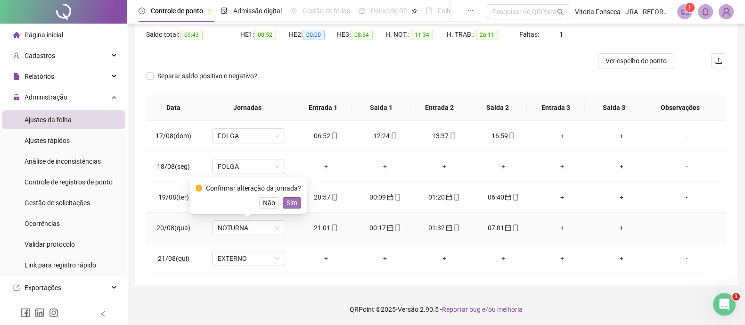
click at [292, 204] on span "Sim" at bounding box center [292, 203] width 11 height 10
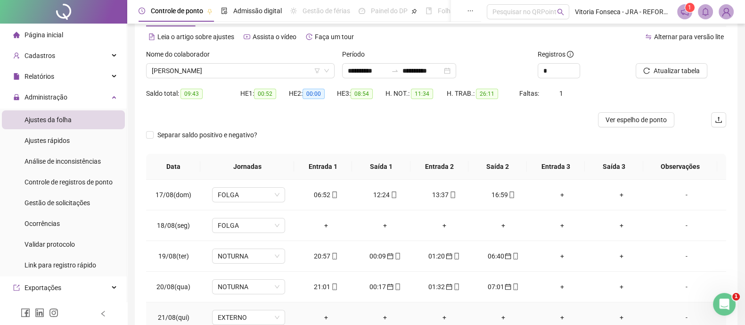
scroll to position [0, 0]
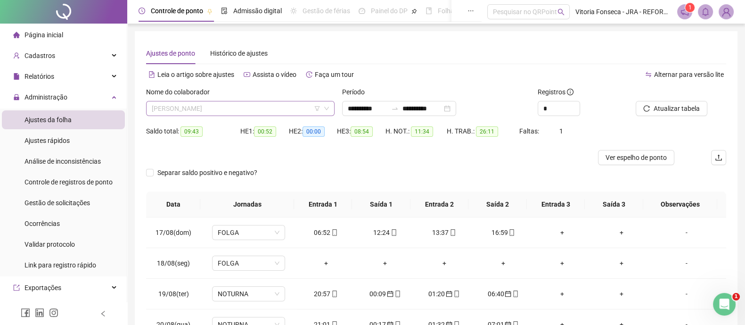
click at [245, 107] on span "ROGÉRIO DA SILVA MOURA" at bounding box center [240, 108] width 177 height 14
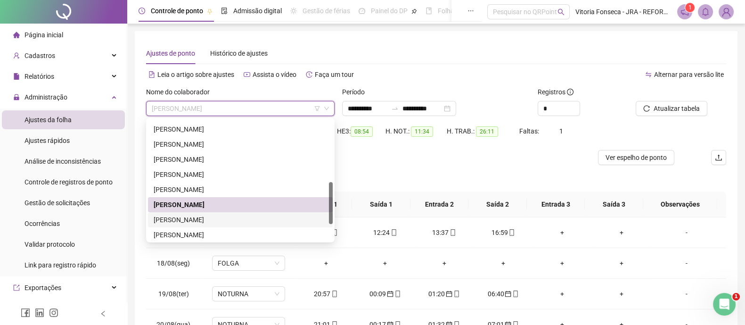
click at [257, 221] on div "[PERSON_NAME]" at bounding box center [240, 220] width 173 height 10
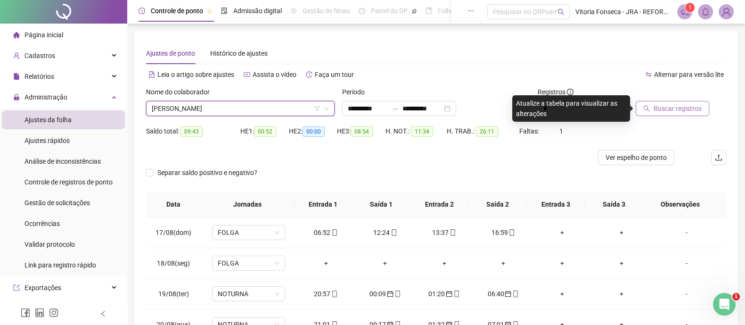
click at [664, 108] on span "Buscar registros" at bounding box center [678, 108] width 48 height 10
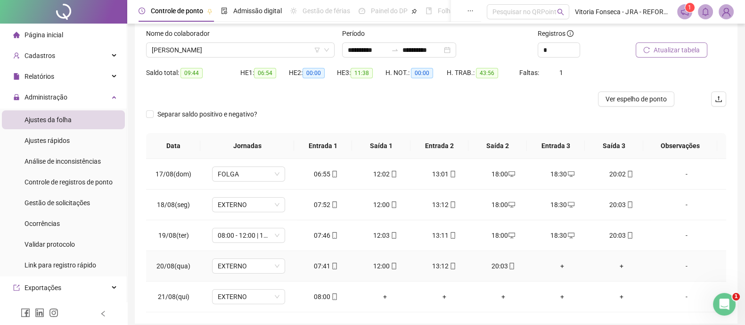
scroll to position [97, 0]
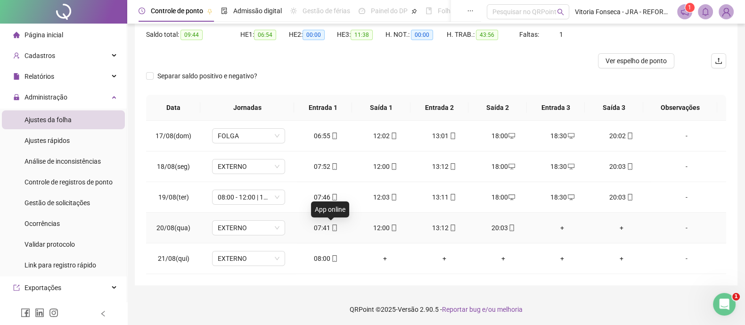
click at [332, 227] on icon "mobile" at bounding box center [334, 227] width 7 height 7
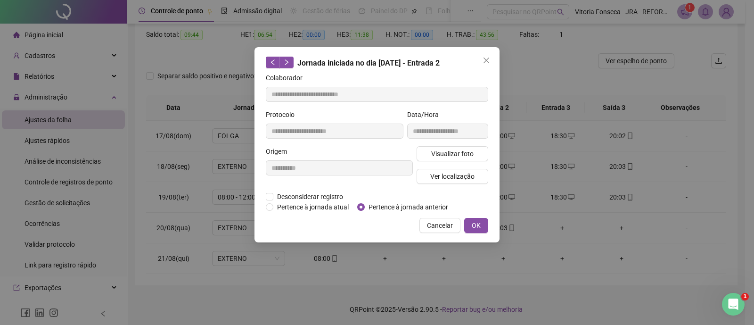
type input "**********"
click at [444, 172] on span "Ver localização" at bounding box center [452, 176] width 44 height 10
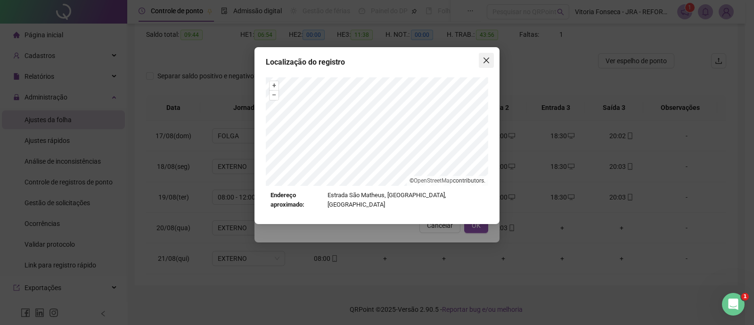
click at [489, 55] on button "Close" at bounding box center [486, 60] width 15 height 15
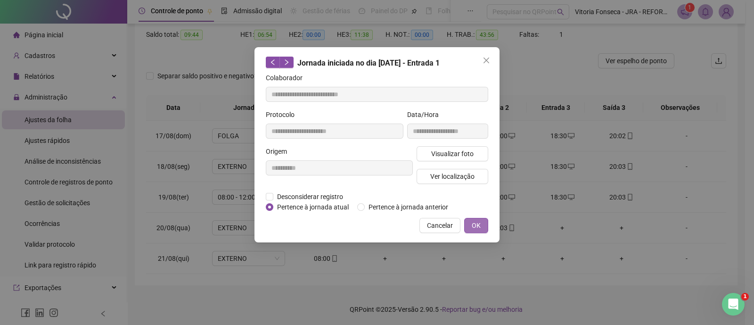
click at [479, 224] on span "OK" at bounding box center [476, 225] width 9 height 10
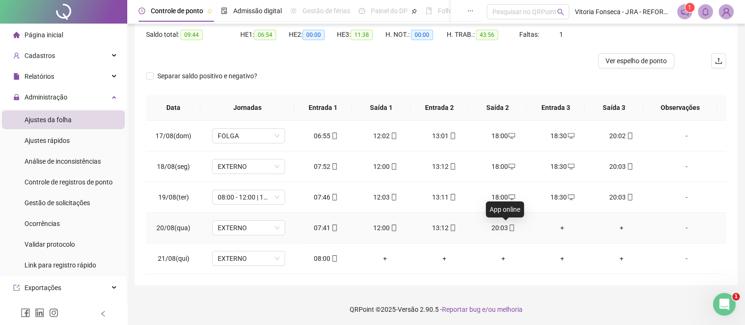
click at [509, 227] on icon "mobile" at bounding box center [512, 227] width 7 height 7
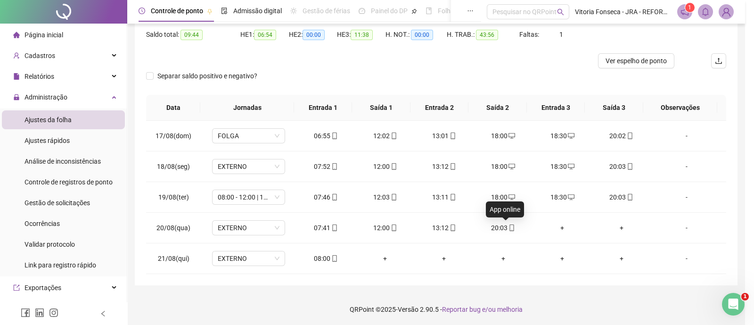
type input "**********"
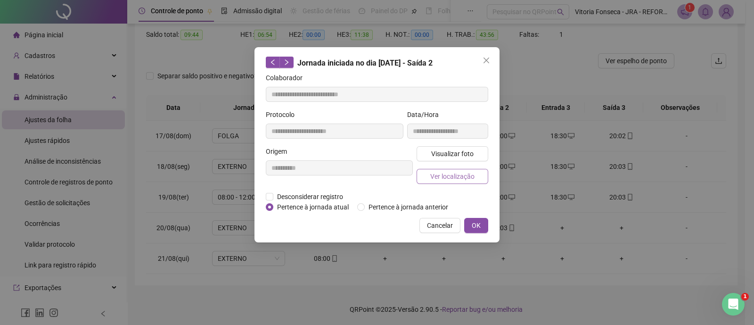
click at [450, 177] on span "Ver localização" at bounding box center [452, 176] width 44 height 10
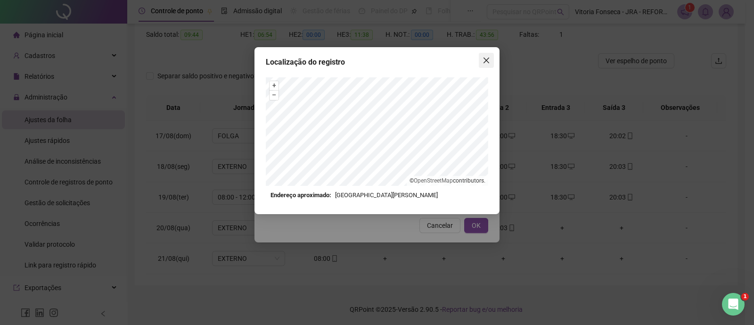
click at [484, 61] on icon "close" at bounding box center [487, 61] width 8 height 8
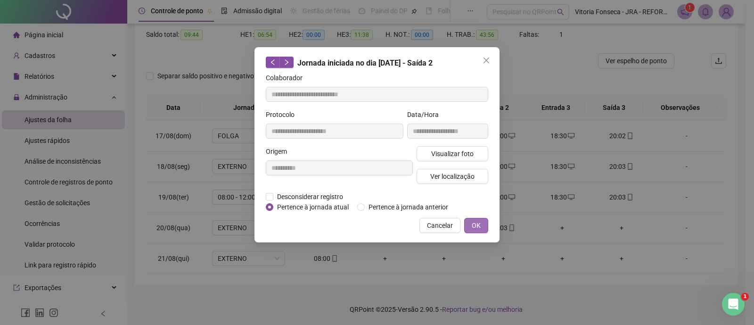
click at [479, 228] on span "OK" at bounding box center [476, 225] width 9 height 10
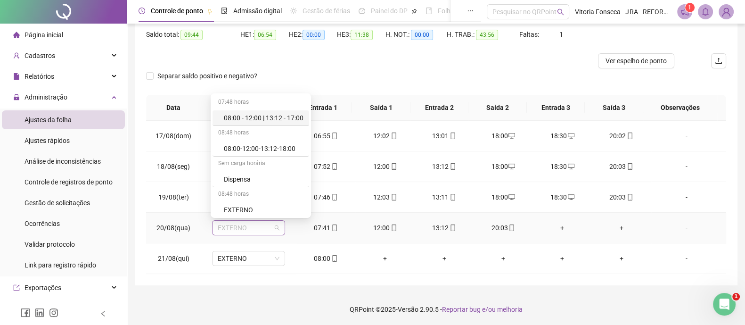
click at [258, 224] on span "EXTERNO" at bounding box center [249, 228] width 62 height 14
click at [289, 119] on div "08:00 - 12:00 | 13:12 - 17:00" at bounding box center [264, 118] width 80 height 10
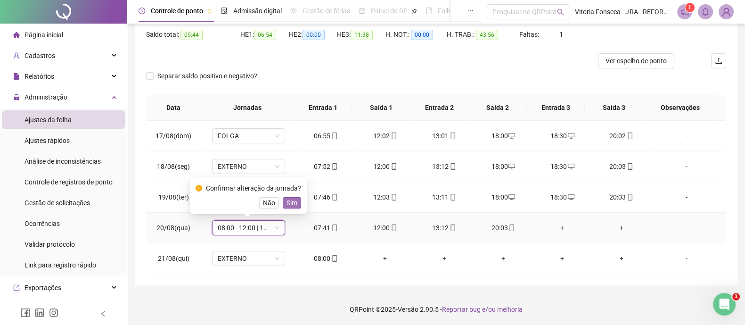
click at [297, 199] on button "Sim" at bounding box center [292, 202] width 18 height 11
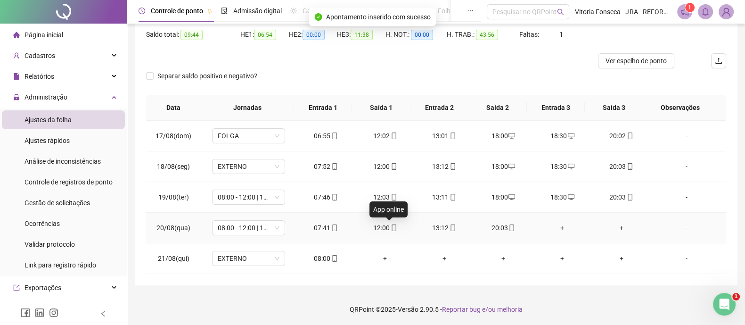
click at [391, 228] on icon "mobile" at bounding box center [394, 227] width 7 height 7
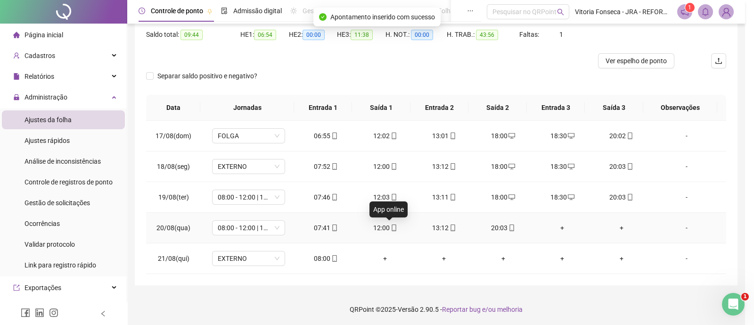
type input "**********"
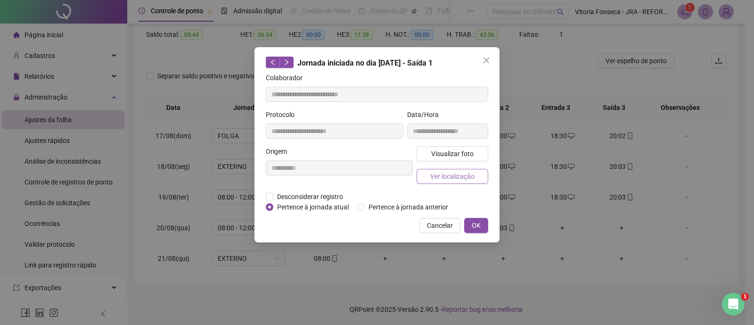
click at [428, 175] on button "Ver localização" at bounding box center [453, 176] width 72 height 15
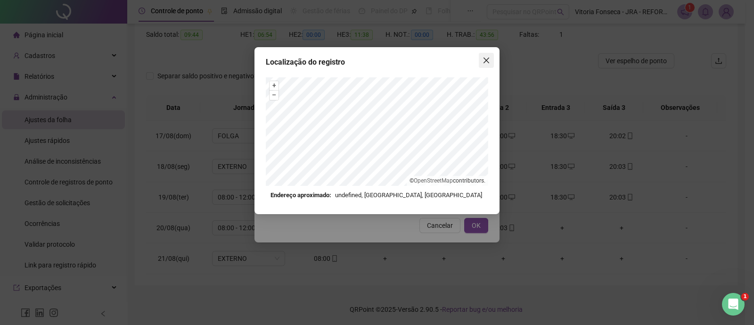
click at [481, 59] on span "Close" at bounding box center [486, 61] width 15 height 8
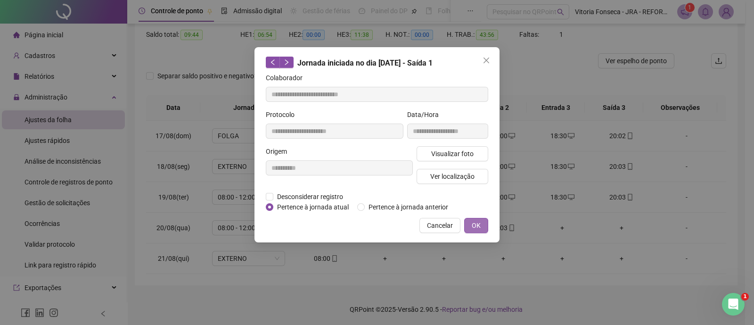
click at [478, 220] on span "OK" at bounding box center [476, 225] width 9 height 10
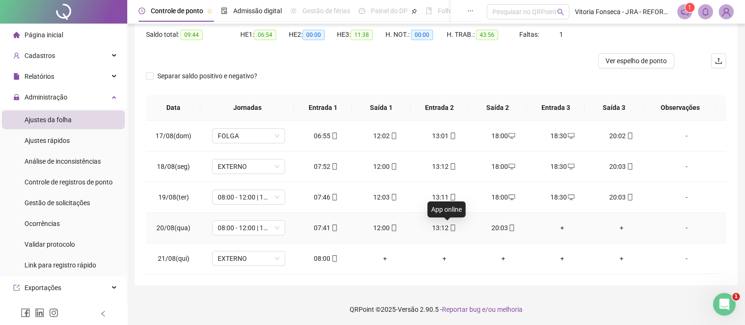
click at [450, 226] on icon "mobile" at bounding box center [453, 227] width 7 height 7
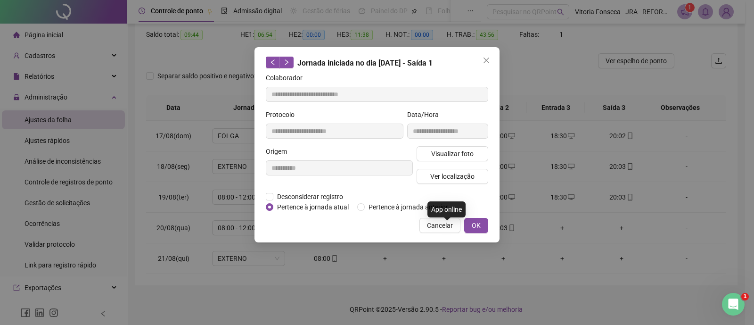
type input "**********"
click at [436, 182] on button "Ver localização" at bounding box center [453, 176] width 72 height 15
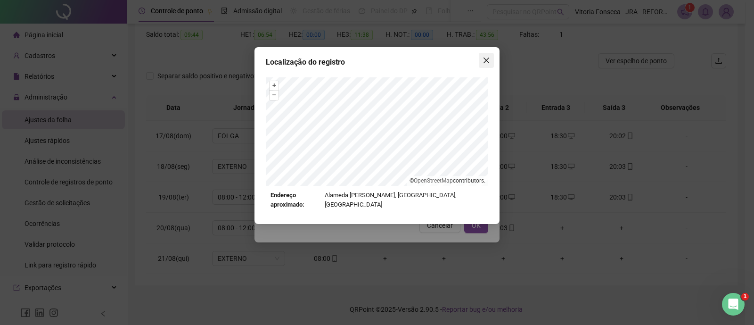
click at [488, 60] on icon "close" at bounding box center [487, 61] width 8 height 8
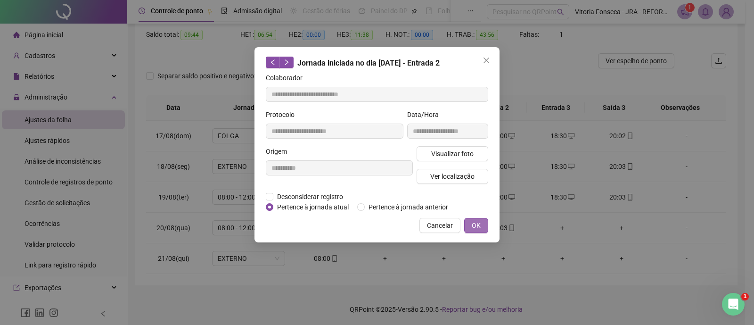
click at [479, 221] on span "OK" at bounding box center [476, 225] width 9 height 10
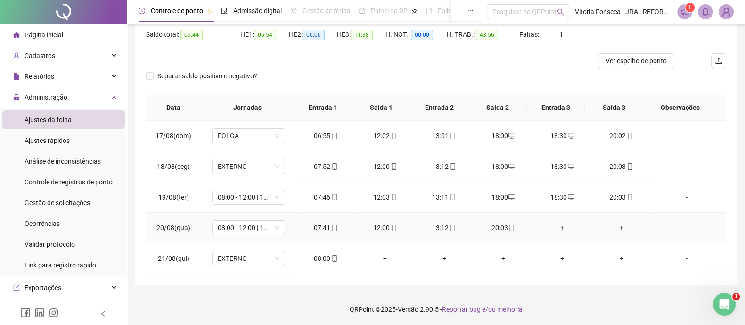
click at [554, 225] on div "+" at bounding box center [563, 228] width 44 height 10
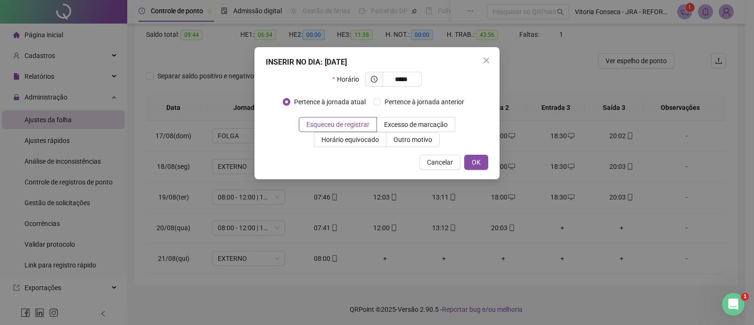
type input "*****"
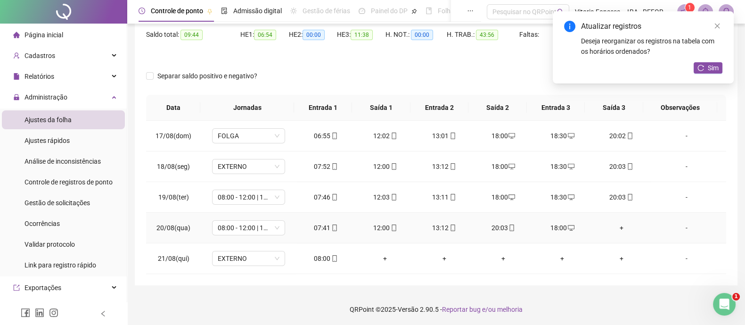
click at [611, 227] on div "+" at bounding box center [622, 228] width 44 height 10
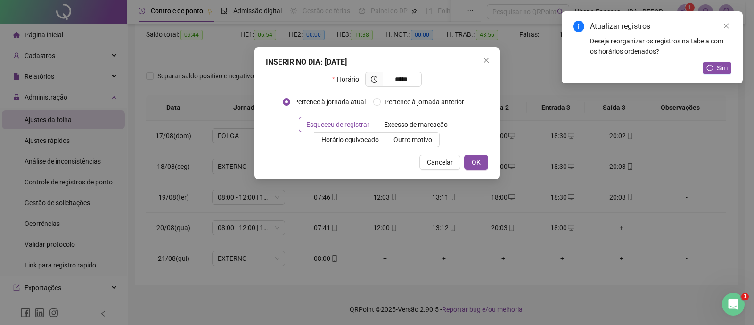
type input "*****"
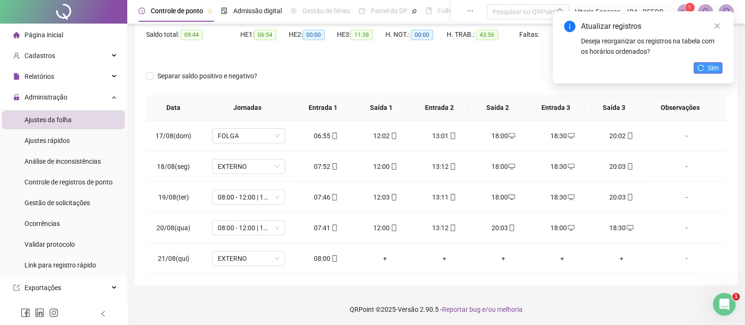
click at [701, 69] on icon "reload" at bounding box center [701, 68] width 7 height 7
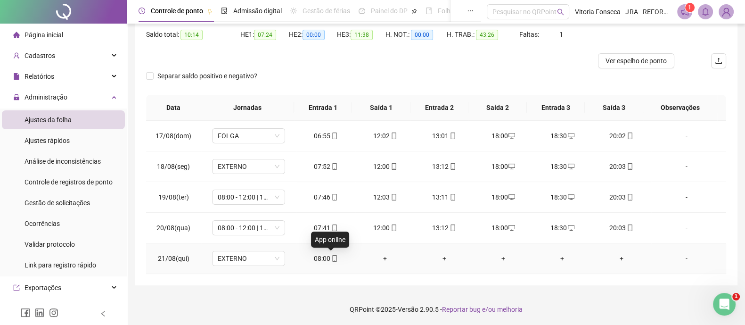
click at [332, 256] on icon "mobile" at bounding box center [334, 258] width 7 height 7
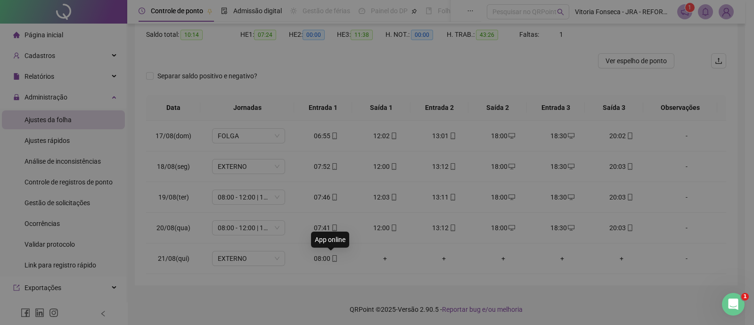
type input "**********"
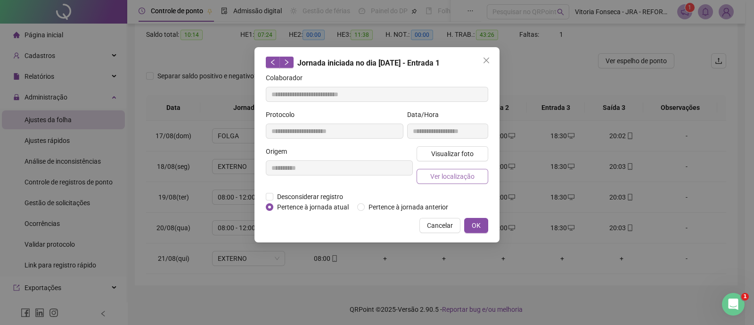
click at [453, 176] on span "Ver localização" at bounding box center [452, 176] width 44 height 10
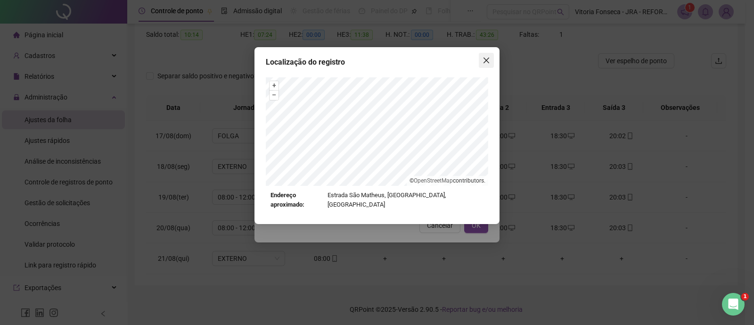
click at [488, 66] on button "Close" at bounding box center [486, 60] width 15 height 15
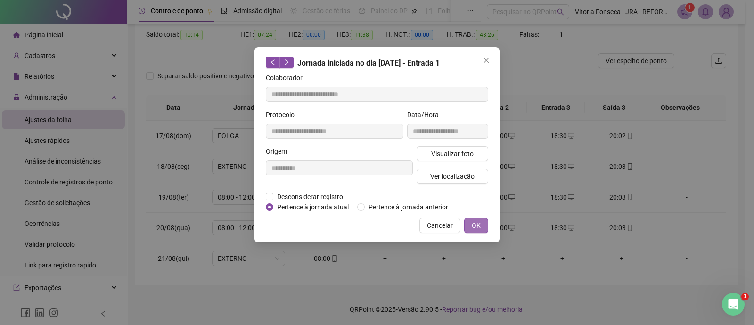
click at [477, 221] on span "OK" at bounding box center [476, 225] width 9 height 10
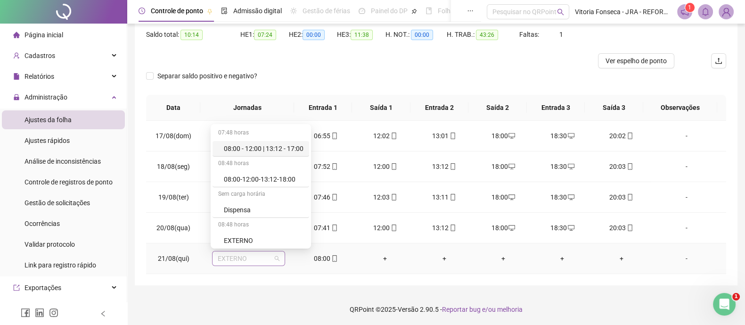
click at [265, 255] on span "EXTERNO" at bounding box center [249, 258] width 62 height 14
click at [269, 152] on div "08:00 - 12:00 | 13:12 - 17:00" at bounding box center [264, 148] width 80 height 10
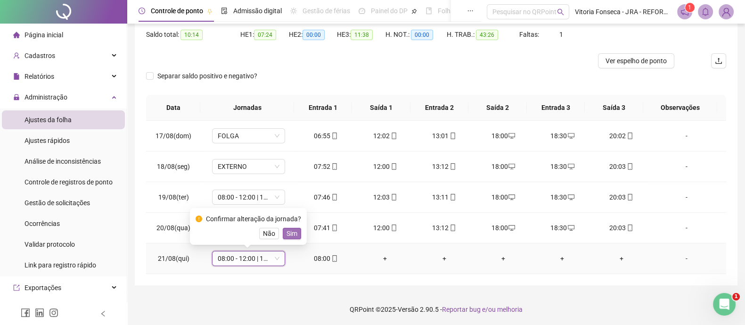
click at [294, 231] on span "Sim" at bounding box center [292, 233] width 11 height 10
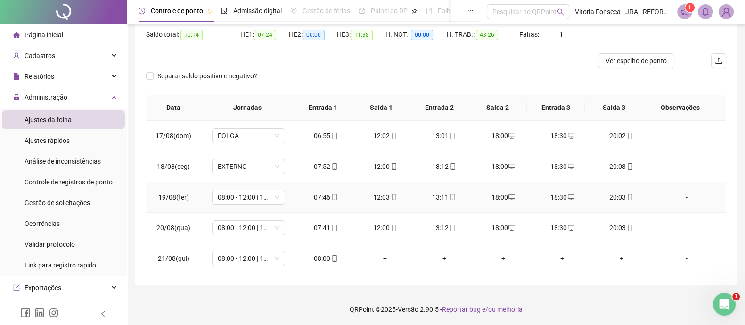
scroll to position [0, 0]
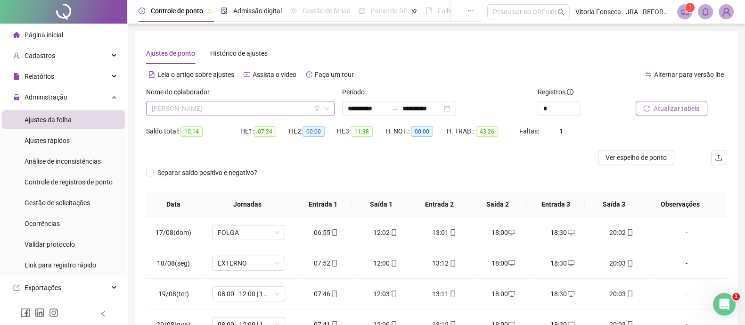
click at [288, 110] on span "[PERSON_NAME]" at bounding box center [240, 108] width 177 height 14
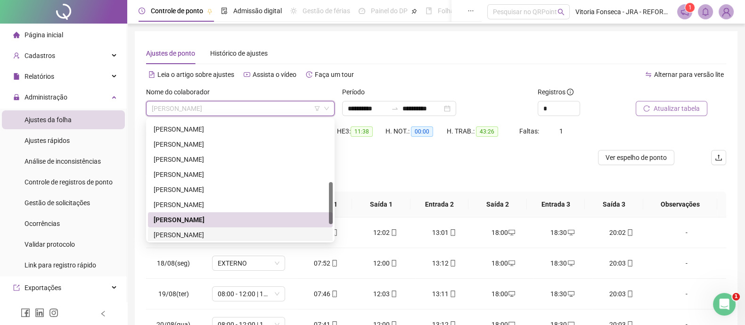
click at [247, 233] on div "VANDERSON LOPES" at bounding box center [240, 235] width 173 height 10
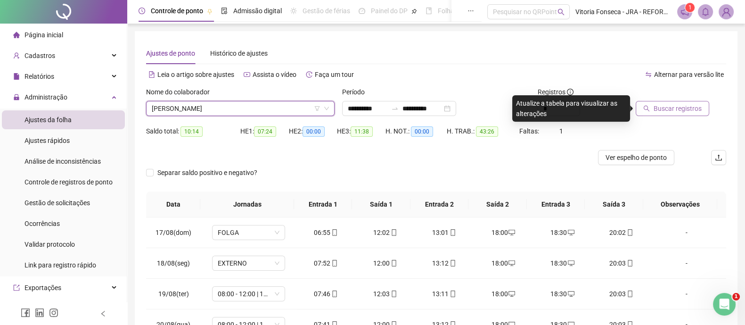
click at [667, 114] on button "Buscar registros" at bounding box center [673, 108] width 74 height 15
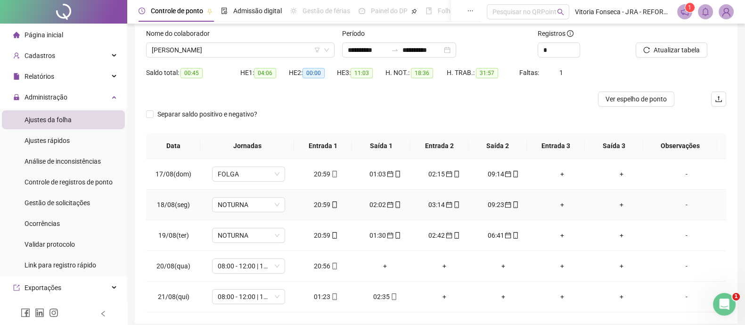
scroll to position [97, 0]
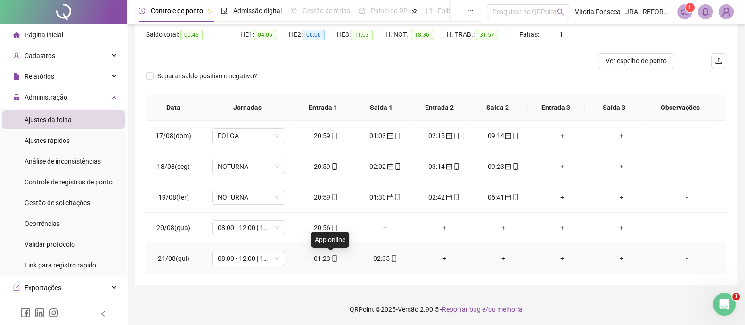
click at [332, 260] on icon "mobile" at bounding box center [334, 258] width 4 height 7
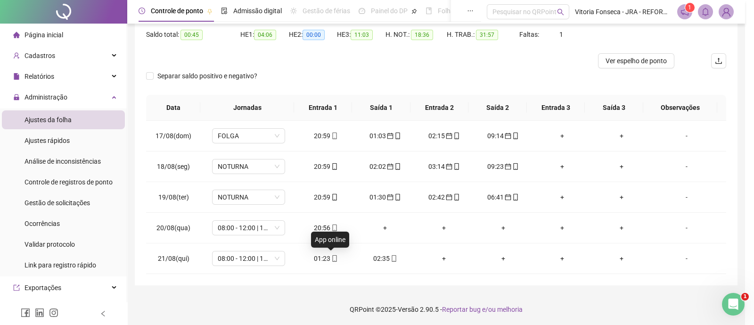
type input "**********"
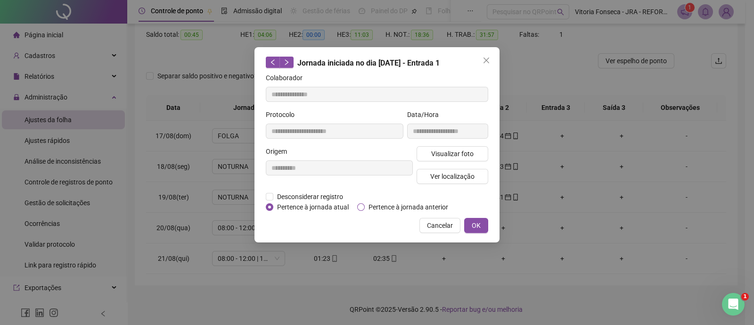
click at [390, 204] on span "Pertence à jornada anterior" at bounding box center [408, 207] width 87 height 10
click at [482, 223] on button "OK" at bounding box center [476, 225] width 24 height 15
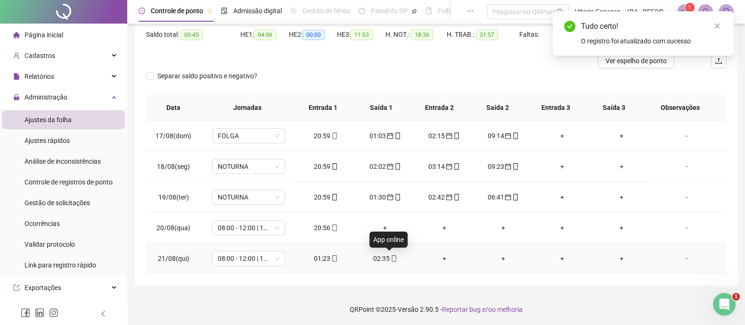
click at [392, 256] on icon "mobile" at bounding box center [394, 258] width 7 height 7
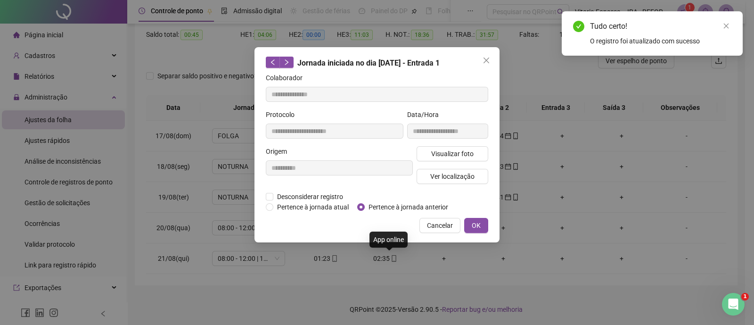
type input "**********"
click at [413, 206] on span "Pertence à jornada anterior" at bounding box center [408, 207] width 87 height 10
click at [479, 220] on span "OK" at bounding box center [476, 225] width 9 height 10
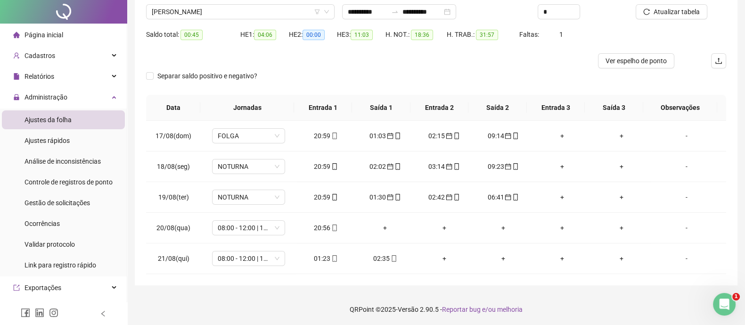
scroll to position [0, 0]
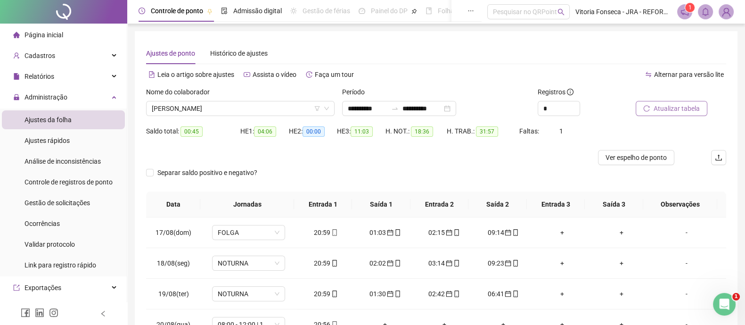
click at [677, 109] on span "Atualizar tabela" at bounding box center [677, 108] width 46 height 10
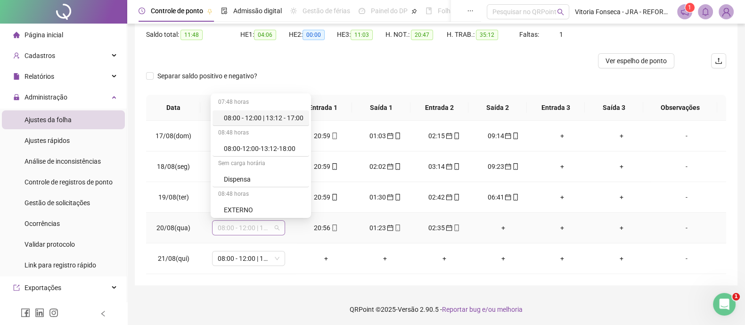
click at [251, 229] on span "08:00 - 12:00 | 13:12 - 17:00" at bounding box center [249, 228] width 62 height 14
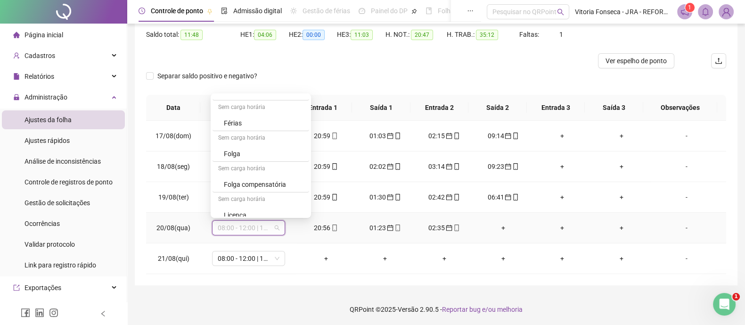
scroll to position [154, 0]
click at [258, 211] on div "NOTURNA" at bounding box center [264, 209] width 80 height 10
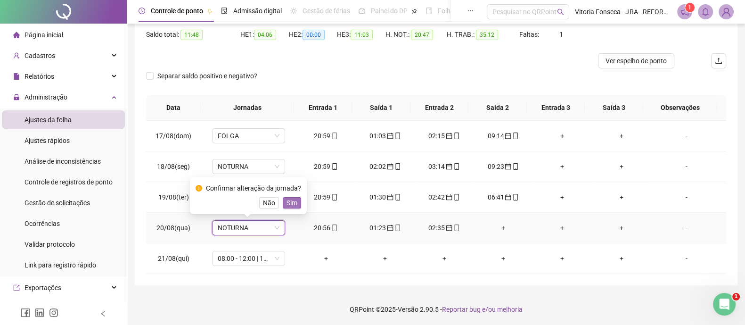
click at [287, 206] on span "Sim" at bounding box center [292, 203] width 11 height 10
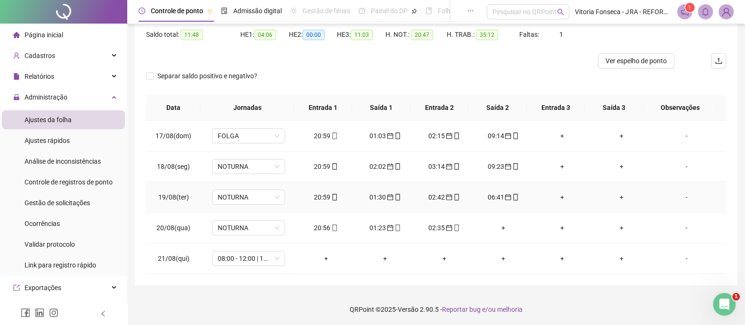
scroll to position [0, 0]
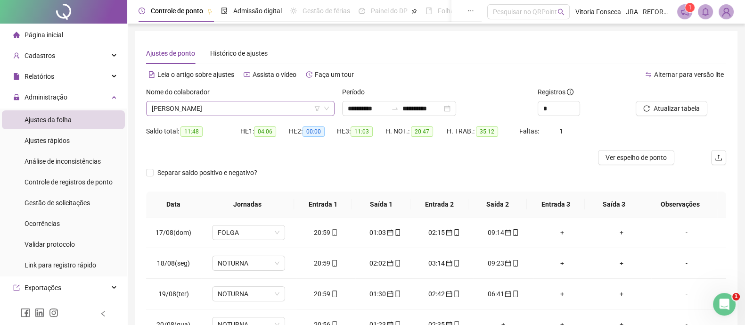
click at [260, 105] on span "VANDERSON LOPES" at bounding box center [240, 108] width 177 height 14
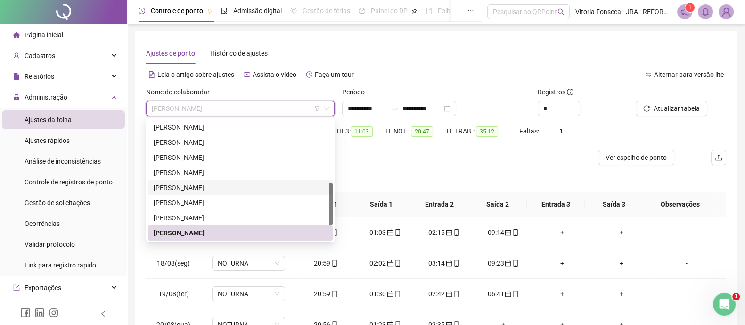
scroll to position [226, 0]
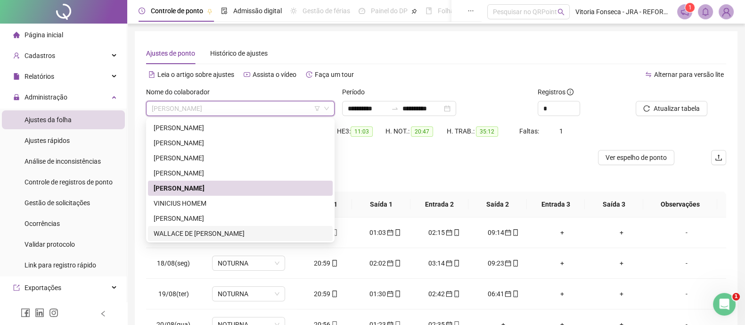
click at [258, 234] on div "WALLACE DE BRITO DOS SANTOS" at bounding box center [240, 233] width 173 height 10
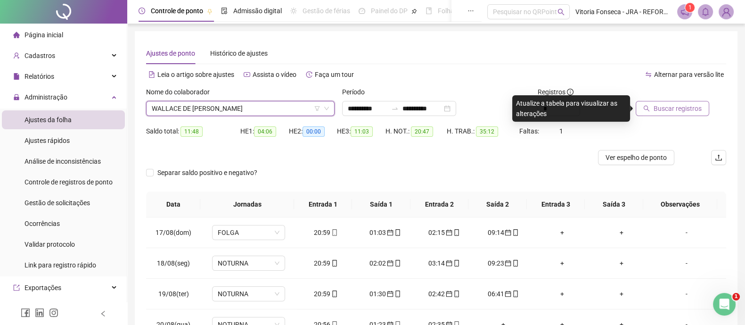
click at [698, 107] on span "Buscar registros" at bounding box center [678, 108] width 48 height 10
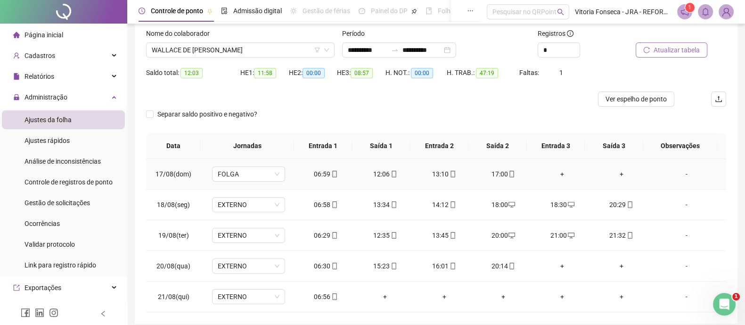
scroll to position [97, 0]
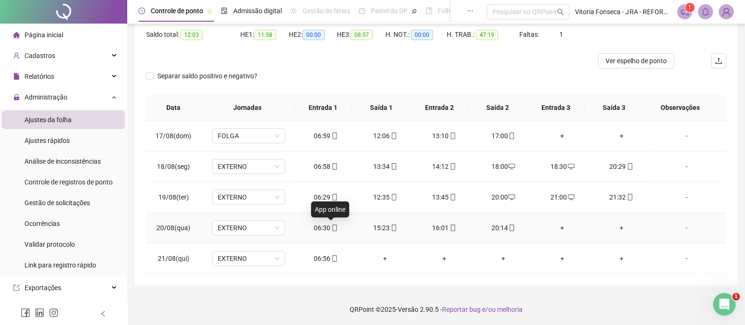
click at [332, 227] on icon "mobile" at bounding box center [334, 227] width 7 height 7
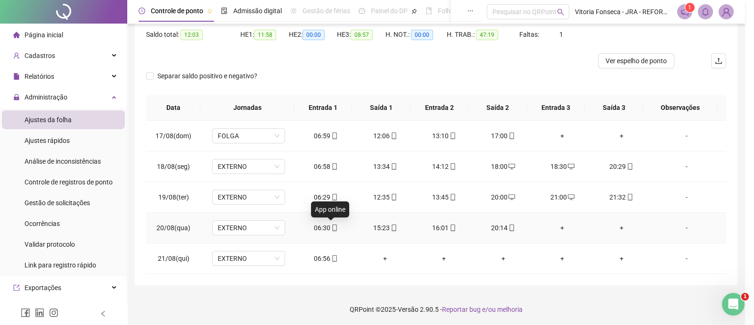
type input "**********"
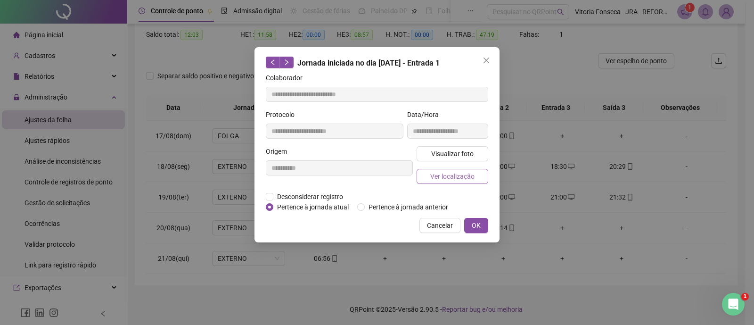
click at [464, 182] on button "Ver localização" at bounding box center [453, 176] width 72 height 15
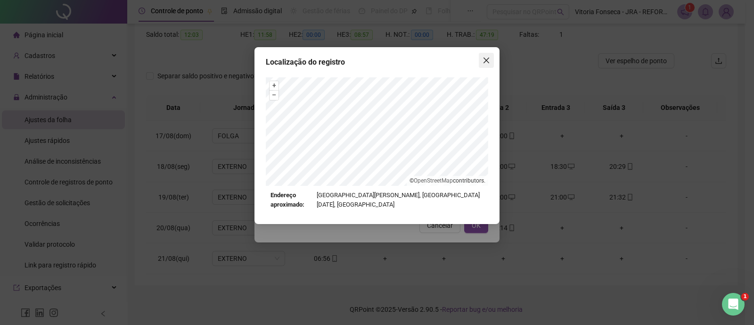
click at [490, 62] on span "Close" at bounding box center [486, 61] width 15 height 8
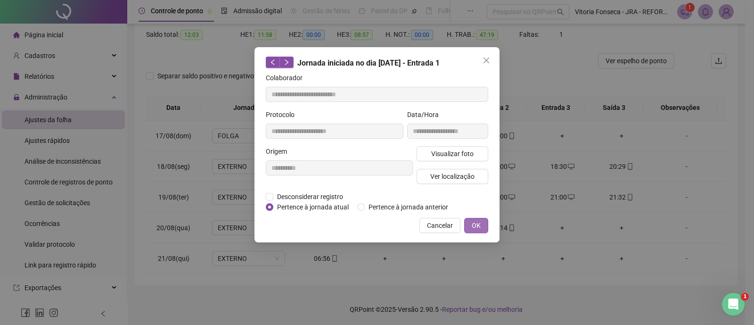
click at [476, 228] on span "OK" at bounding box center [476, 225] width 9 height 10
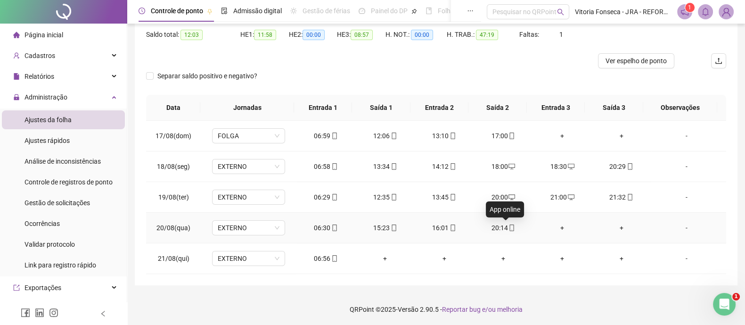
click at [509, 227] on icon "mobile" at bounding box center [512, 227] width 7 height 7
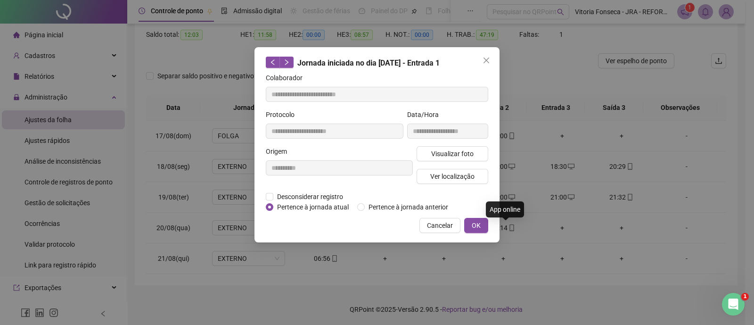
type input "**********"
click at [436, 178] on span "Ver localização" at bounding box center [452, 176] width 44 height 10
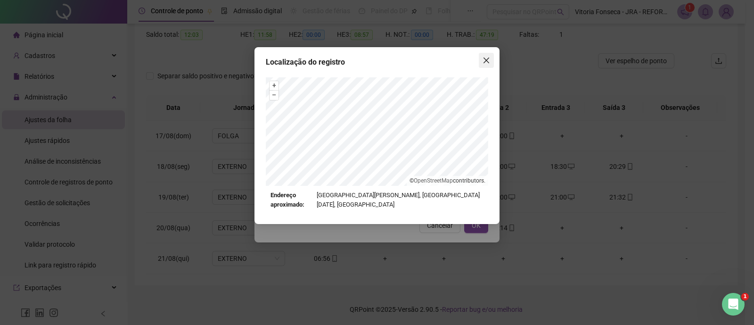
click at [489, 65] on button "Close" at bounding box center [486, 60] width 15 height 15
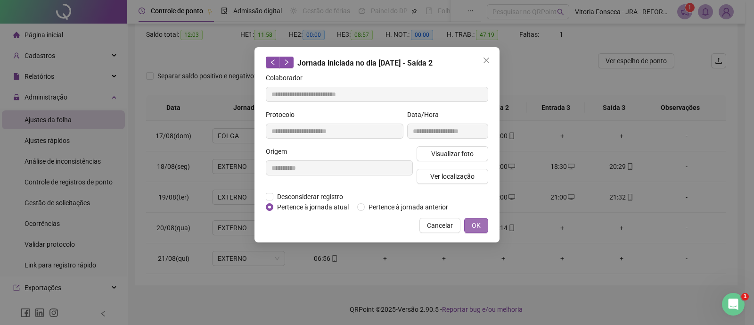
click at [474, 223] on span "OK" at bounding box center [476, 225] width 9 height 10
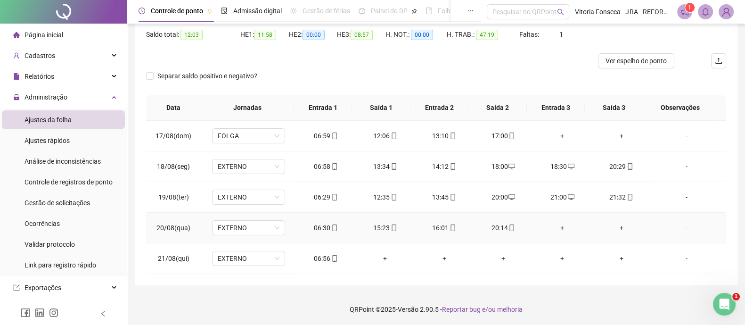
click at [559, 225] on div "+" at bounding box center [563, 228] width 44 height 10
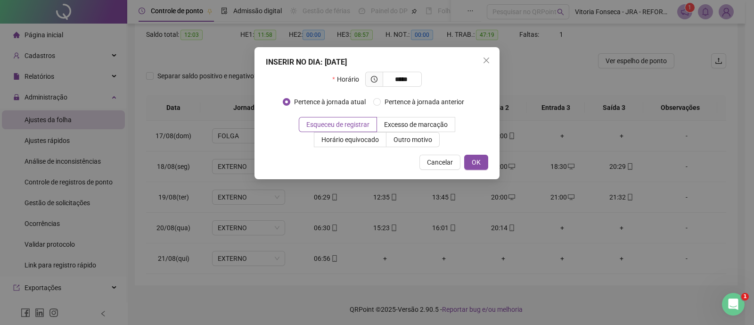
type input "*****"
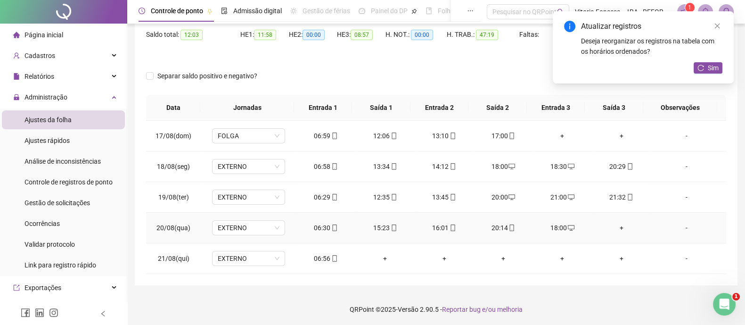
click at [615, 223] on div "+" at bounding box center [622, 228] width 44 height 10
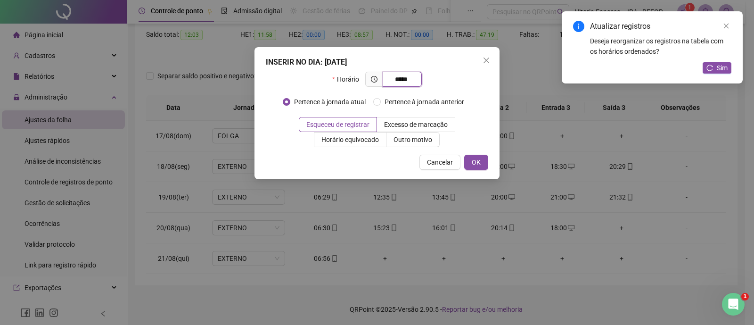
type input "*****"
click at [476, 170] on div "INSERIR NO DIA : 20/08/2025 Horário ***** Pertence à jornada atual Pertence à j…" at bounding box center [377, 113] width 245 height 132
click at [483, 165] on button "OK" at bounding box center [476, 162] width 24 height 15
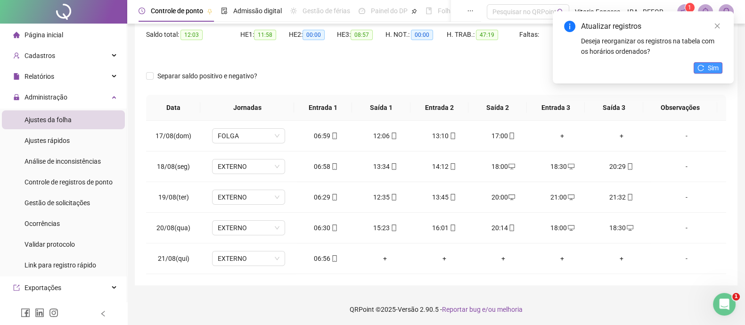
click at [713, 67] on span "Sim" at bounding box center [713, 68] width 11 height 10
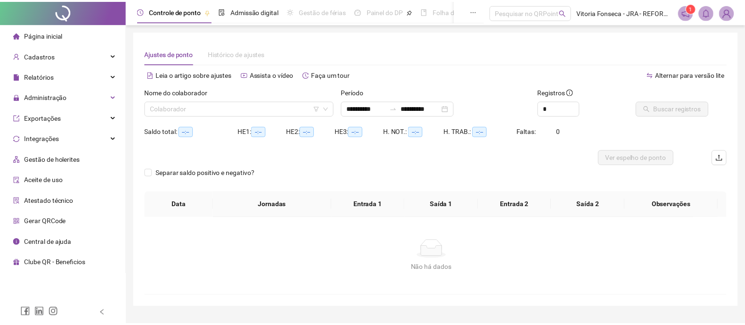
scroll to position [23, 0]
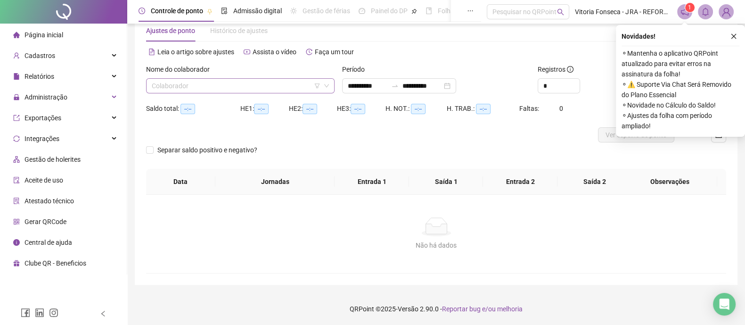
click at [276, 88] on input "search" at bounding box center [236, 86] width 169 height 14
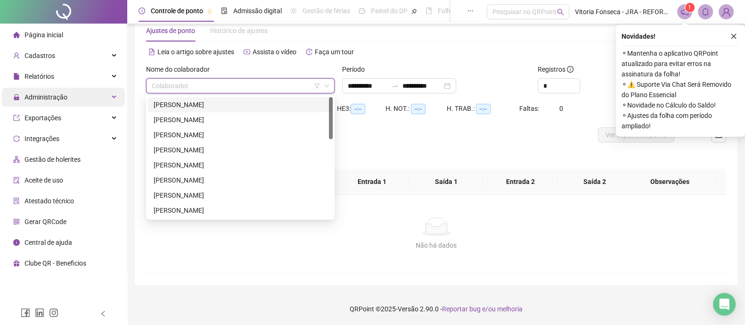
click at [71, 97] on div "Administração" at bounding box center [63, 97] width 123 height 19
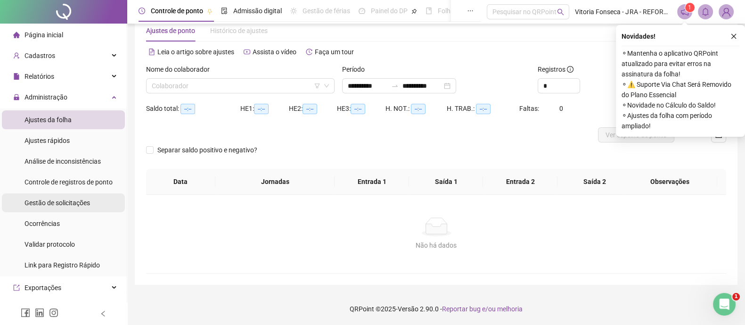
scroll to position [0, 0]
click at [70, 203] on span "Gestão de solicitações" at bounding box center [58, 203] width 66 height 8
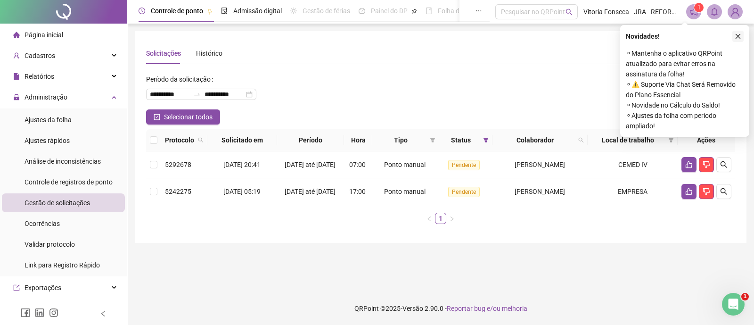
click at [735, 36] on icon "close" at bounding box center [738, 36] width 7 height 7
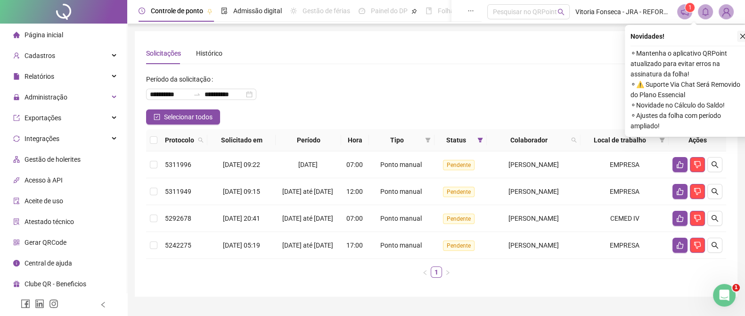
click at [741, 35] on icon "close" at bounding box center [743, 36] width 7 height 7
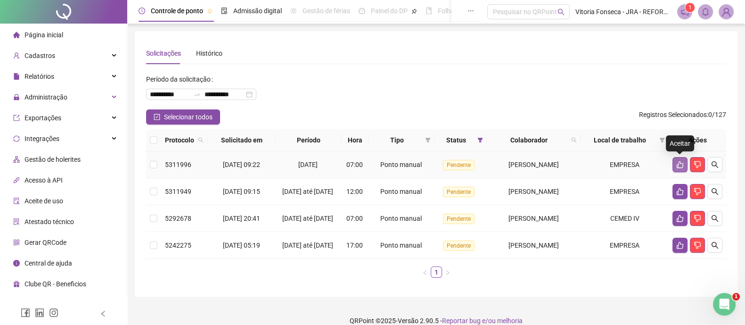
click at [677, 165] on icon "like" at bounding box center [681, 165] width 8 height 8
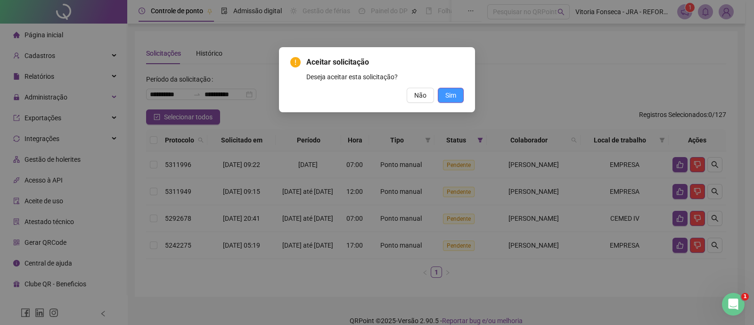
click at [453, 93] on span "Sim" at bounding box center [451, 95] width 11 height 10
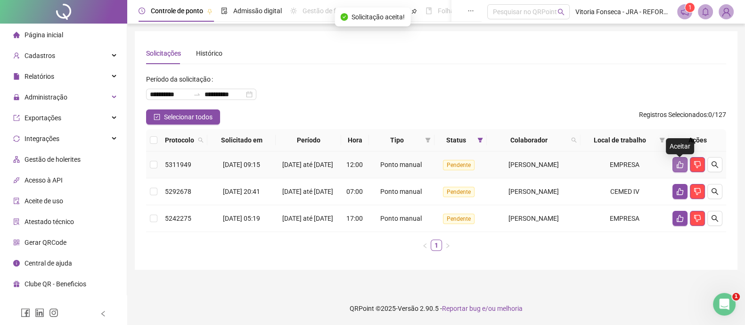
click at [678, 167] on icon "like" at bounding box center [680, 164] width 7 height 7
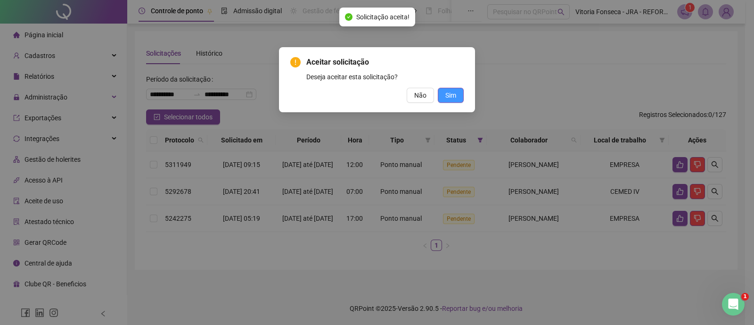
click at [454, 90] on span "Sim" at bounding box center [451, 95] width 11 height 10
